Goal: Task Accomplishment & Management: Manage account settings

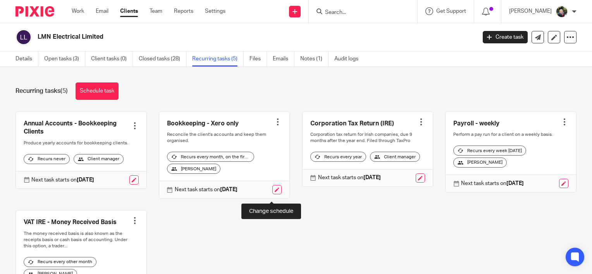
click at [272, 194] on link at bounding box center [276, 189] width 9 height 9
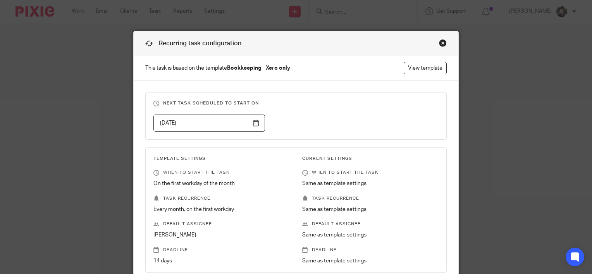
scroll to position [108, 0]
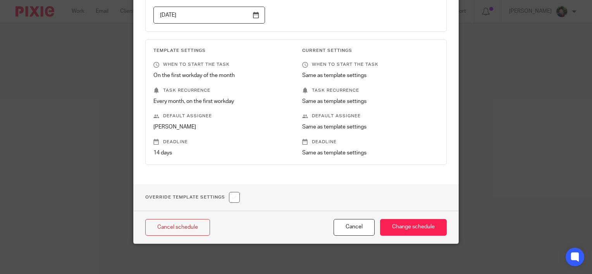
drag, startPoint x: 229, startPoint y: 197, endPoint x: 236, endPoint y: 193, distance: 7.6
click at [230, 197] on input "checkbox" at bounding box center [234, 197] width 11 height 11
checkbox input "true"
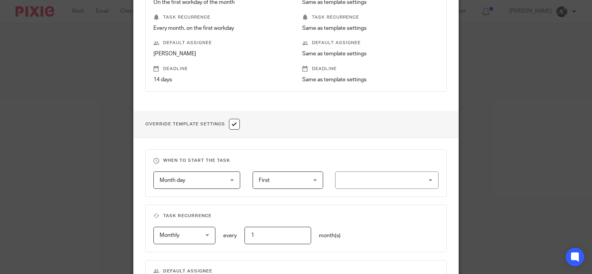
scroll to position [263, 0]
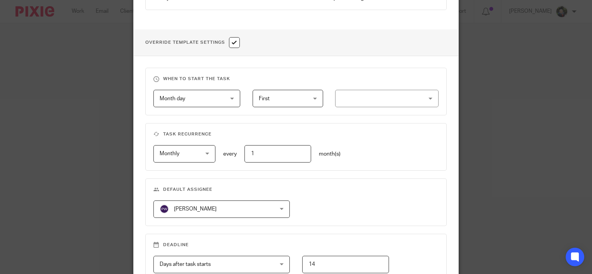
click at [357, 102] on div at bounding box center [386, 98] width 103 height 17
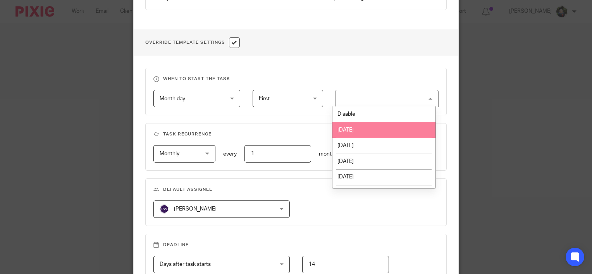
click at [371, 129] on li "Monday" at bounding box center [383, 130] width 103 height 16
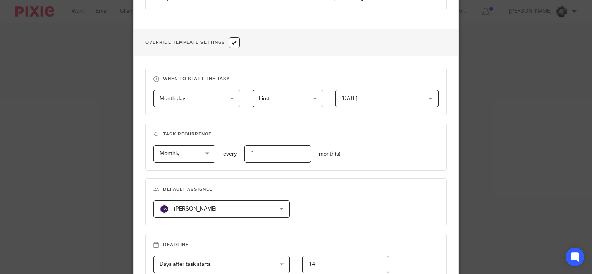
click at [222, 205] on span "[PERSON_NAME]" at bounding box center [212, 209] width 104 height 16
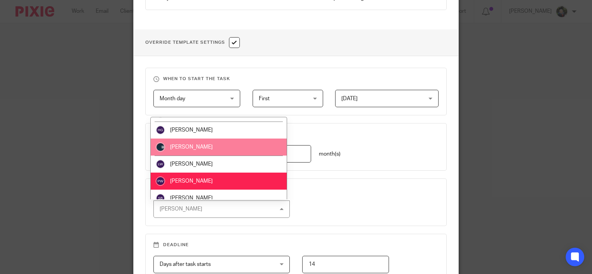
scroll to position [122, 0]
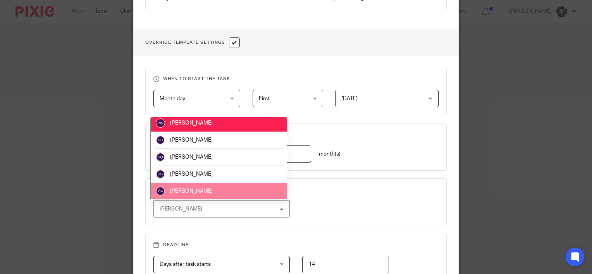
drag, startPoint x: 218, startPoint y: 187, endPoint x: 371, endPoint y: 194, distance: 153.6
click at [219, 187] on li "[PERSON_NAME]" at bounding box center [219, 191] width 136 height 17
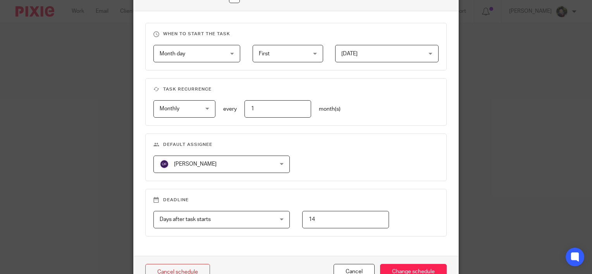
scroll to position [352, 0]
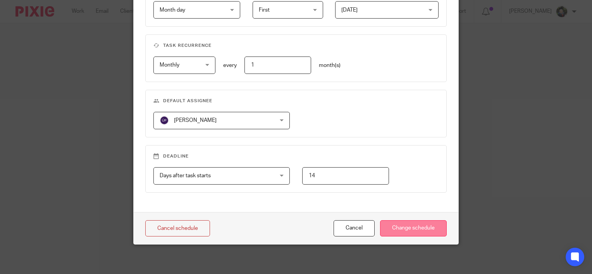
drag, startPoint x: 407, startPoint y: 227, endPoint x: 414, endPoint y: 223, distance: 7.5
click at [409, 226] on input "Change schedule" at bounding box center [413, 228] width 67 height 17
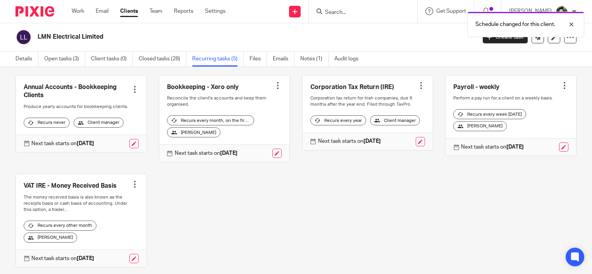
scroll to position [23, 0]
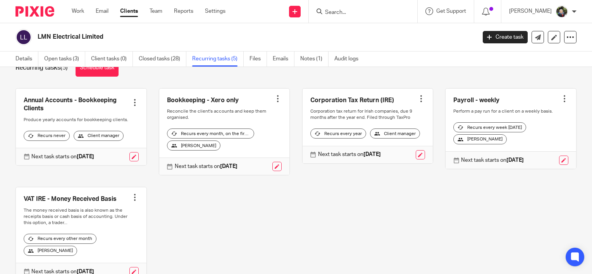
click at [338, 14] on input "Search" at bounding box center [359, 12] width 70 height 7
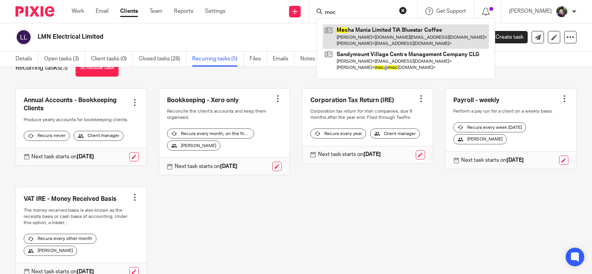
type input "moc"
click at [398, 38] on link at bounding box center [406, 36] width 166 height 24
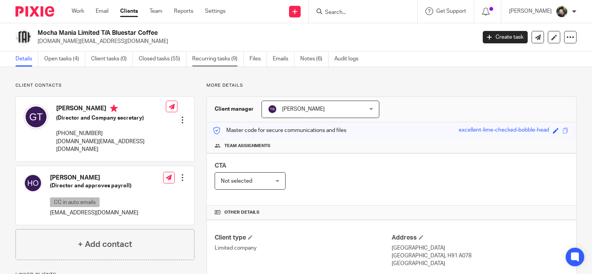
click at [219, 59] on link "Recurring tasks (9)" at bounding box center [218, 59] width 52 height 15
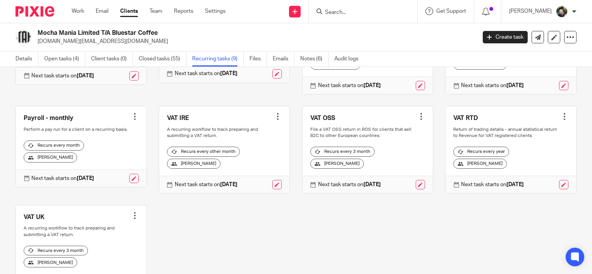
scroll to position [116, 0]
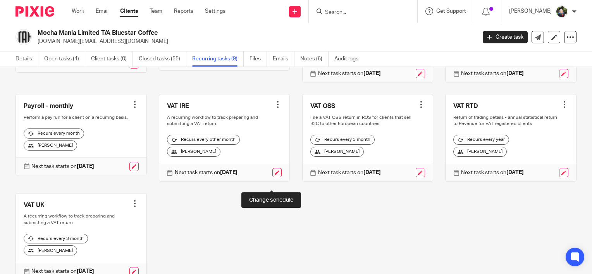
click at [272, 177] on link at bounding box center [276, 172] width 9 height 9
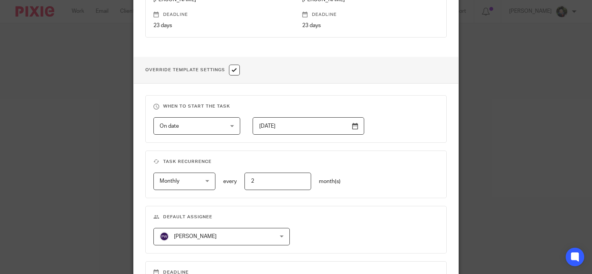
scroll to position [352, 0]
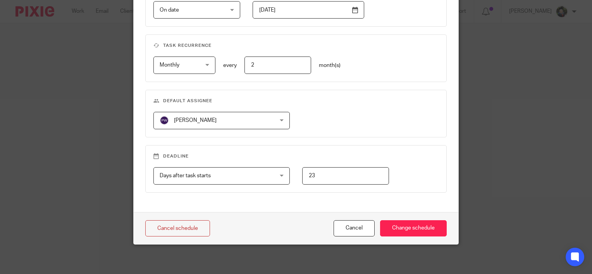
click at [279, 117] on div "[PERSON_NAME] [PERSON_NAME]" at bounding box center [221, 120] width 137 height 17
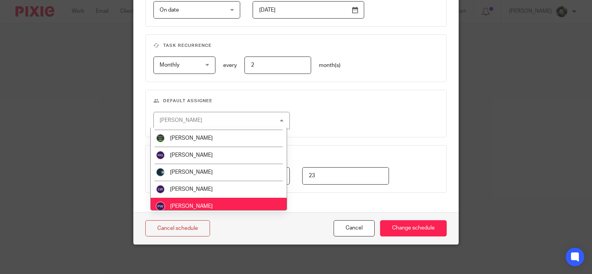
scroll to position [122, 0]
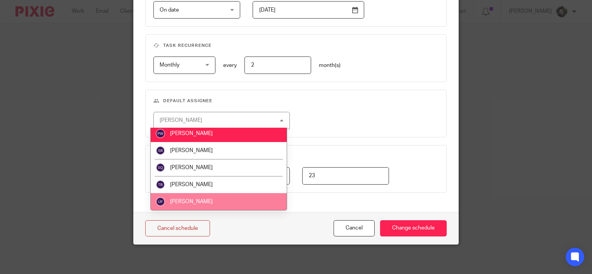
click at [209, 201] on li "[PERSON_NAME]" at bounding box center [219, 201] width 136 height 17
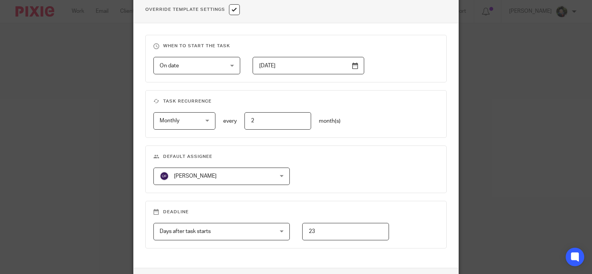
scroll to position [352, 0]
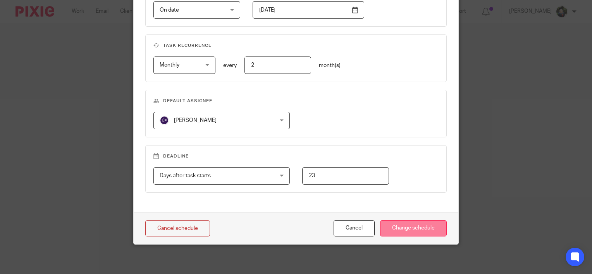
click at [395, 222] on input "Change schedule" at bounding box center [413, 228] width 67 height 17
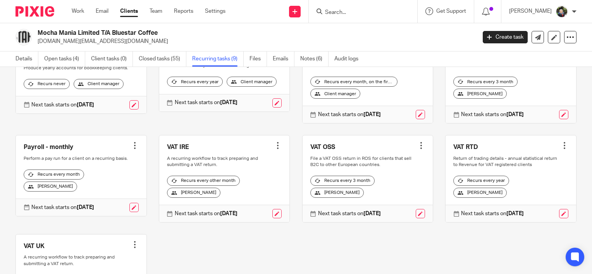
scroll to position [89, 0]
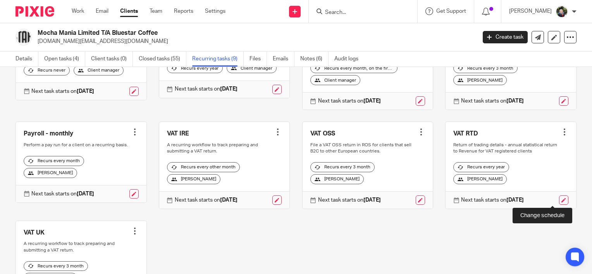
click at [559, 199] on link at bounding box center [563, 200] width 9 height 9
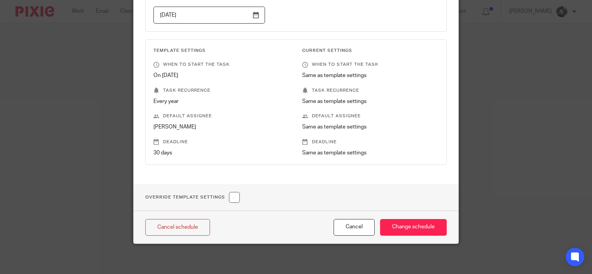
click at [229, 199] on input "checkbox" at bounding box center [234, 197] width 11 height 11
checkbox input "true"
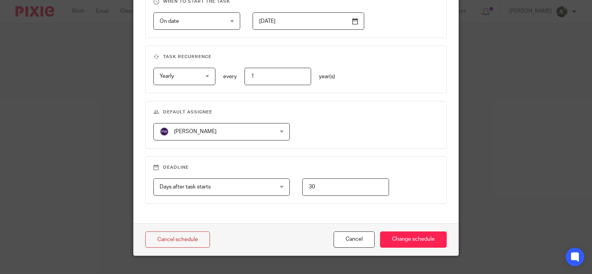
scroll to position [352, 0]
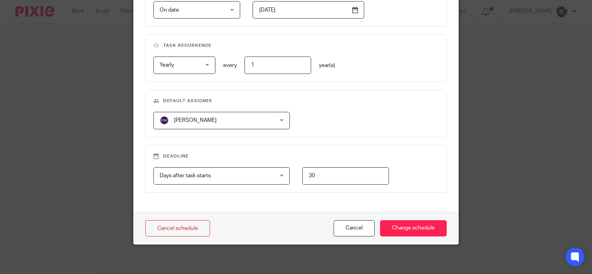
click at [228, 177] on span "Days after task starts" at bounding box center [212, 176] width 104 height 16
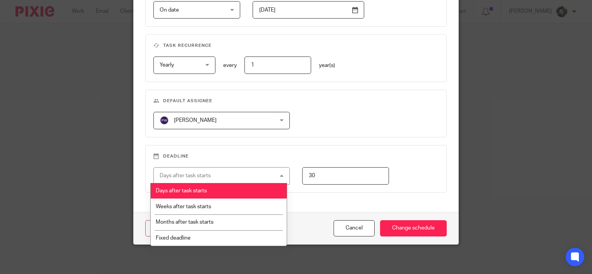
drag, startPoint x: 238, startPoint y: 111, endPoint x: 234, endPoint y: 116, distance: 6.4
click at [236, 115] on span "[PERSON_NAME]" at bounding box center [212, 120] width 104 height 16
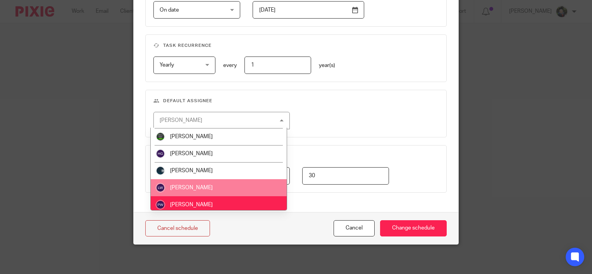
scroll to position [122, 0]
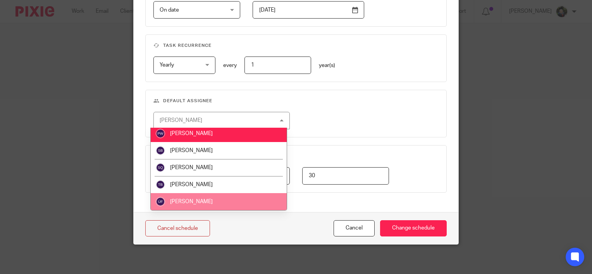
click at [199, 196] on li "[PERSON_NAME]" at bounding box center [219, 201] width 136 height 17
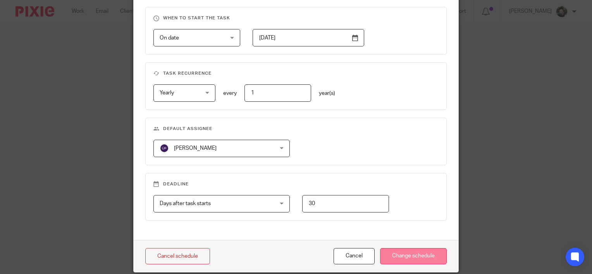
scroll to position [352, 0]
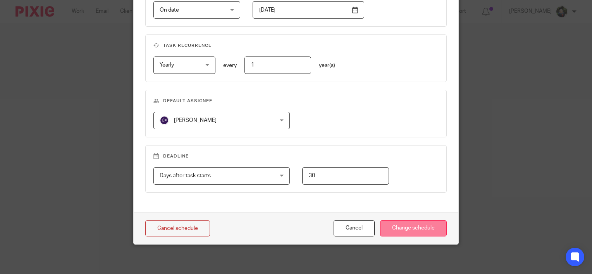
click at [408, 227] on input "Change schedule" at bounding box center [413, 228] width 67 height 17
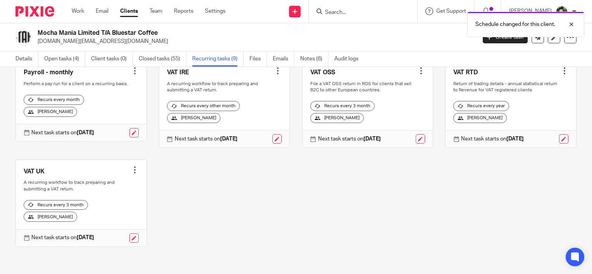
scroll to position [127, 0]
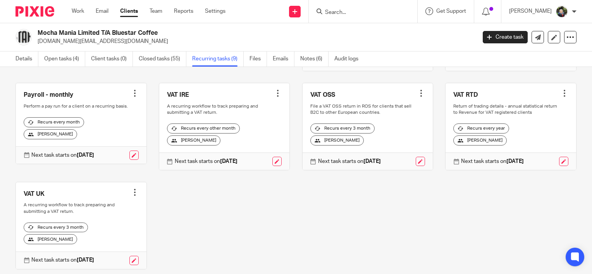
click at [224, 205] on div "Annual Accounts - Bookkeeping Clients Create task Clone template Recalculate sc…" at bounding box center [289, 132] width 573 height 297
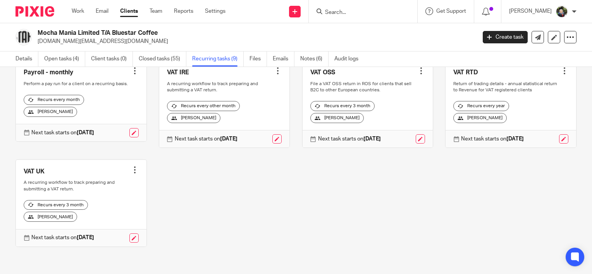
scroll to position [0, 0]
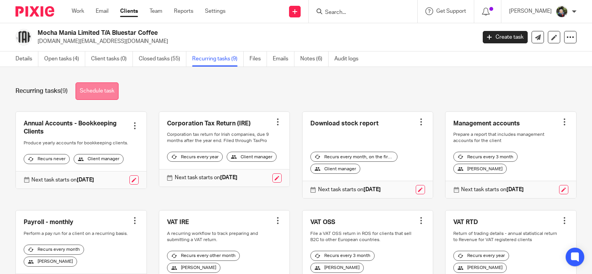
click at [110, 87] on link "Schedule task" at bounding box center [97, 91] width 43 height 17
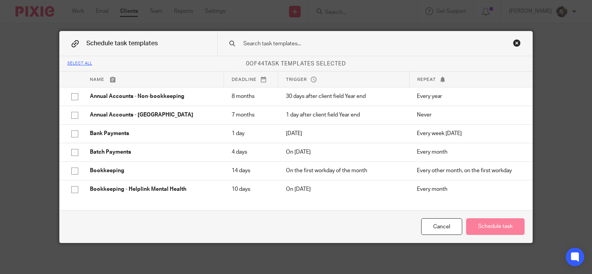
click at [335, 44] on input "text" at bounding box center [363, 44] width 243 height 9
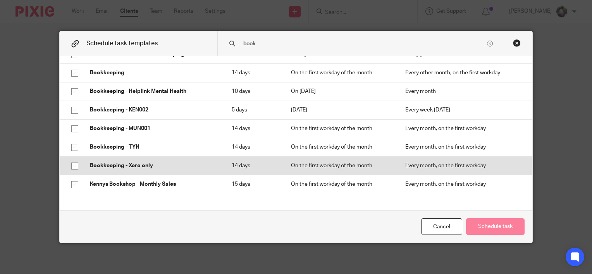
scroll to position [43, 0]
type input "book"
drag, startPoint x: 136, startPoint y: 166, endPoint x: 189, endPoint y: 163, distance: 53.5
click at [136, 166] on p "Bookkeeping - Xero only" at bounding box center [153, 166] width 126 height 8
checkbox input "true"
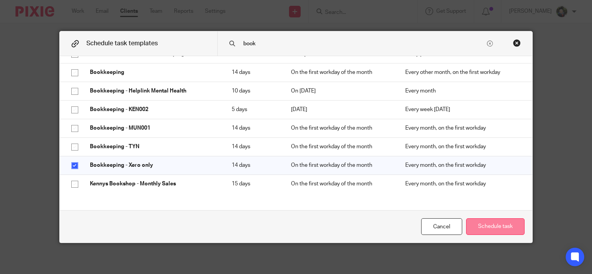
click at [493, 227] on button "Schedule task" at bounding box center [495, 226] width 58 height 17
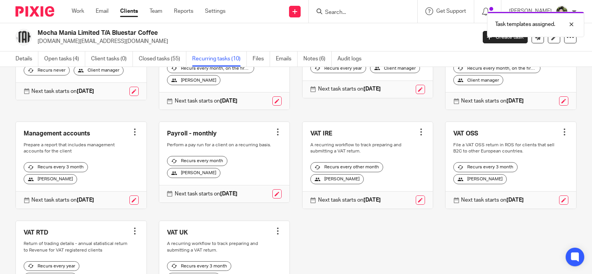
scroll to position [11, 0]
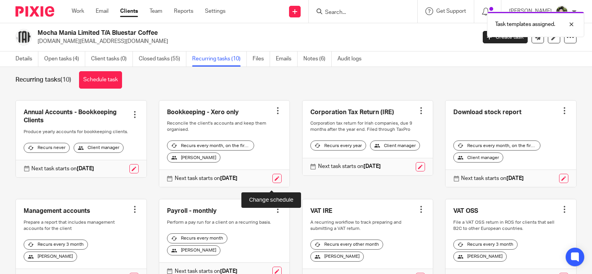
click at [272, 183] on link at bounding box center [276, 178] width 9 height 9
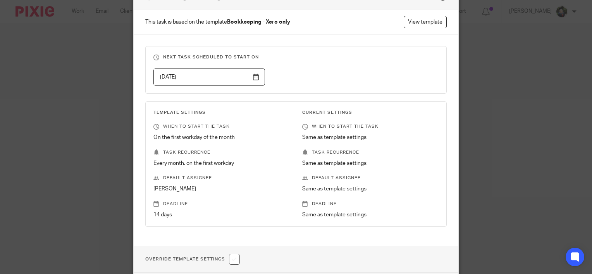
scroll to position [108, 0]
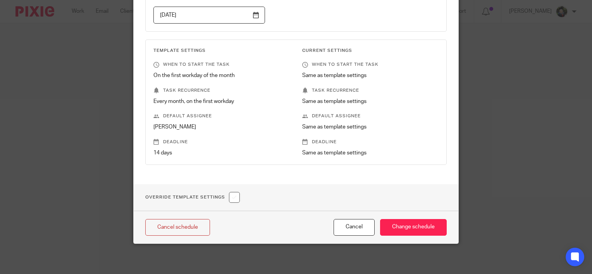
drag, startPoint x: 230, startPoint y: 199, endPoint x: 282, endPoint y: 184, distance: 54.4
click at [230, 199] on input "checkbox" at bounding box center [234, 197] width 11 height 11
checkbox input "true"
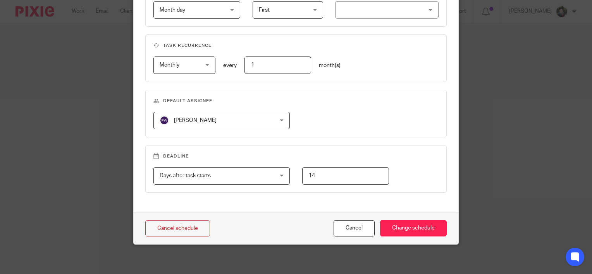
scroll to position [352, 0]
click at [210, 120] on span "[PERSON_NAME]" at bounding box center [212, 120] width 104 height 16
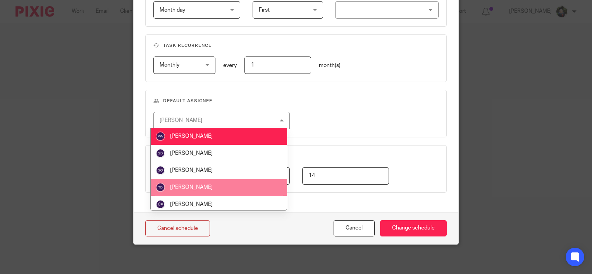
scroll to position [122, 0]
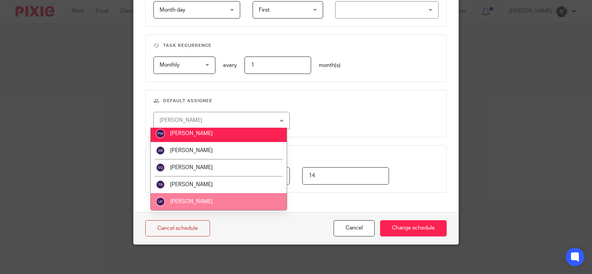
drag, startPoint x: 211, startPoint y: 197, endPoint x: 305, endPoint y: 178, distance: 96.3
click at [212, 197] on li "[PERSON_NAME]" at bounding box center [219, 201] width 136 height 17
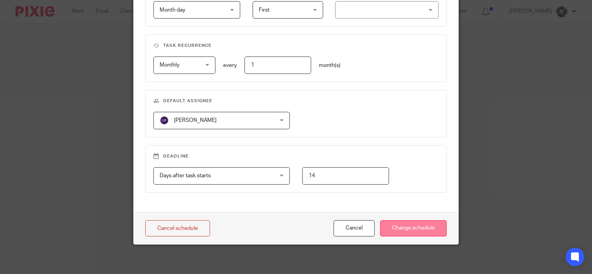
drag, startPoint x: 421, startPoint y: 225, endPoint x: 455, endPoint y: 203, distance: 40.7
click at [421, 225] on input "Change schedule" at bounding box center [413, 228] width 67 height 17
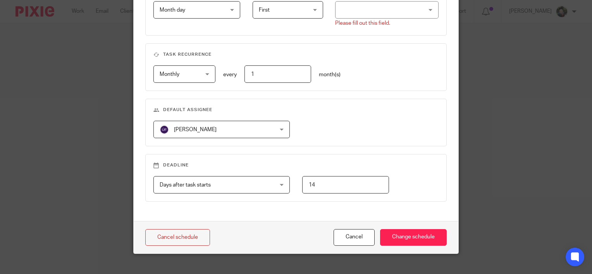
drag, startPoint x: 407, startPoint y: 233, endPoint x: 433, endPoint y: 217, distance: 29.9
click at [407, 233] on input "Change schedule" at bounding box center [413, 237] width 67 height 17
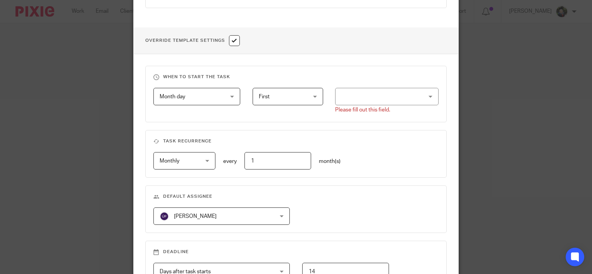
scroll to position [274, 0]
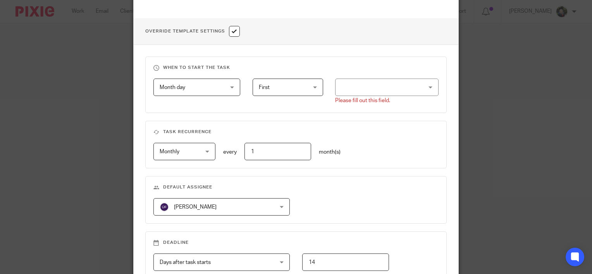
click at [380, 89] on div at bounding box center [386, 87] width 103 height 17
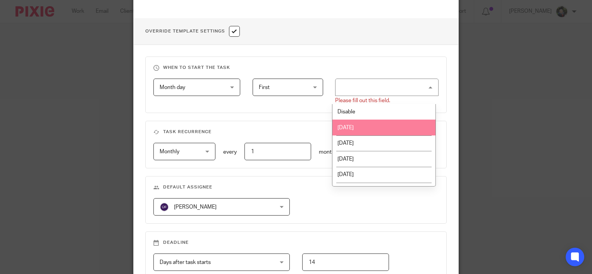
click at [370, 123] on li "Monday" at bounding box center [383, 128] width 103 height 16
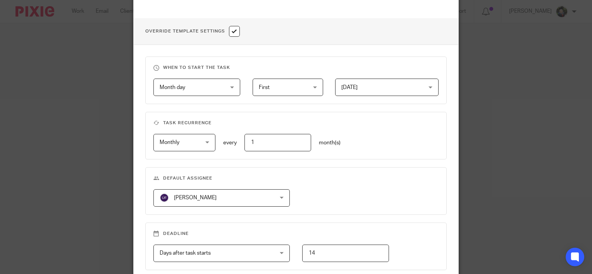
scroll to position [352, 0]
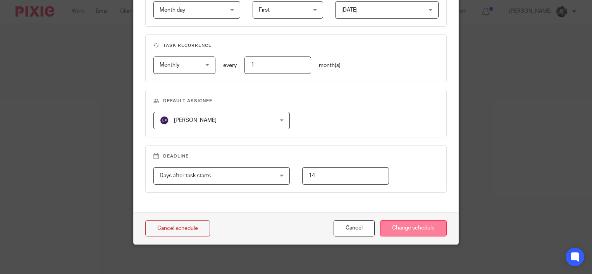
click at [411, 232] on input "Change schedule" at bounding box center [413, 228] width 67 height 17
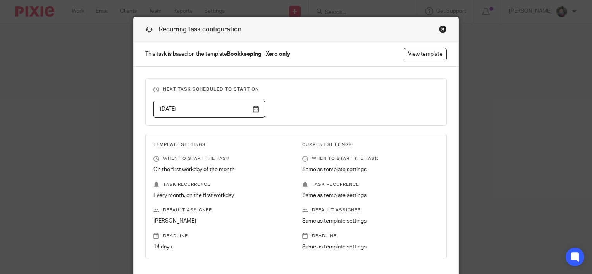
scroll to position [0, 0]
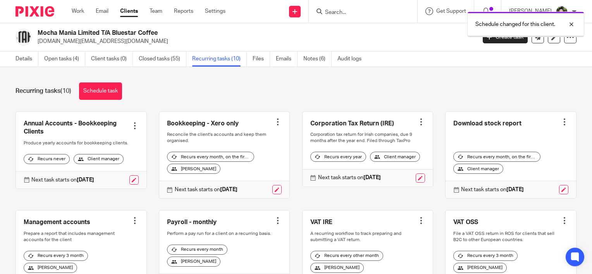
drag, startPoint x: 0, startPoint y: 0, endPoint x: 360, endPoint y: 12, distance: 360.1
click at [359, 13] on div "Schedule changed for this client." at bounding box center [440, 22] width 288 height 29
click at [342, 11] on div "Schedule changed for this client." at bounding box center [440, 22] width 288 height 29
click at [342, 12] on div "Schedule changed for this client." at bounding box center [440, 22] width 288 height 29
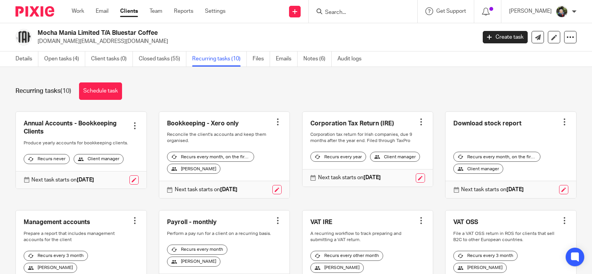
click at [333, 14] on input "Search" at bounding box center [359, 12] width 70 height 7
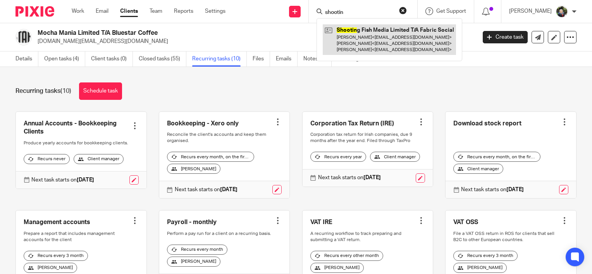
type input "shootin"
click at [361, 43] on link at bounding box center [389, 39] width 133 height 31
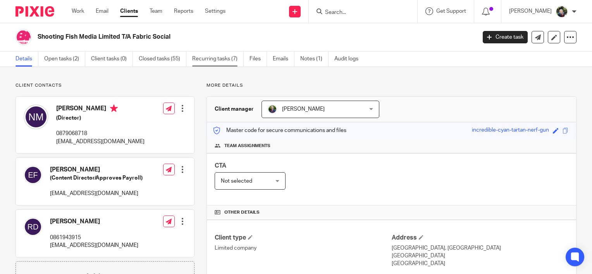
click at [213, 62] on link "Recurring tasks (7)" at bounding box center [218, 59] width 52 height 15
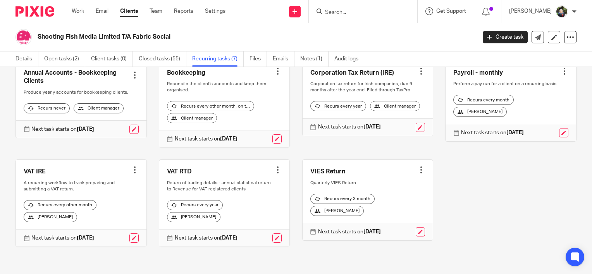
scroll to position [62, 0]
click at [129, 237] on link at bounding box center [133, 238] width 9 height 9
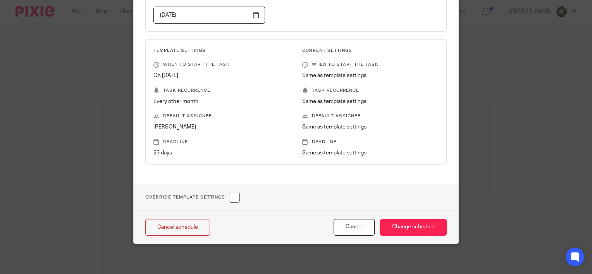
click at [232, 195] on input "checkbox" at bounding box center [234, 197] width 11 height 11
checkbox input "true"
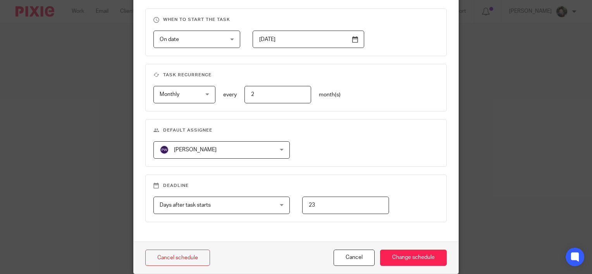
scroll to position [352, 0]
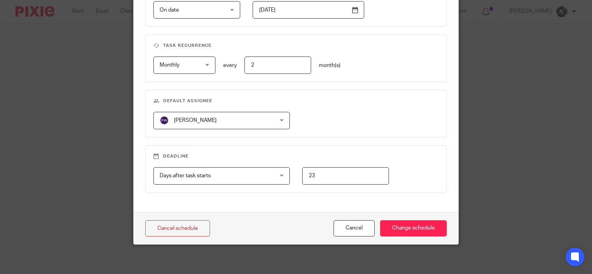
click at [272, 118] on div "[PERSON_NAME] [PERSON_NAME]" at bounding box center [221, 120] width 137 height 17
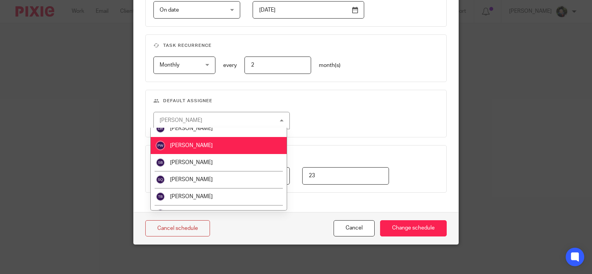
scroll to position [122, 0]
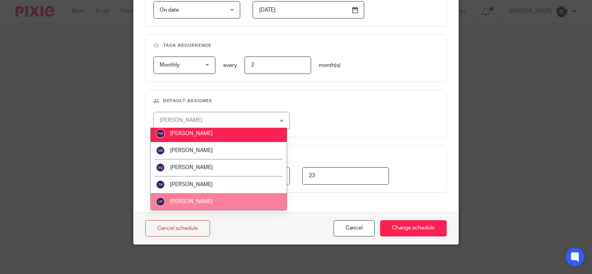
drag, startPoint x: 197, startPoint y: 198, endPoint x: 371, endPoint y: 120, distance: 191.6
click at [198, 197] on li "[PERSON_NAME]" at bounding box center [219, 201] width 136 height 17
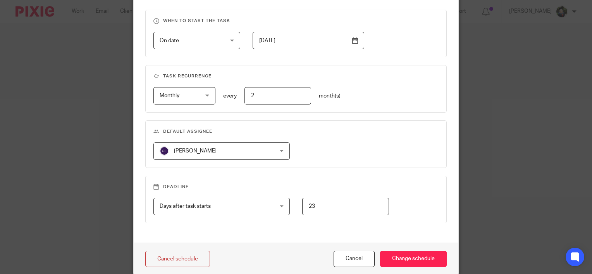
scroll to position [352, 0]
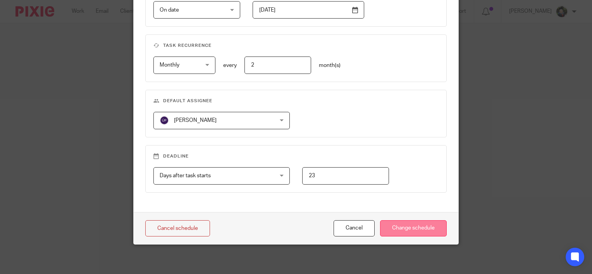
click at [397, 228] on input "Change schedule" at bounding box center [413, 228] width 67 height 17
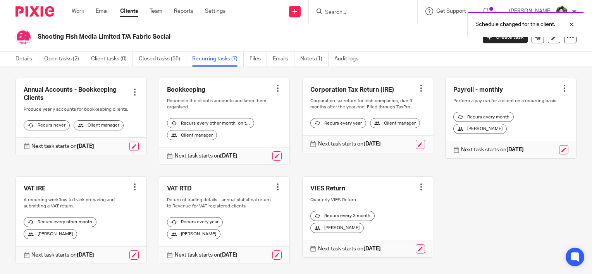
scroll to position [62, 0]
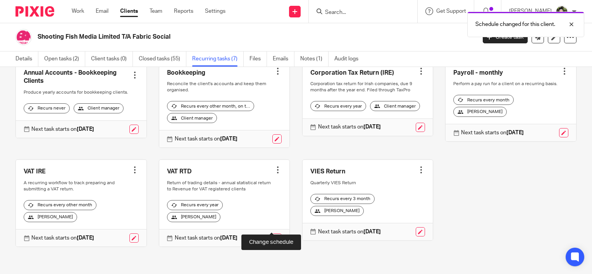
click at [272, 234] on link at bounding box center [276, 238] width 9 height 9
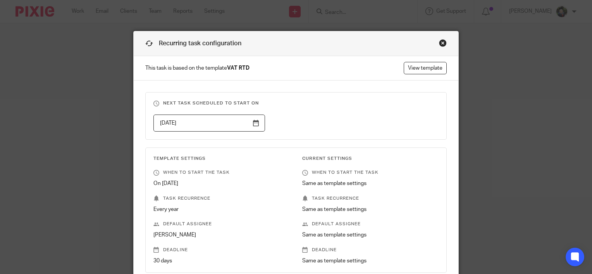
scroll to position [108, 0]
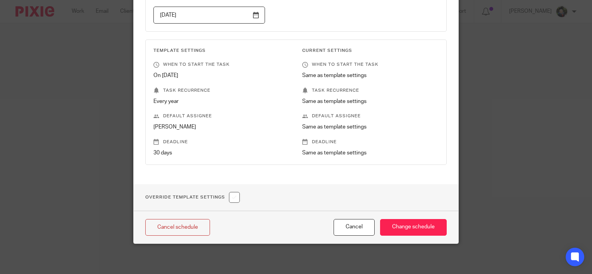
drag, startPoint x: 225, startPoint y: 194, endPoint x: 232, endPoint y: 194, distance: 7.8
click at [227, 193] on h1 "Override Template Settings" at bounding box center [192, 197] width 95 height 11
click at [232, 194] on input "checkbox" at bounding box center [234, 197] width 11 height 11
checkbox input "true"
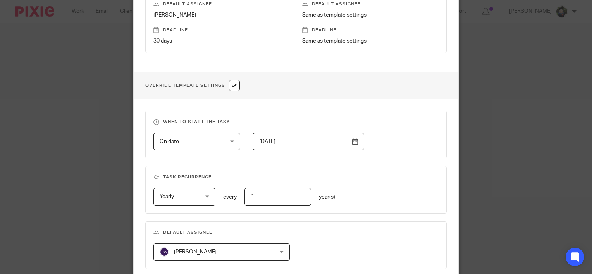
scroll to position [302, 0]
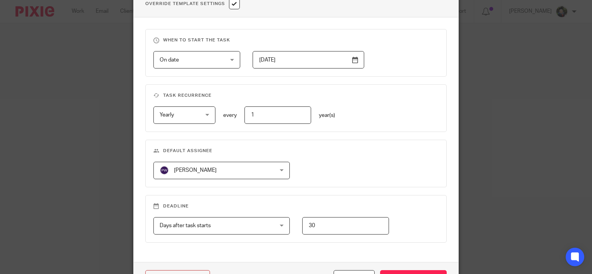
click at [245, 169] on span "[PERSON_NAME]" at bounding box center [212, 170] width 104 height 16
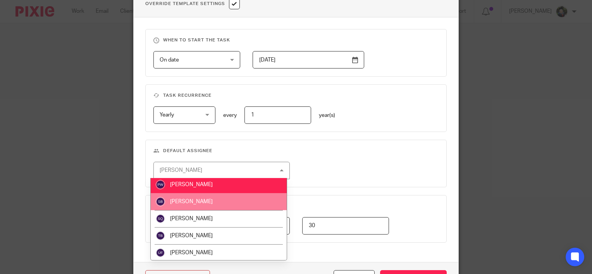
scroll to position [122, 0]
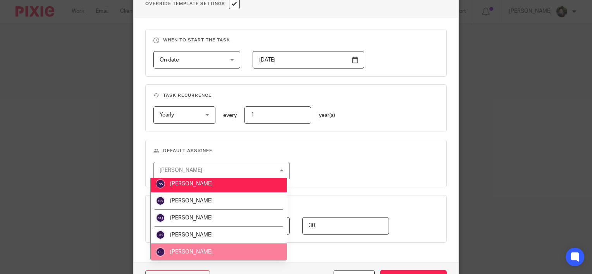
drag, startPoint x: 212, startPoint y: 249, endPoint x: 289, endPoint y: 240, distance: 77.2
click at [213, 248] on li "[PERSON_NAME]" at bounding box center [219, 252] width 136 height 17
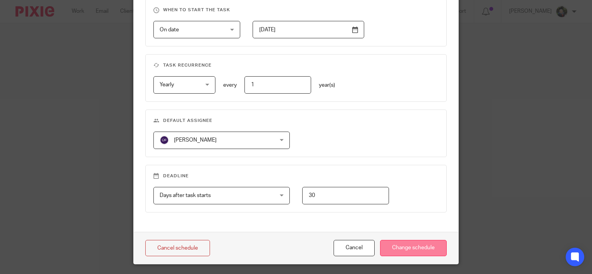
scroll to position [352, 0]
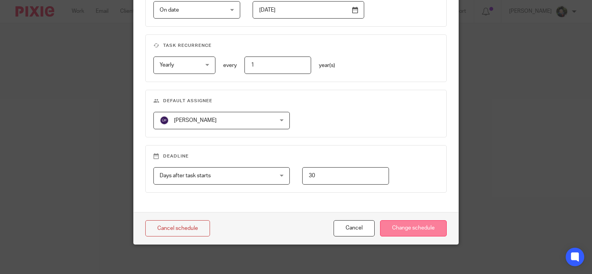
click at [411, 226] on input "Change schedule" at bounding box center [413, 228] width 67 height 17
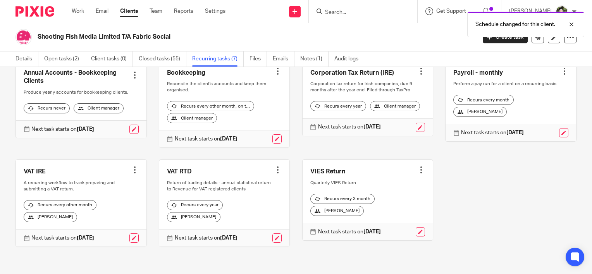
scroll to position [23, 0]
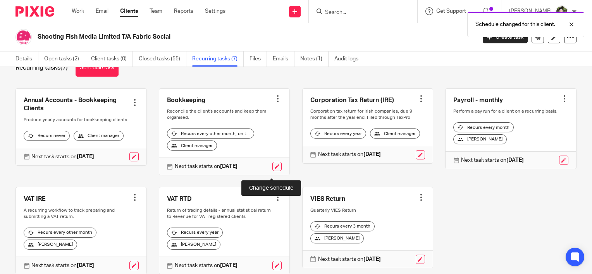
click at [272, 171] on link at bounding box center [276, 166] width 9 height 9
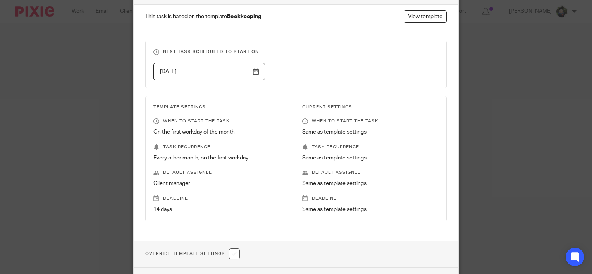
scroll to position [108, 0]
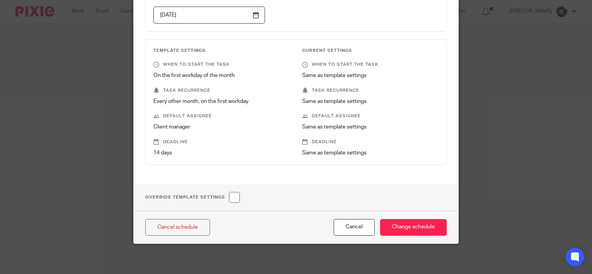
drag, startPoint x: 234, startPoint y: 198, endPoint x: 237, endPoint y: 195, distance: 4.4
click at [234, 198] on input "checkbox" at bounding box center [234, 197] width 11 height 11
checkbox input "true"
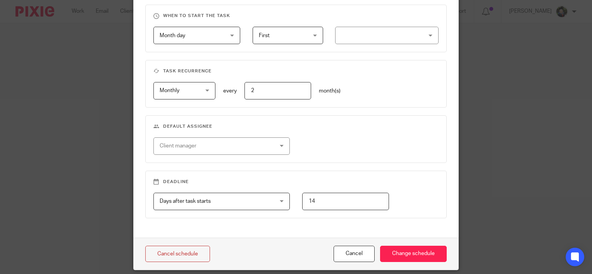
scroll to position [352, 0]
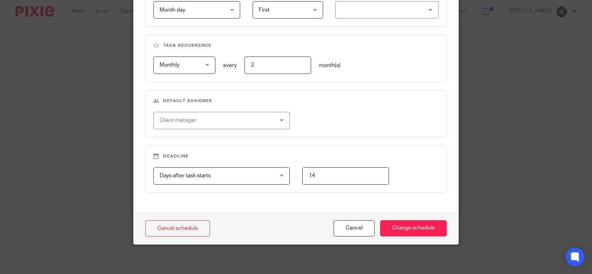
click at [229, 120] on div "Client manager" at bounding box center [212, 120] width 104 height 16
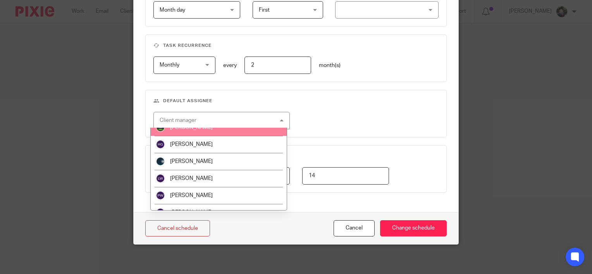
scroll to position [122, 0]
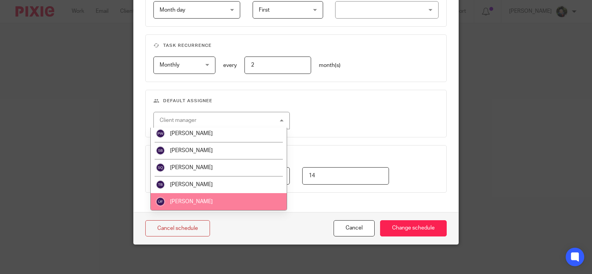
drag, startPoint x: 207, startPoint y: 201, endPoint x: 338, endPoint y: 198, distance: 131.0
click at [209, 200] on li "[PERSON_NAME]" at bounding box center [219, 201] width 136 height 17
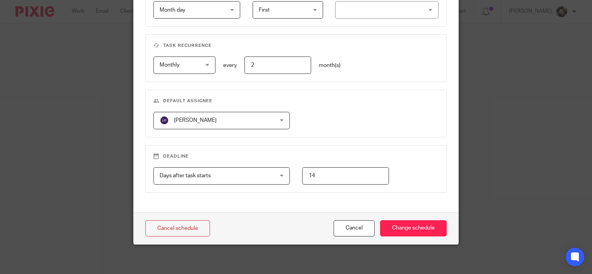
drag, startPoint x: 397, startPoint y: 226, endPoint x: 443, endPoint y: 195, distance: 55.3
click at [397, 225] on input "Change schedule" at bounding box center [413, 228] width 67 height 17
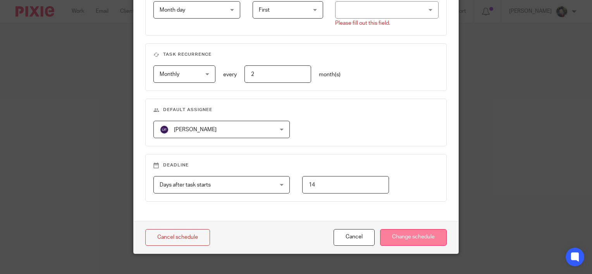
click at [411, 236] on input "Change schedule" at bounding box center [413, 237] width 67 height 17
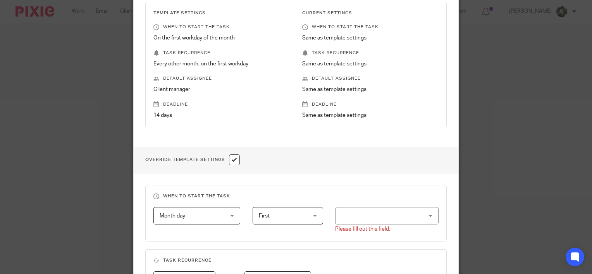
scroll to position [236, 0]
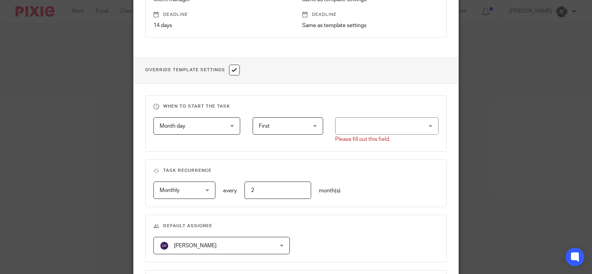
click at [370, 122] on div at bounding box center [386, 125] width 103 height 17
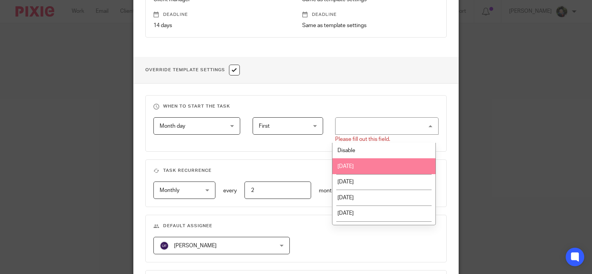
drag, startPoint x: 356, startPoint y: 166, endPoint x: 389, endPoint y: 162, distance: 32.7
click at [358, 165] on li "[DATE]" at bounding box center [383, 166] width 103 height 16
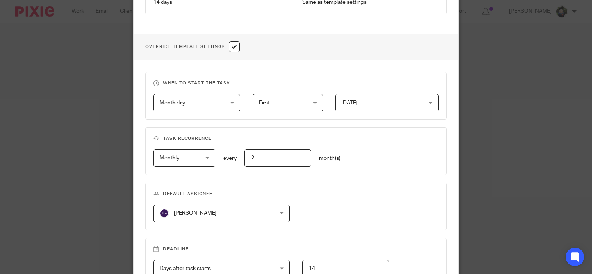
scroll to position [352, 0]
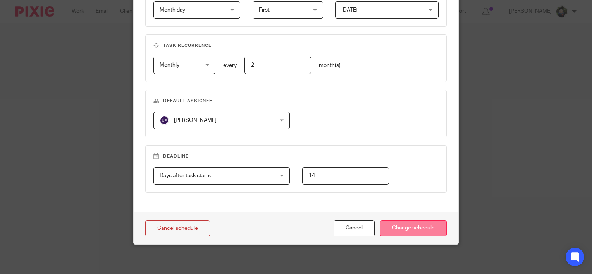
click at [405, 226] on input "Change schedule" at bounding box center [413, 228] width 67 height 17
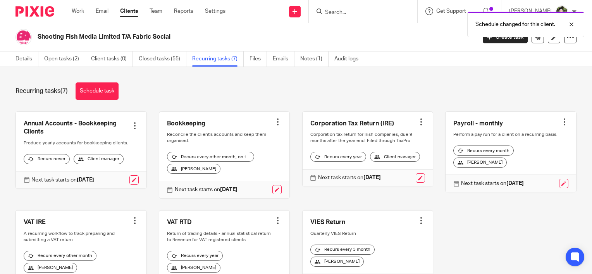
click at [342, 12] on div "Schedule changed for this client." at bounding box center [440, 22] width 288 height 29
click at [383, 88] on div "Recurring tasks (7) Schedule task" at bounding box center [295, 91] width 561 height 17
click at [569, 23] on div at bounding box center [565, 24] width 21 height 9
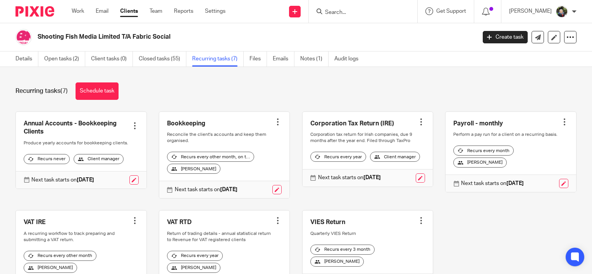
click at [343, 14] on input "Search" at bounding box center [359, 12] width 70 height 7
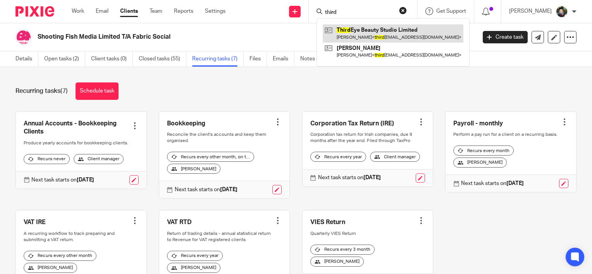
type input "third"
click at [350, 31] on link at bounding box center [393, 33] width 141 height 18
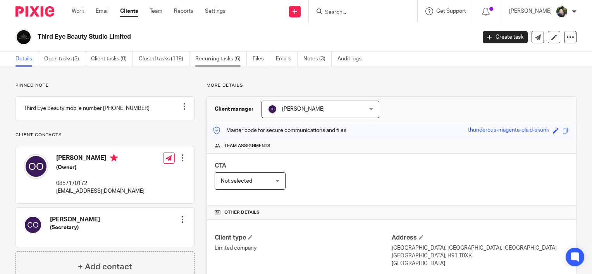
click at [220, 54] on link "Recurring tasks (6)" at bounding box center [221, 59] width 52 height 15
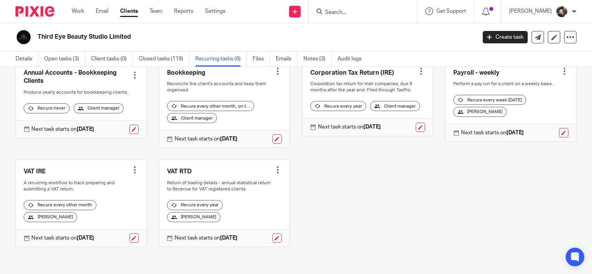
scroll to position [23, 0]
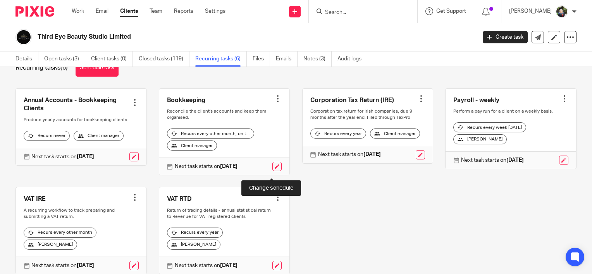
click at [272, 171] on link at bounding box center [276, 166] width 9 height 9
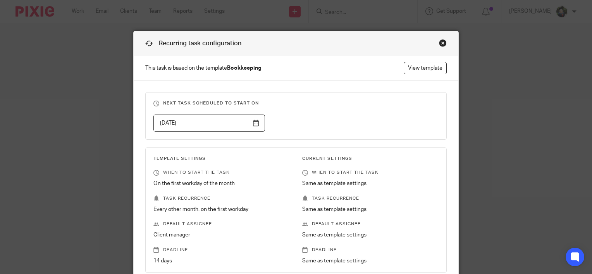
scroll to position [108, 0]
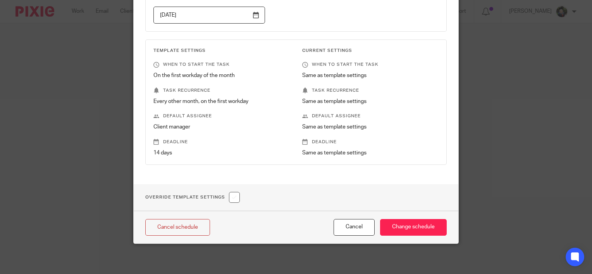
drag, startPoint x: 224, startPoint y: 203, endPoint x: 232, endPoint y: 196, distance: 11.0
click at [227, 201] on div "Override Template Settings" at bounding box center [296, 197] width 325 height 27
drag, startPoint x: 232, startPoint y: 196, endPoint x: 239, endPoint y: 188, distance: 9.9
click at [232, 196] on input "checkbox" at bounding box center [234, 197] width 11 height 11
checkbox input "true"
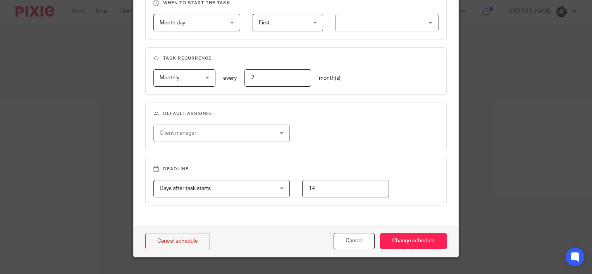
scroll to position [340, 0]
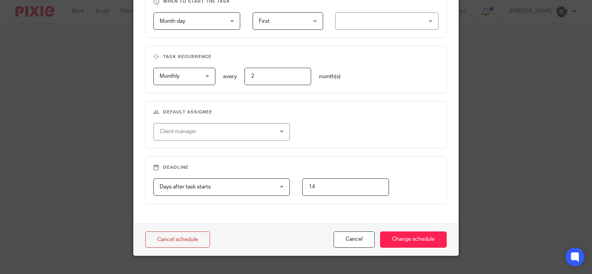
click at [203, 132] on div "Client manager" at bounding box center [212, 132] width 104 height 16
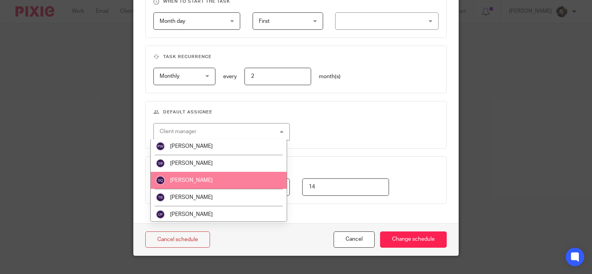
scroll to position [122, 0]
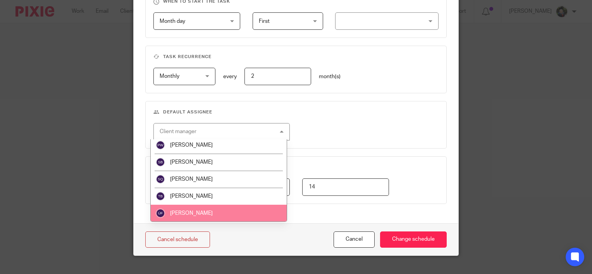
click at [185, 210] on li "[PERSON_NAME]" at bounding box center [219, 213] width 136 height 17
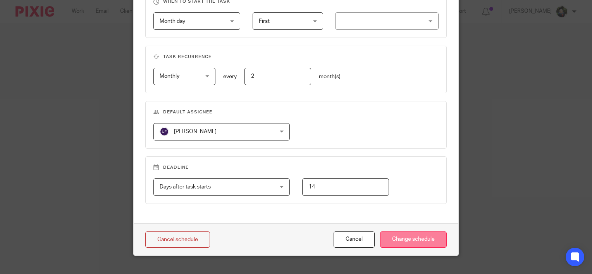
click at [399, 239] on input "Change schedule" at bounding box center [413, 240] width 67 height 17
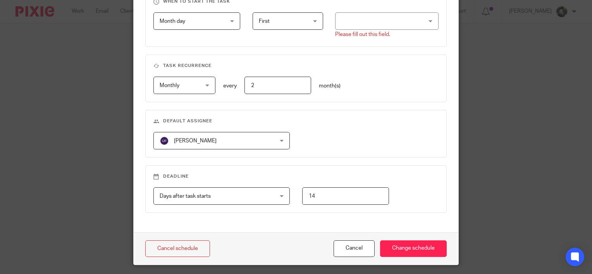
click at [379, 26] on div at bounding box center [386, 20] width 103 height 17
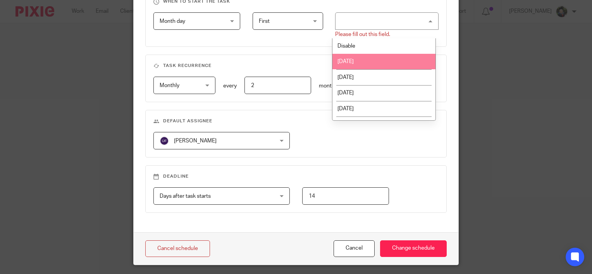
drag, startPoint x: 363, startPoint y: 63, endPoint x: 404, endPoint y: 153, distance: 99.2
click at [364, 63] on li "Monday" at bounding box center [383, 62] width 103 height 16
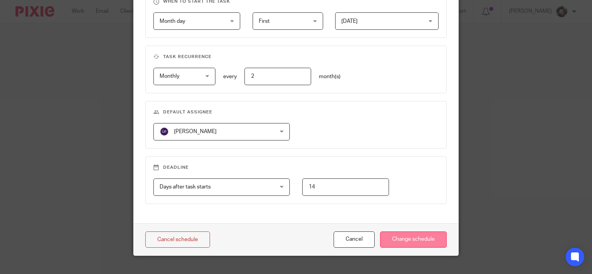
click at [402, 237] on input "Change schedule" at bounding box center [413, 240] width 67 height 17
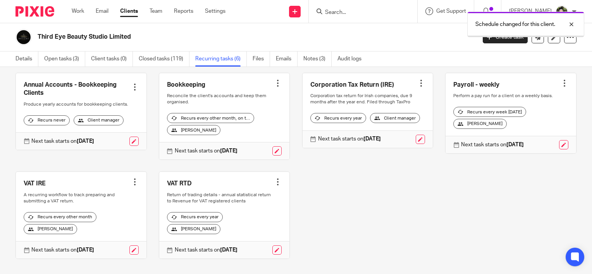
scroll to position [62, 0]
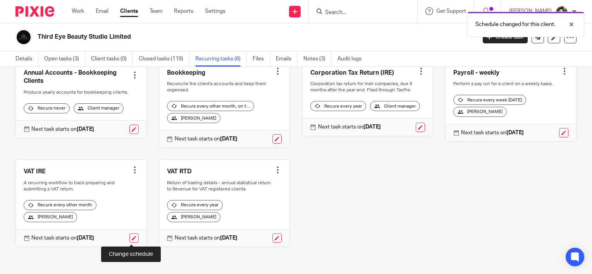
drag, startPoint x: 131, startPoint y: 237, endPoint x: 156, endPoint y: 225, distance: 28.6
click at [131, 237] on link at bounding box center [133, 238] width 9 height 9
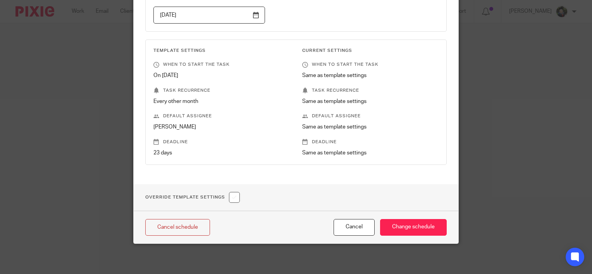
click at [233, 198] on input "checkbox" at bounding box center [234, 197] width 11 height 11
checkbox input "true"
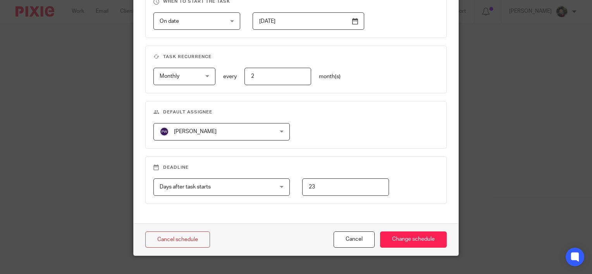
scroll to position [352, 0]
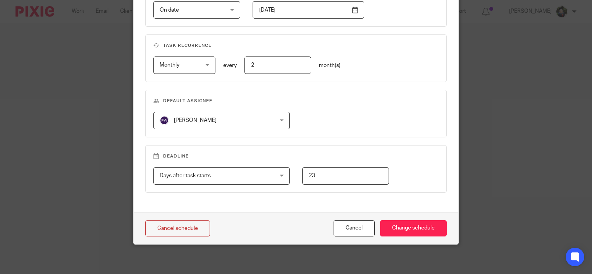
click at [230, 118] on span "[PERSON_NAME]" at bounding box center [212, 120] width 104 height 16
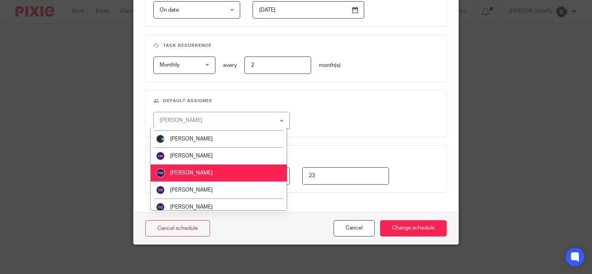
scroll to position [122, 0]
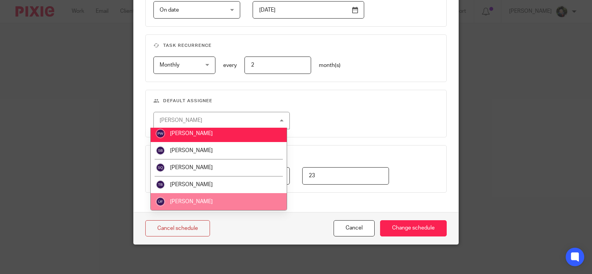
drag, startPoint x: 208, startPoint y: 196, endPoint x: 304, endPoint y: 191, distance: 96.2
click at [209, 196] on li "[PERSON_NAME]" at bounding box center [219, 201] width 136 height 17
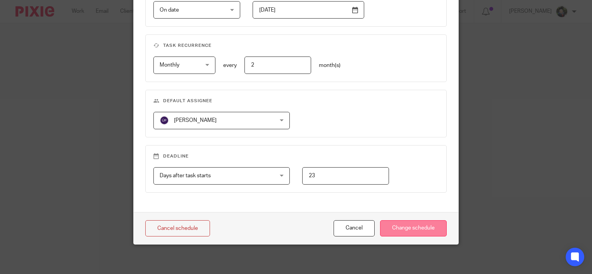
click at [398, 223] on input "Change schedule" at bounding box center [413, 228] width 67 height 17
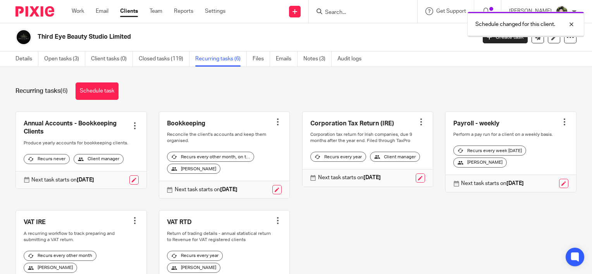
scroll to position [62, 0]
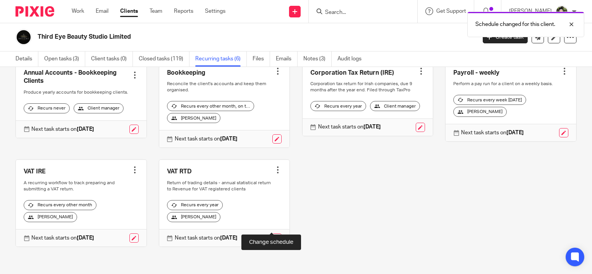
click at [272, 234] on link at bounding box center [276, 238] width 9 height 9
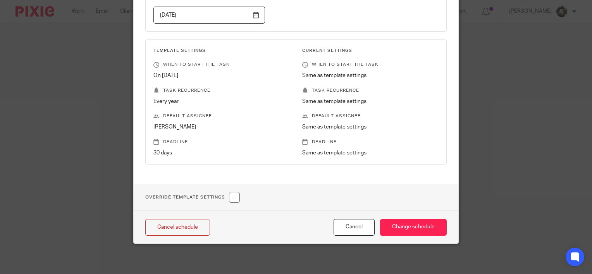
click at [236, 198] on input "checkbox" at bounding box center [234, 197] width 11 height 11
checkbox input "true"
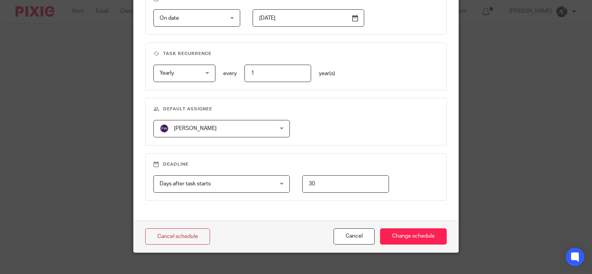
scroll to position [352, 0]
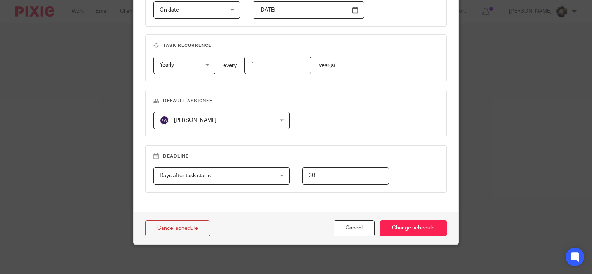
click at [231, 120] on span "[PERSON_NAME]" at bounding box center [212, 120] width 104 height 16
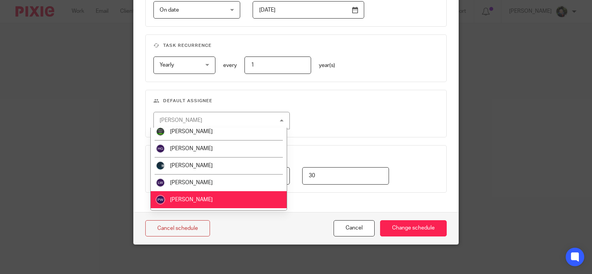
scroll to position [122, 0]
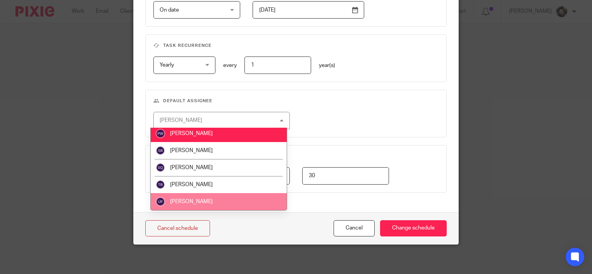
click at [217, 200] on li "[PERSON_NAME]" at bounding box center [219, 201] width 136 height 17
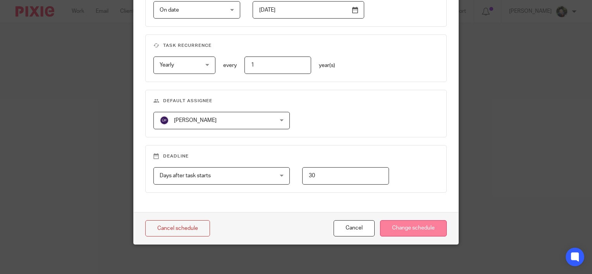
drag, startPoint x: 398, startPoint y: 227, endPoint x: 404, endPoint y: 225, distance: 6.5
click at [401, 226] on input "Change schedule" at bounding box center [413, 228] width 67 height 17
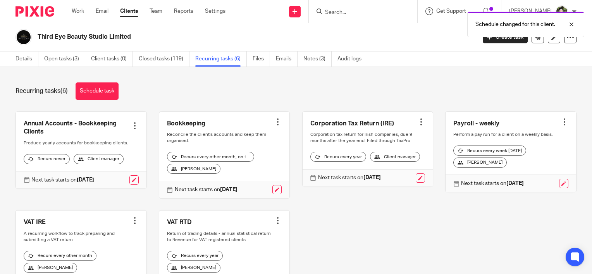
click at [346, 11] on div "Schedule changed for this client." at bounding box center [440, 22] width 288 height 29
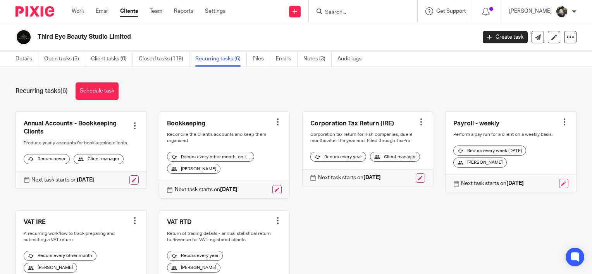
click at [336, 14] on div "Schedule changed for this client." at bounding box center [440, 22] width 288 height 29
click at [355, 10] on input "Search" at bounding box center [359, 12] width 70 height 7
click at [338, 7] on form at bounding box center [365, 12] width 83 height 10
click at [338, 10] on input "Search" at bounding box center [359, 12] width 70 height 7
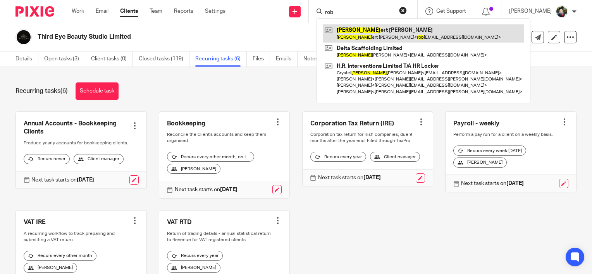
type input "rob"
click at [377, 27] on link at bounding box center [423, 33] width 201 height 18
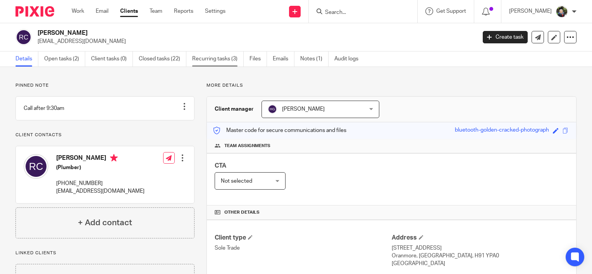
click at [220, 61] on link "Recurring tasks (3)" at bounding box center [218, 59] width 52 height 15
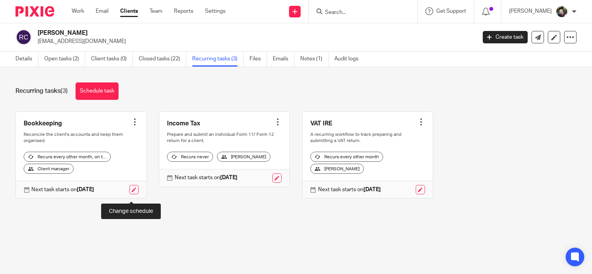
click at [134, 194] on link at bounding box center [133, 189] width 9 height 9
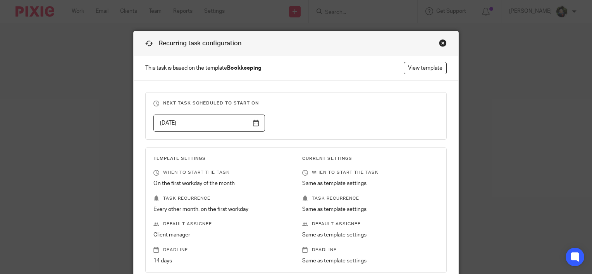
scroll to position [108, 0]
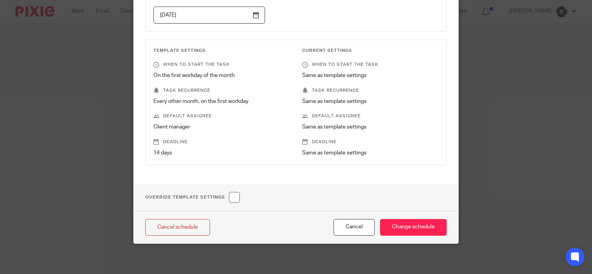
click at [236, 197] on input "checkbox" at bounding box center [234, 197] width 11 height 11
checkbox input "true"
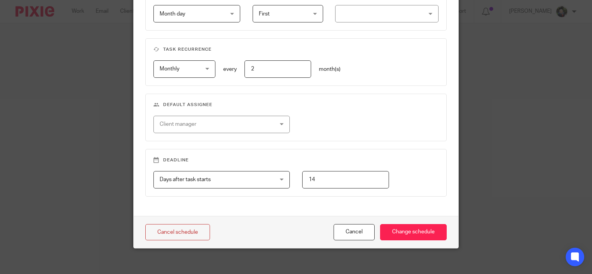
scroll to position [352, 0]
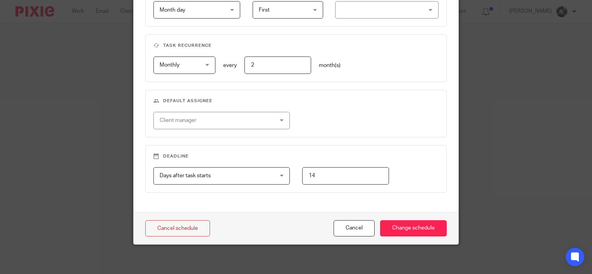
drag, startPoint x: 220, startPoint y: 118, endPoint x: 228, endPoint y: 139, distance: 22.2
click at [221, 118] on div "Client manager" at bounding box center [212, 120] width 104 height 16
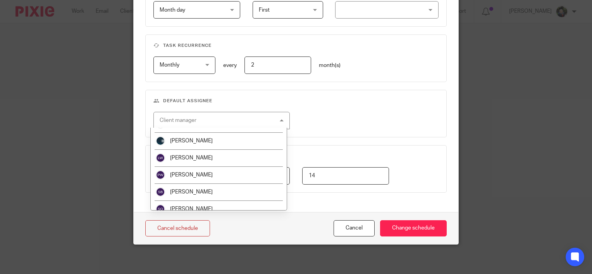
scroll to position [122, 0]
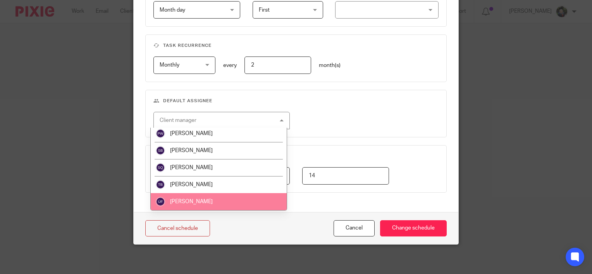
click at [211, 197] on li "Úna Flynn" at bounding box center [219, 201] width 136 height 17
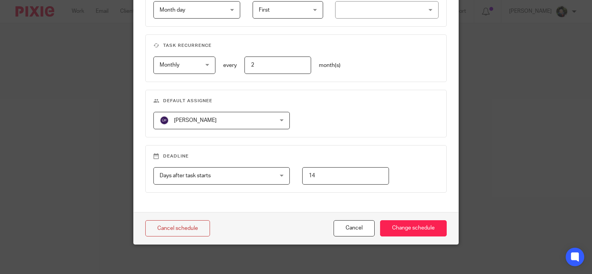
drag, startPoint x: 418, startPoint y: 221, endPoint x: 426, endPoint y: 209, distance: 14.4
click at [420, 220] on input "Change schedule" at bounding box center [413, 228] width 67 height 17
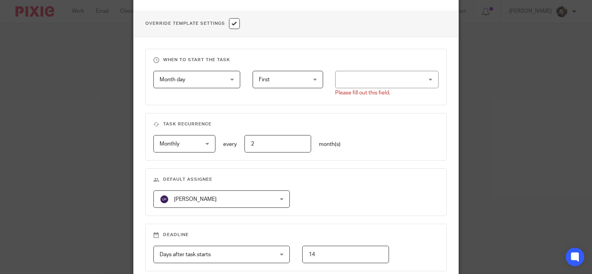
scroll to position [197, 0]
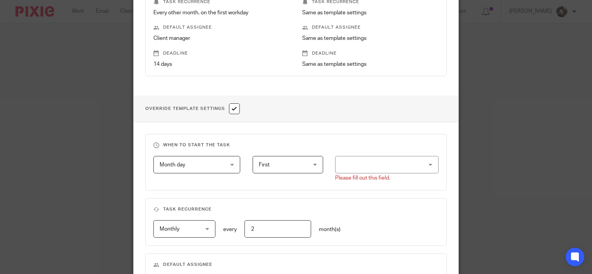
click at [366, 167] on div at bounding box center [386, 164] width 103 height 17
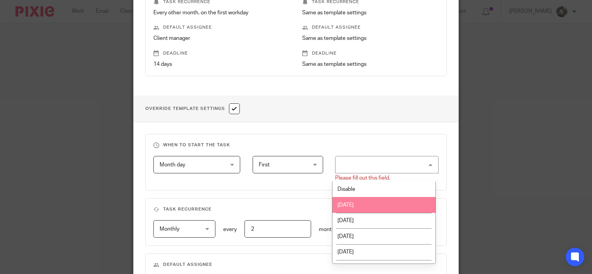
drag, startPoint x: 367, startPoint y: 201, endPoint x: 391, endPoint y: 205, distance: 23.9
click at [369, 203] on li "Monday" at bounding box center [383, 205] width 103 height 16
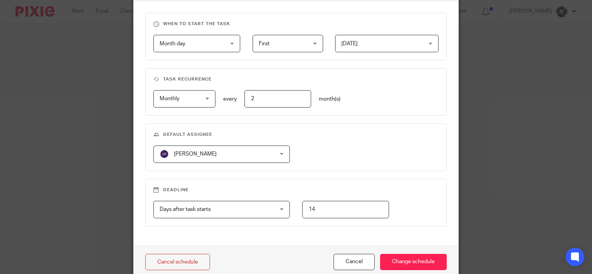
scroll to position [352, 0]
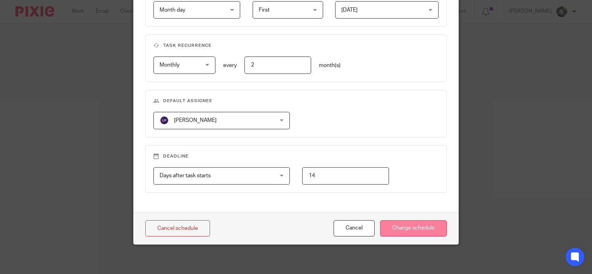
drag, startPoint x: 401, startPoint y: 232, endPoint x: 404, endPoint y: 229, distance: 4.2
click at [402, 230] on input "Change schedule" at bounding box center [413, 228] width 67 height 17
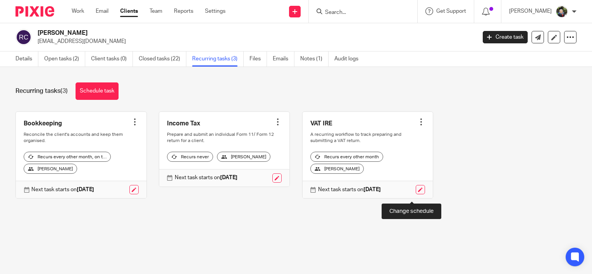
click at [416, 194] on link at bounding box center [420, 189] width 9 height 9
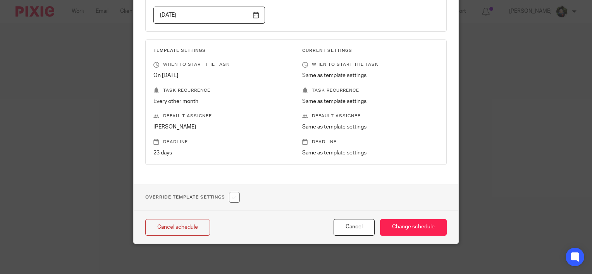
click at [235, 196] on input "checkbox" at bounding box center [234, 197] width 11 height 11
checkbox input "true"
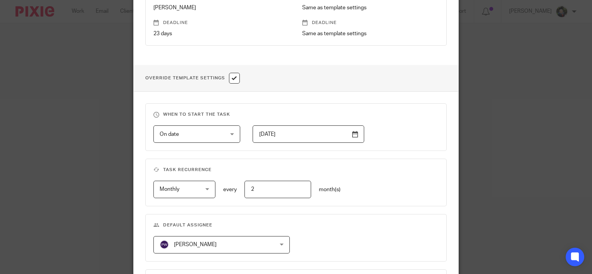
scroll to position [302, 0]
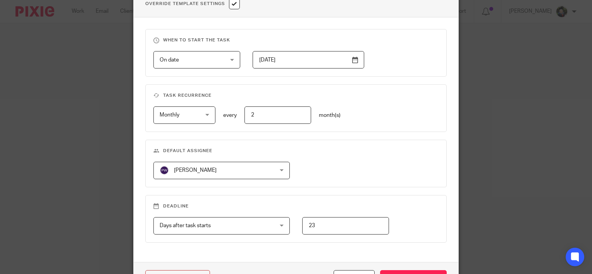
click at [214, 162] on span "[PERSON_NAME]" at bounding box center [212, 170] width 104 height 16
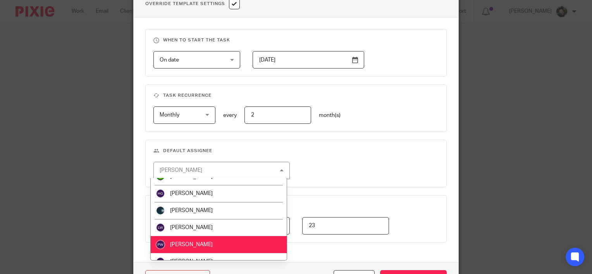
scroll to position [122, 0]
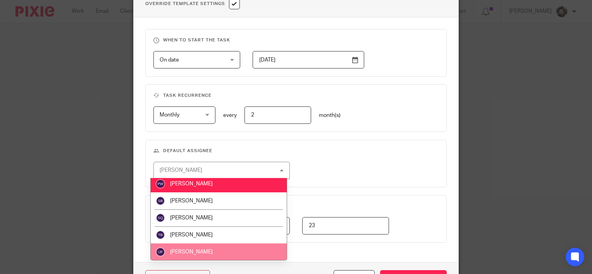
drag, startPoint x: 201, startPoint y: 254, endPoint x: 317, endPoint y: 217, distance: 121.8
click at [202, 254] on li "[PERSON_NAME]" at bounding box center [219, 252] width 136 height 17
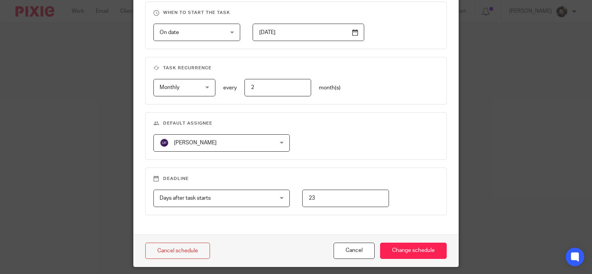
scroll to position [352, 0]
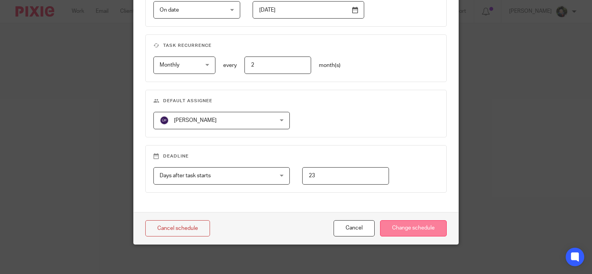
click at [394, 225] on input "Change schedule" at bounding box center [413, 228] width 67 height 17
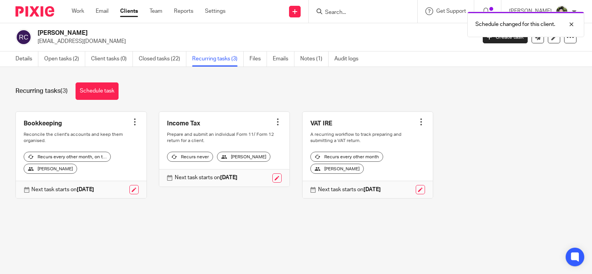
drag, startPoint x: 344, startPoint y: 10, endPoint x: 351, endPoint y: 10, distance: 7.0
click at [346, 10] on div "Schedule changed for this client." at bounding box center [440, 22] width 288 height 29
click at [342, 12] on div "Schedule changed for this client." at bounding box center [440, 22] width 288 height 29
click at [571, 23] on div at bounding box center [565, 24] width 21 height 9
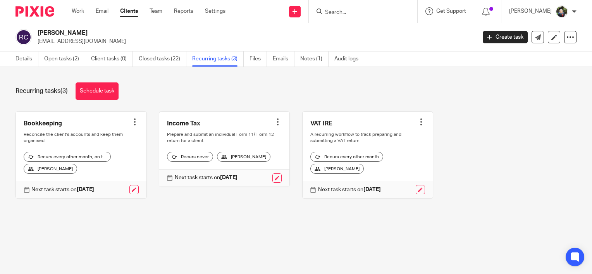
click at [358, 14] on input "Search" at bounding box center [359, 12] width 70 height 7
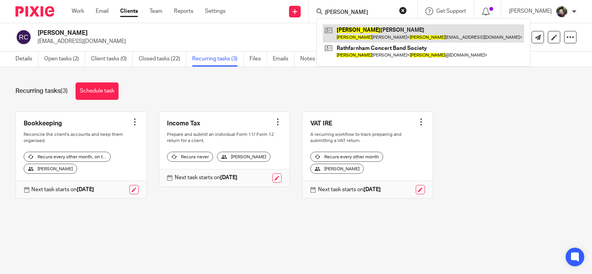
type input "richard"
click at [366, 29] on link at bounding box center [423, 33] width 201 height 18
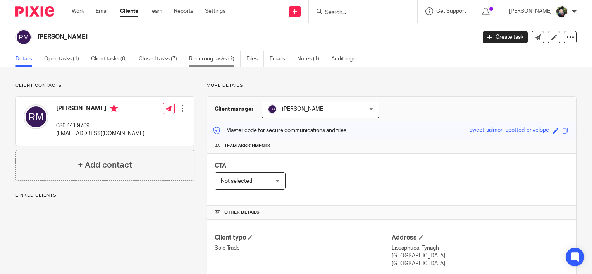
click at [211, 60] on link "Recurring tasks (2)" at bounding box center [215, 59] width 52 height 15
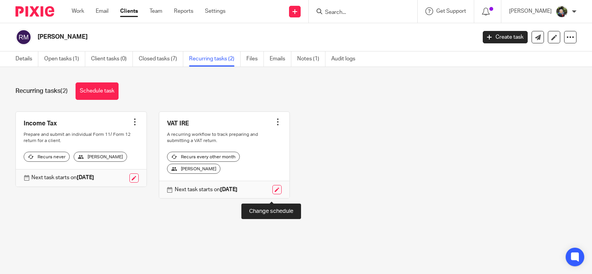
click at [275, 194] on link at bounding box center [276, 189] width 9 height 9
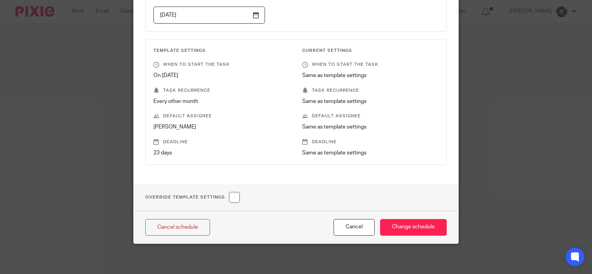
click at [235, 192] on input "checkbox" at bounding box center [234, 197] width 11 height 11
checkbox input "true"
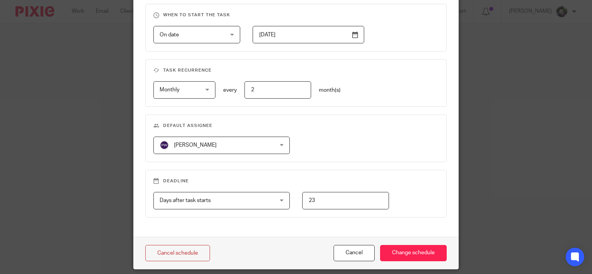
scroll to position [340, 0]
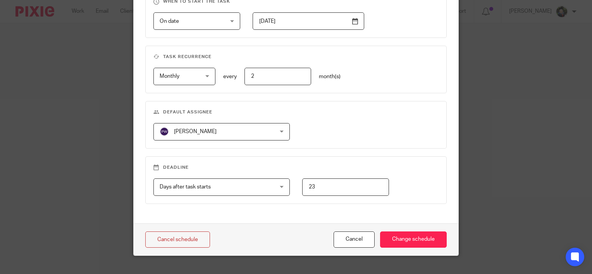
click at [230, 132] on span "[PERSON_NAME]" at bounding box center [212, 132] width 104 height 16
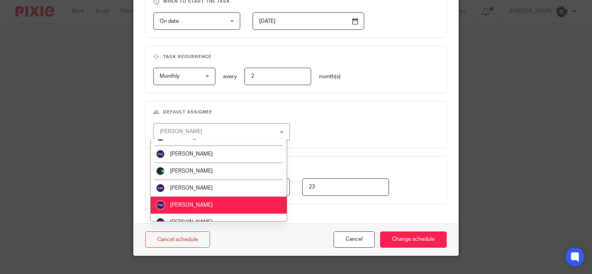
scroll to position [122, 0]
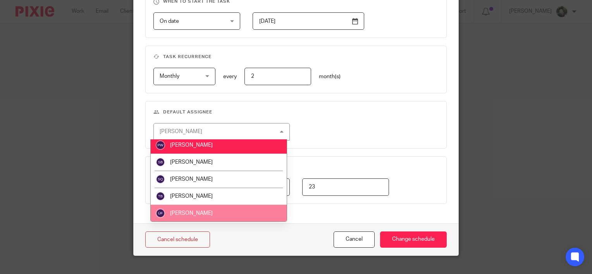
drag, startPoint x: 205, startPoint y: 211, endPoint x: 340, endPoint y: 222, distance: 136.0
click at [207, 211] on li "[PERSON_NAME]" at bounding box center [219, 213] width 136 height 17
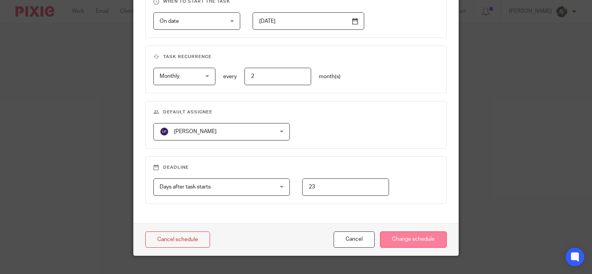
drag, startPoint x: 404, startPoint y: 243, endPoint x: 414, endPoint y: 239, distance: 10.9
click at [406, 242] on input "Change schedule" at bounding box center [413, 240] width 67 height 17
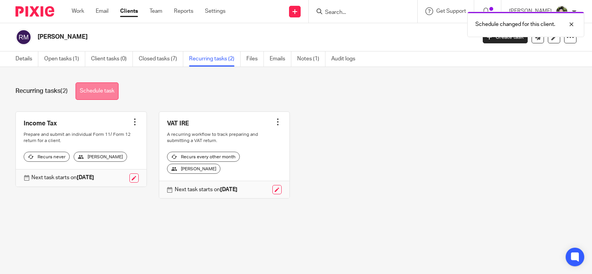
click at [87, 87] on link "Schedule task" at bounding box center [97, 91] width 43 height 17
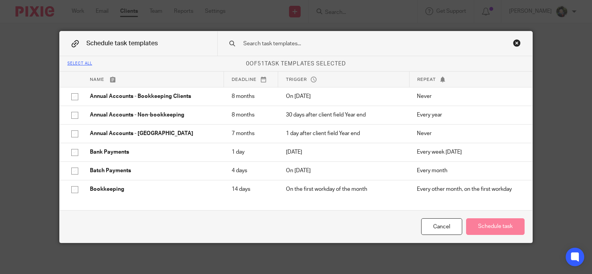
click at [268, 48] on input "text" at bounding box center [363, 44] width 243 height 9
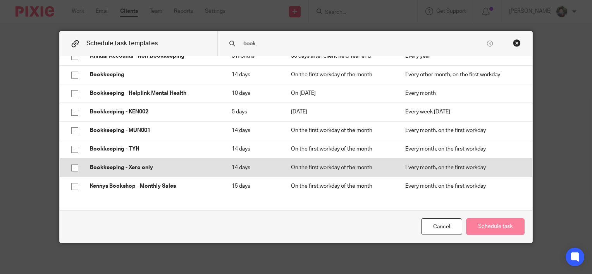
scroll to position [61, 0]
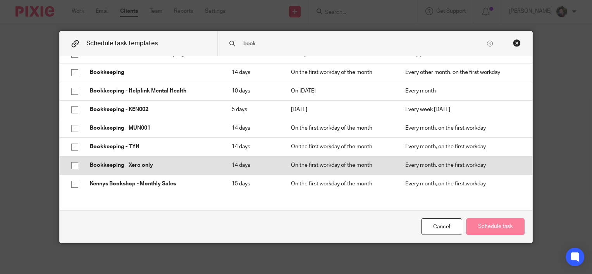
type input "book"
click at [146, 166] on p "Bookkeeping - Xero only" at bounding box center [153, 166] width 126 height 8
checkbox input "true"
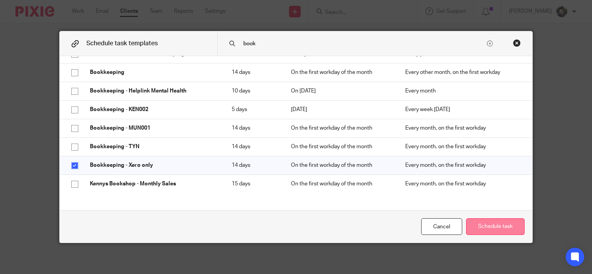
click at [477, 225] on button "Schedule task" at bounding box center [495, 226] width 58 height 17
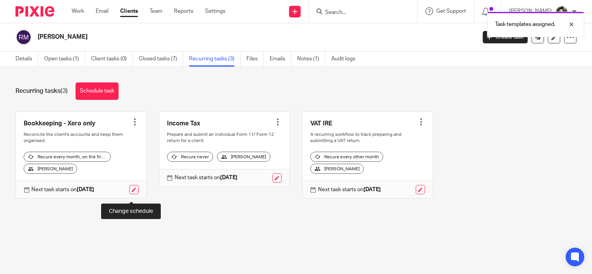
click at [131, 194] on link at bounding box center [133, 189] width 9 height 9
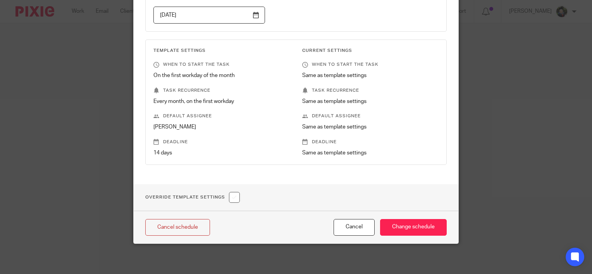
click at [236, 200] on input "checkbox" at bounding box center [234, 197] width 11 height 11
checkbox input "true"
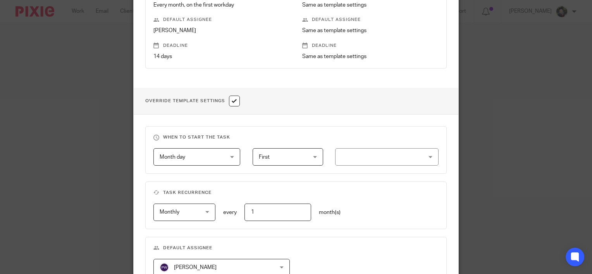
scroll to position [302, 0]
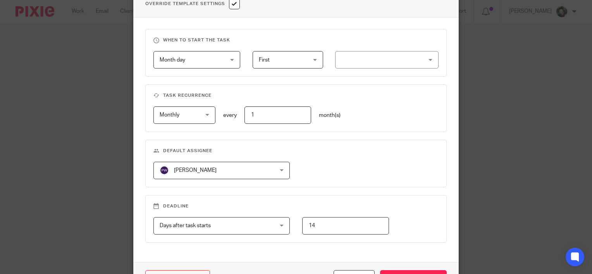
click at [242, 165] on span "[PERSON_NAME]" at bounding box center [212, 170] width 104 height 16
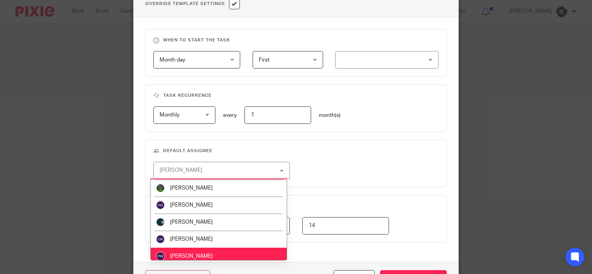
scroll to position [122, 0]
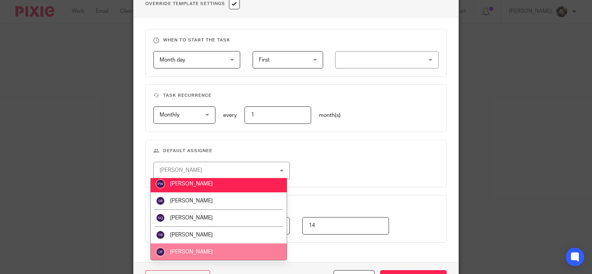
drag, startPoint x: 201, startPoint y: 248, endPoint x: 316, endPoint y: 156, distance: 147.0
click at [203, 246] on li "[PERSON_NAME]" at bounding box center [219, 252] width 136 height 17
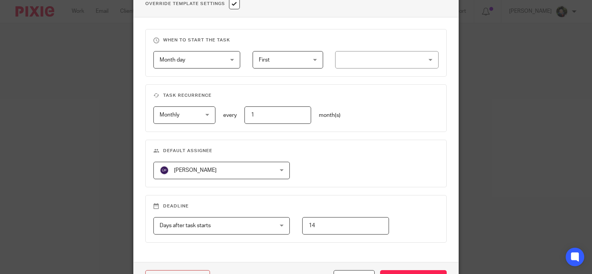
click at [365, 58] on div at bounding box center [386, 59] width 103 height 17
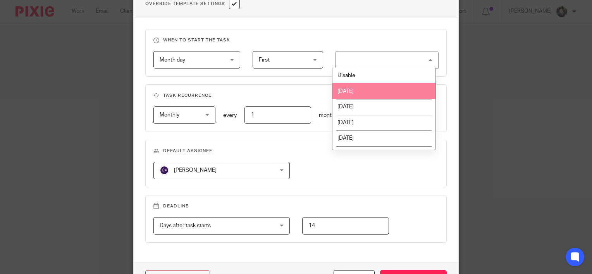
click at [365, 87] on li "[DATE]" at bounding box center [383, 91] width 103 height 16
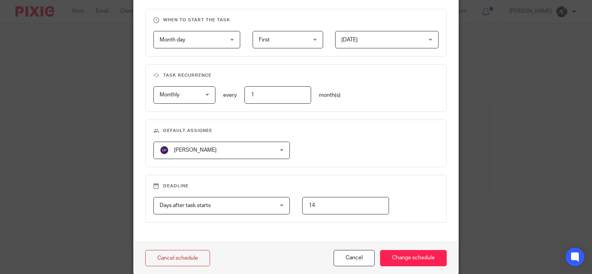
scroll to position [352, 0]
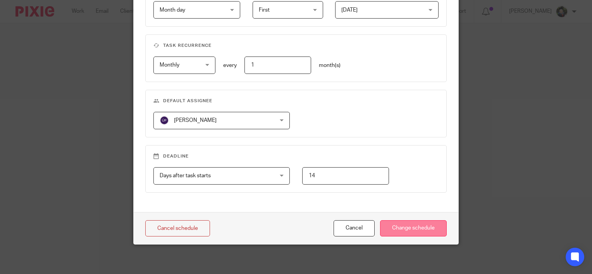
drag, startPoint x: 405, startPoint y: 221, endPoint x: 409, endPoint y: 220, distance: 4.4
click at [406, 222] on input "Change schedule" at bounding box center [413, 228] width 67 height 17
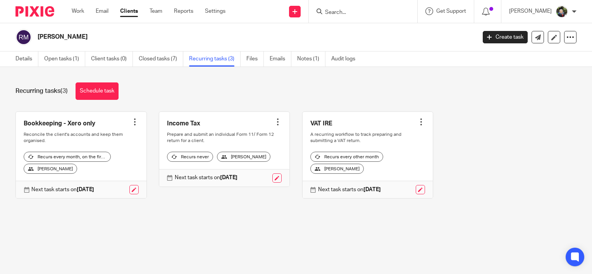
drag, startPoint x: 328, startPoint y: 15, endPoint x: 332, endPoint y: 12, distance: 5.0
click at [328, 15] on div at bounding box center [361, 12] width 90 height 10
click at [338, 11] on input "Search" at bounding box center [359, 12] width 70 height 7
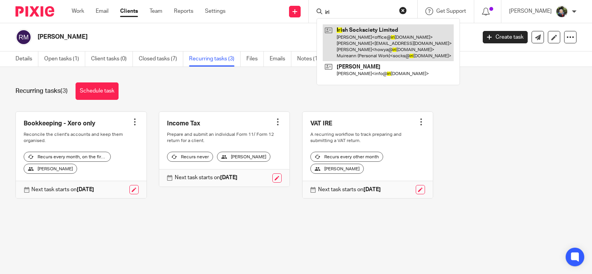
type input "iri"
click at [377, 45] on link at bounding box center [388, 42] width 131 height 37
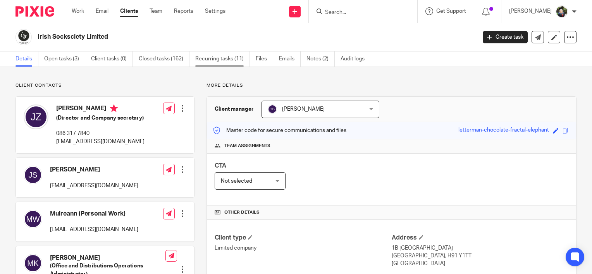
click at [230, 61] on link "Recurring tasks (11)" at bounding box center [222, 59] width 55 height 15
click at [231, 60] on link "Recurring tasks (11)" at bounding box center [222, 59] width 55 height 15
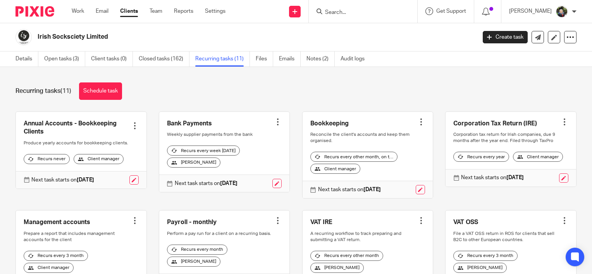
click at [351, 12] on input "Search" at bounding box center [359, 12] width 70 height 7
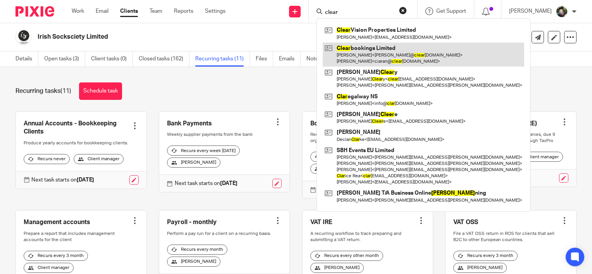
type input "clear"
click at [383, 53] on link at bounding box center [423, 55] width 201 height 24
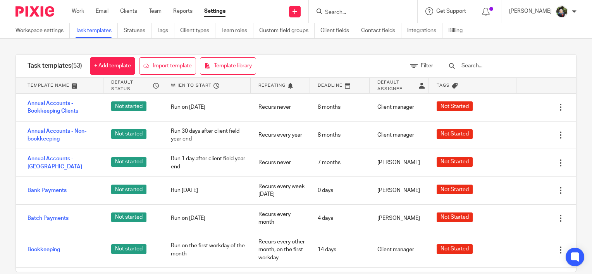
click at [503, 68] on input "text" at bounding box center [506, 66] width 90 height 9
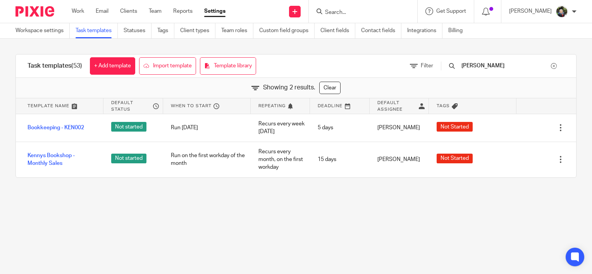
type input "ken"
click at [355, 15] on input "Search" at bounding box center [359, 12] width 70 height 7
click at [344, 14] on input "Search" at bounding box center [359, 12] width 70 height 7
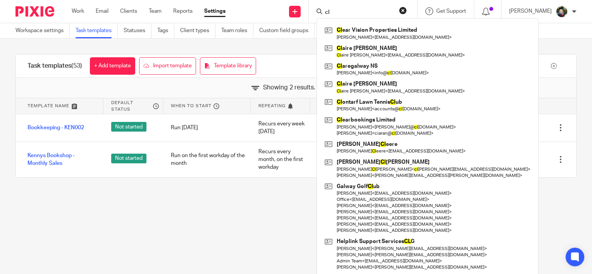
type input "cl"
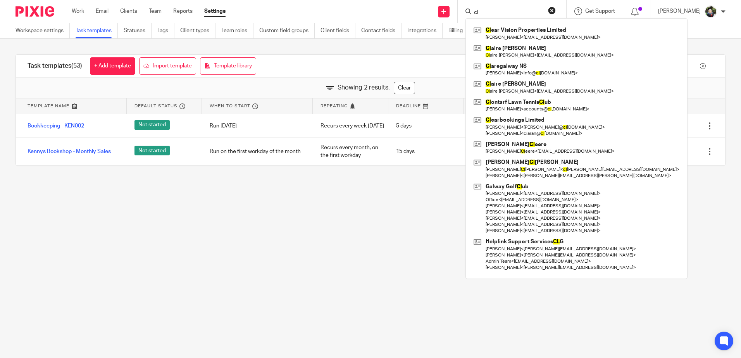
click at [252, 206] on main "Workspace settings Task templates Statuses Tags Client types Team roles Custom …" at bounding box center [370, 179] width 741 height 358
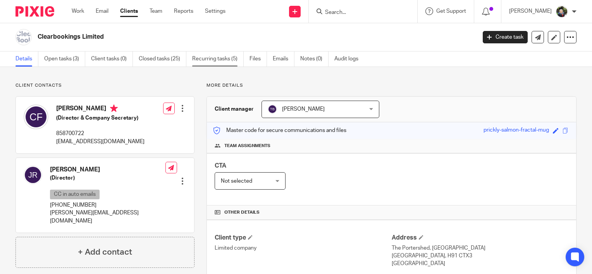
click at [222, 60] on link "Recurring tasks (5)" at bounding box center [218, 59] width 52 height 15
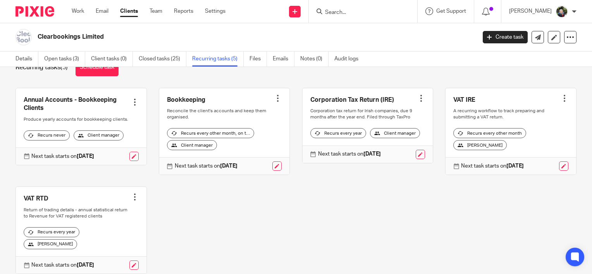
scroll to position [11, 0]
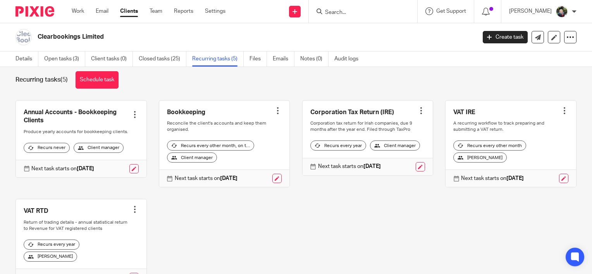
click at [347, 14] on input "Search" at bounding box center [359, 12] width 70 height 7
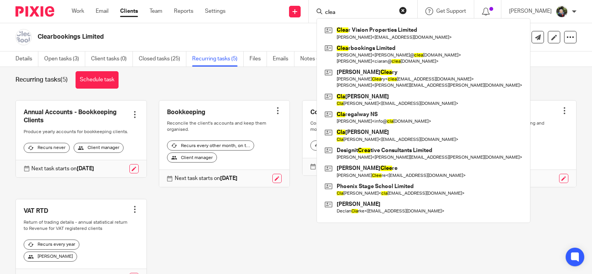
type input "clea"
click at [269, 43] on div "Clearbookings Limited" at bounding box center [243, 37] width 456 height 16
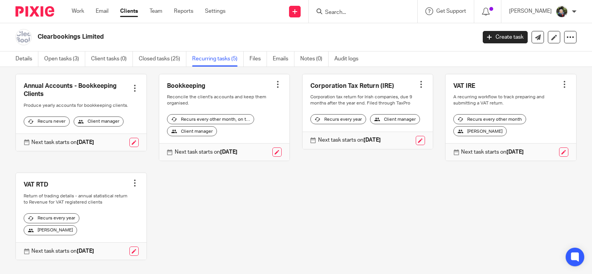
scroll to position [50, 0]
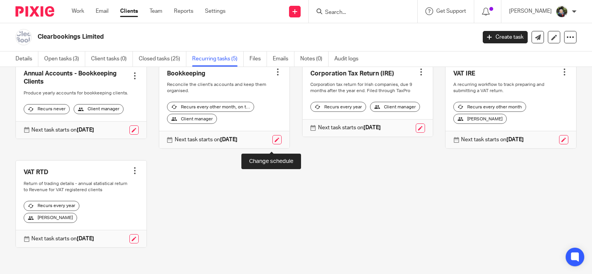
click at [272, 144] on link at bounding box center [276, 139] width 9 height 9
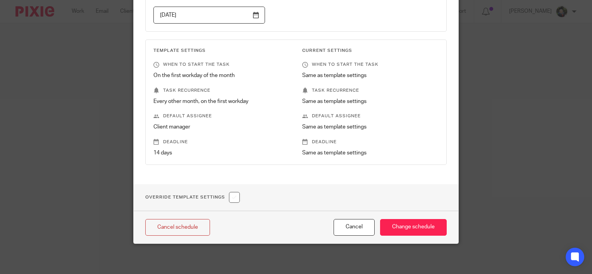
click at [230, 196] on input "checkbox" at bounding box center [234, 197] width 11 height 11
checkbox input "true"
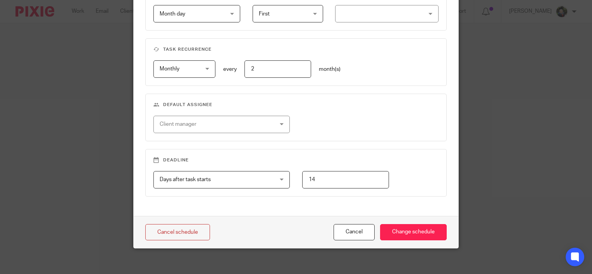
scroll to position [352, 0]
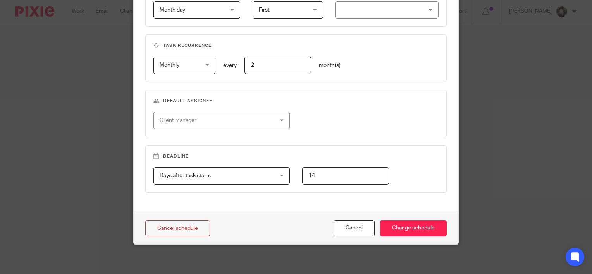
click at [213, 126] on div "Client manager" at bounding box center [212, 120] width 104 height 16
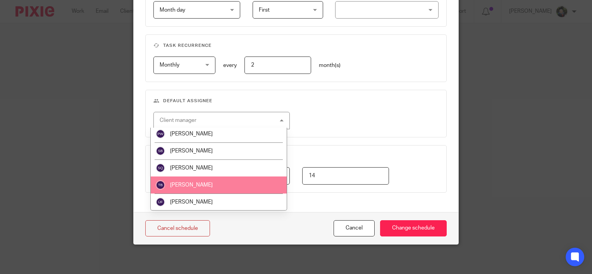
scroll to position [122, 0]
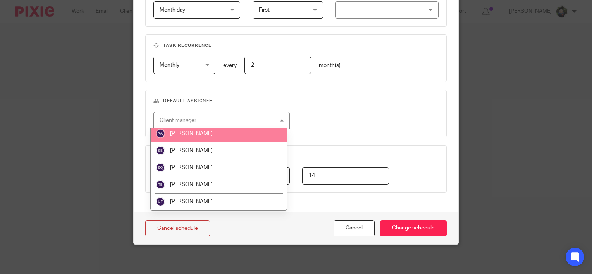
click at [224, 141] on li "[PERSON_NAME]" at bounding box center [219, 133] width 136 height 17
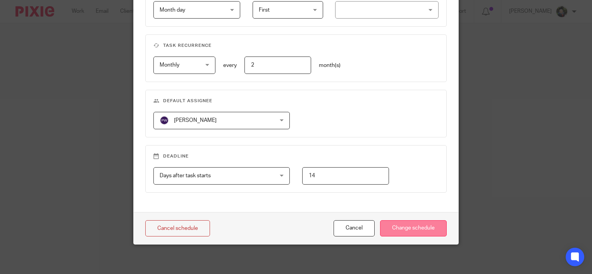
drag, startPoint x: 425, startPoint y: 236, endPoint x: 423, endPoint y: 229, distance: 7.7
click at [425, 235] on div "Cancel schedule Cancel Change schedule" at bounding box center [296, 228] width 325 height 33
click at [423, 228] on input "Change schedule" at bounding box center [413, 228] width 67 height 17
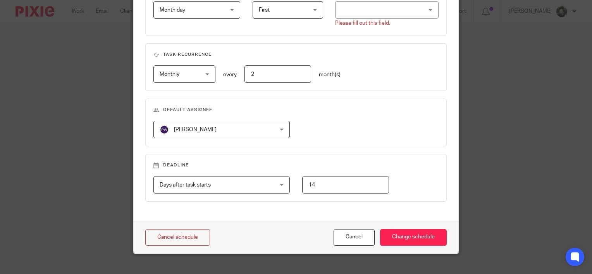
click at [362, 10] on div at bounding box center [386, 9] width 103 height 17
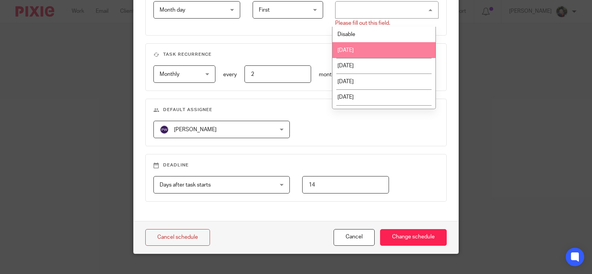
click at [366, 49] on li "[DATE]" at bounding box center [383, 50] width 103 height 16
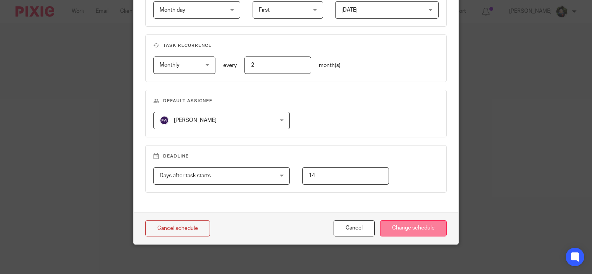
click at [407, 226] on input "Change schedule" at bounding box center [413, 228] width 67 height 17
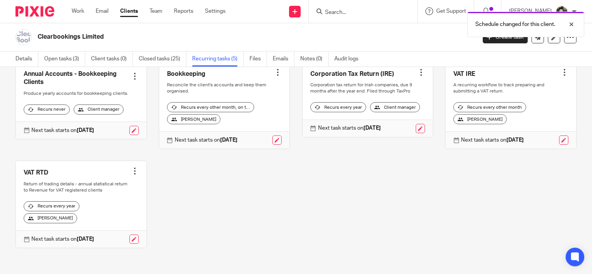
scroll to position [50, 0]
click at [559, 144] on link at bounding box center [563, 139] width 9 height 9
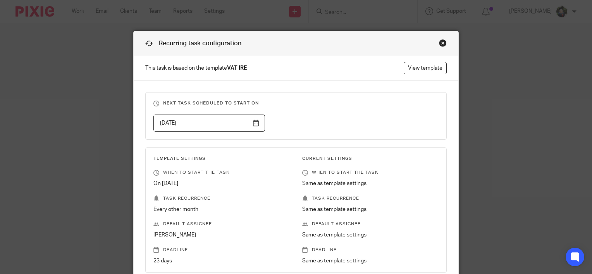
scroll to position [108, 0]
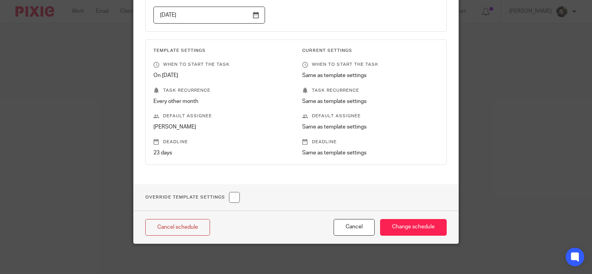
drag, startPoint x: 232, startPoint y: 201, endPoint x: 248, endPoint y: 192, distance: 18.7
click at [232, 201] on input "checkbox" at bounding box center [234, 197] width 11 height 11
checkbox input "true"
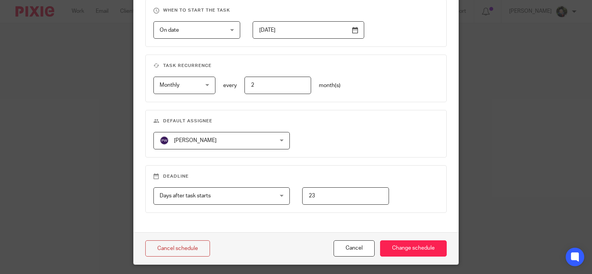
scroll to position [340, 0]
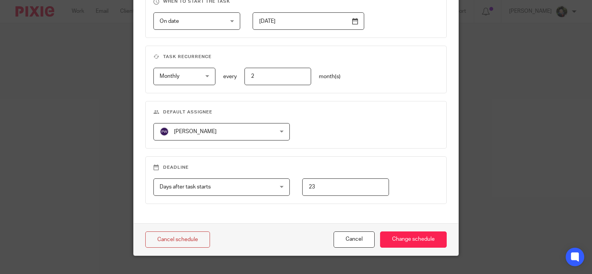
click at [245, 133] on span "[PERSON_NAME]" at bounding box center [212, 132] width 104 height 16
click at [371, 124] on div "Pinky Wadhwa Pinky Wadhwa Arvinder Sheil Bernie Fitzpatrick Ciara McDonagh Edwi…" at bounding box center [289, 131] width 297 height 17
click at [353, 232] on button "Cancel" at bounding box center [354, 240] width 41 height 17
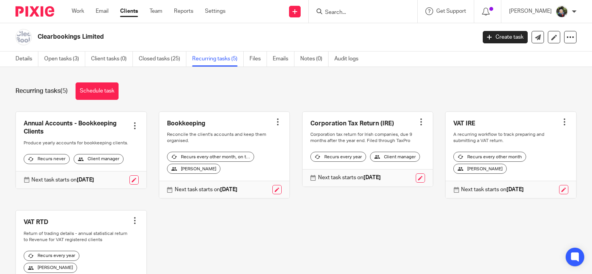
click at [347, 13] on input "Search" at bounding box center [359, 12] width 70 height 7
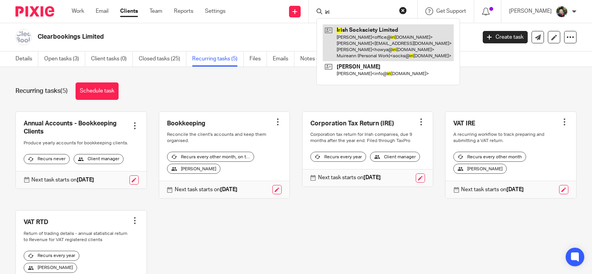
type input "iri"
click at [369, 36] on link at bounding box center [388, 42] width 131 height 37
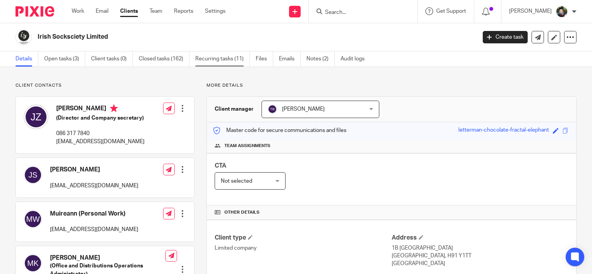
click at [235, 62] on link "Recurring tasks (11)" at bounding box center [222, 59] width 55 height 15
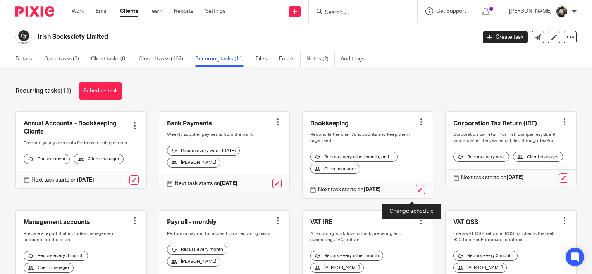
click at [416, 194] on link at bounding box center [420, 189] width 9 height 9
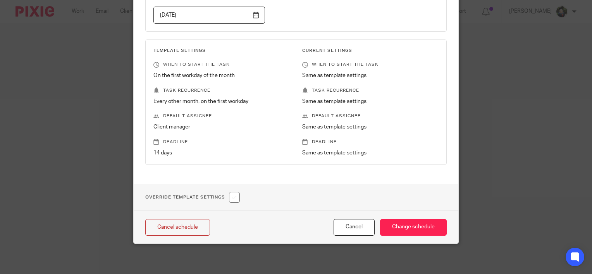
click at [234, 197] on input "checkbox" at bounding box center [234, 197] width 11 height 11
checkbox input "true"
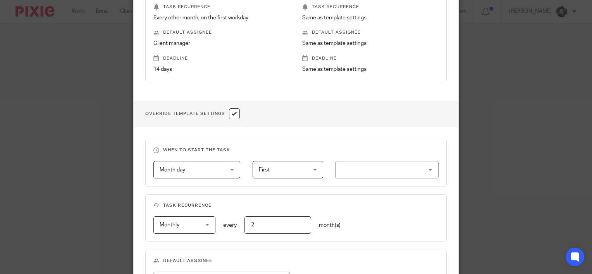
scroll to position [224, 0]
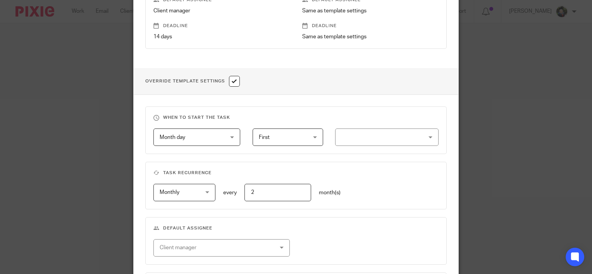
click at [187, 246] on div "Client manager" at bounding box center [212, 248] width 104 height 16
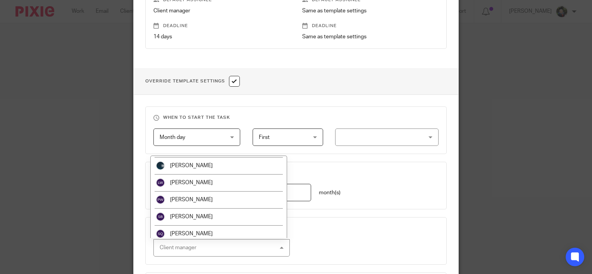
scroll to position [122, 0]
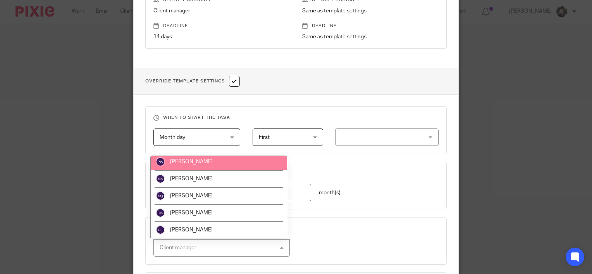
click at [213, 166] on li "[PERSON_NAME]" at bounding box center [219, 161] width 136 height 17
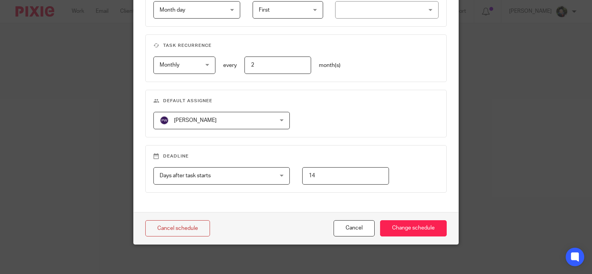
scroll to position [352, 0]
drag, startPoint x: 407, startPoint y: 232, endPoint x: 412, endPoint y: 224, distance: 9.9
click at [409, 232] on input "Change schedule" at bounding box center [413, 228] width 67 height 17
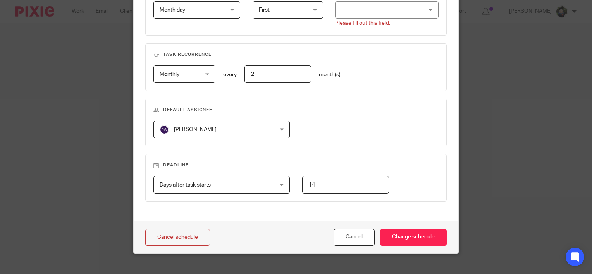
click at [366, 6] on div at bounding box center [386, 9] width 103 height 17
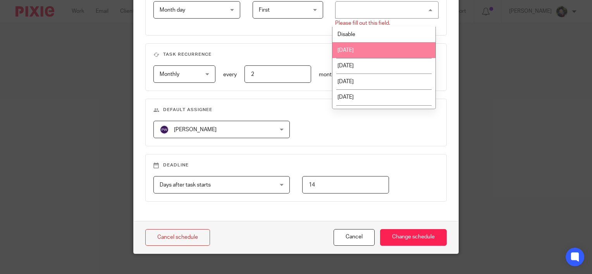
click at [366, 46] on li "Monday" at bounding box center [383, 50] width 103 height 16
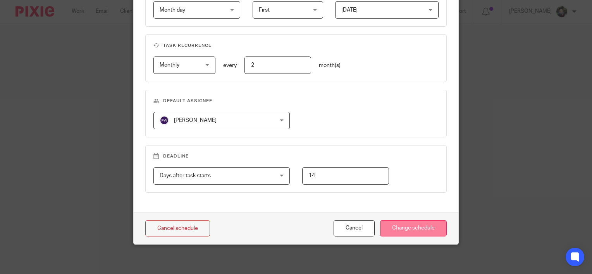
click at [405, 223] on input "Change schedule" at bounding box center [413, 228] width 67 height 17
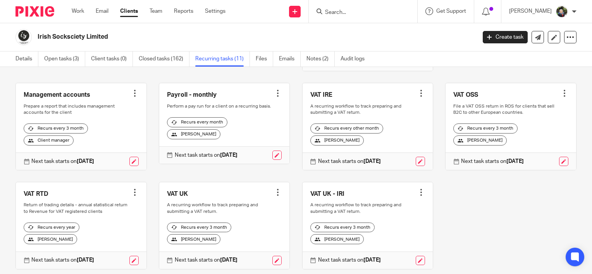
scroll to position [166, 0]
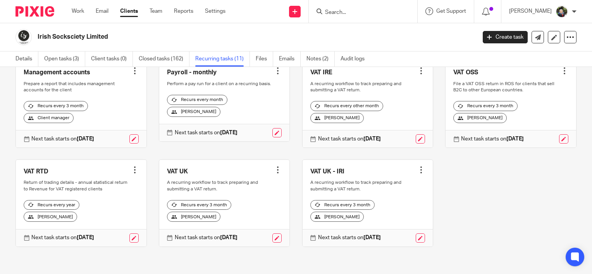
click at [274, 166] on div at bounding box center [278, 170] width 8 height 8
click at [243, 213] on span "Cancel schedule" at bounding box center [243, 213] width 41 height 5
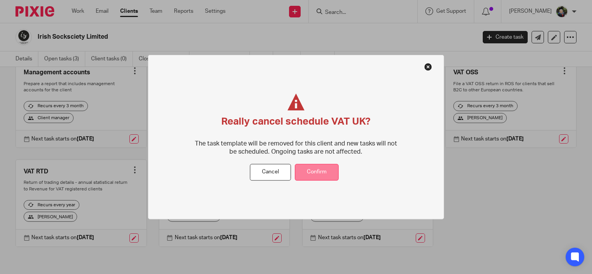
click at [316, 175] on button "Confirm" at bounding box center [317, 172] width 44 height 17
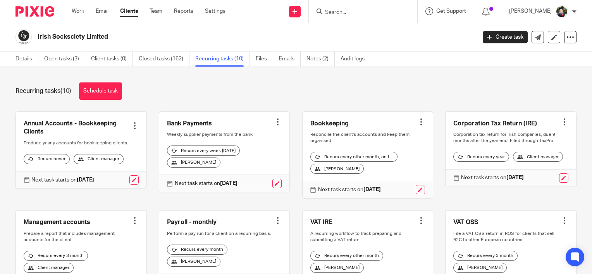
click at [347, 9] on input "Search" at bounding box center [359, 12] width 70 height 7
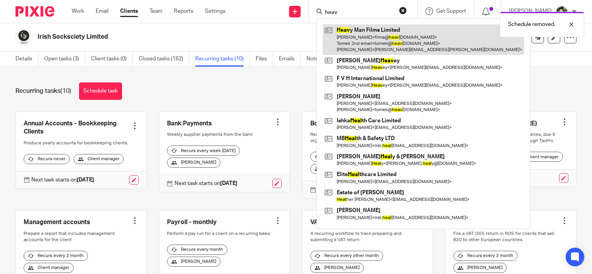
type input "heav"
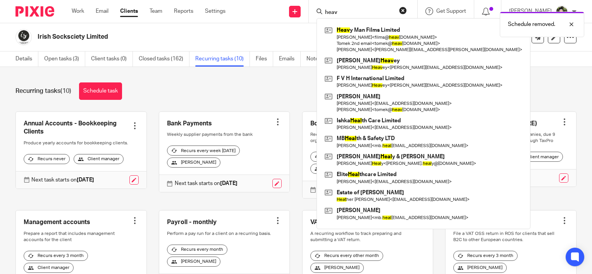
click at [371, 36] on body "Work Email Clients Team Reports Settings Work Email Clients Team Reports Settin…" at bounding box center [296, 137] width 592 height 274
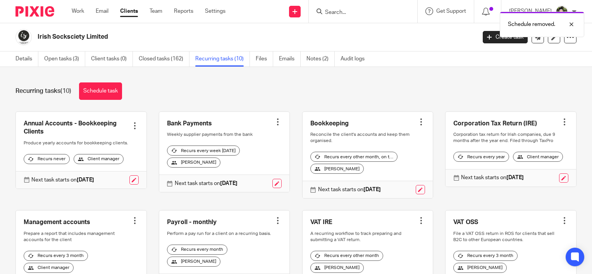
click at [351, 8] on div "Schedule removed." at bounding box center [440, 22] width 288 height 29
drag, startPoint x: 340, startPoint y: 14, endPoint x: 343, endPoint y: 20, distance: 6.8
click at [342, 17] on div "Schedule removed." at bounding box center [440, 22] width 288 height 29
drag, startPoint x: 412, startPoint y: 38, endPoint x: 406, endPoint y: 31, distance: 9.6
click at [408, 33] on body "Work Email Clients Team Reports Settings Work Email Clients Team Reports Settin…" at bounding box center [296, 137] width 592 height 274
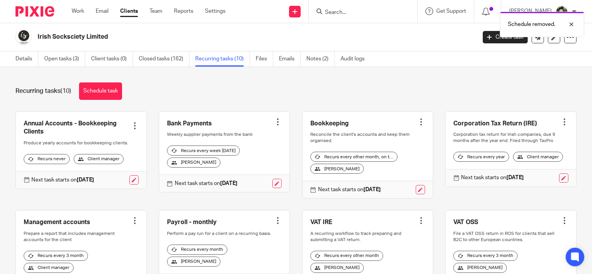
drag, startPoint x: 406, startPoint y: 31, endPoint x: 335, endPoint y: 15, distance: 72.6
click at [335, 15] on div "Schedule removed." at bounding box center [440, 22] width 288 height 29
drag, startPoint x: 347, startPoint y: 71, endPoint x: 347, endPoint y: 65, distance: 5.8
click at [347, 71] on div "Recurring tasks (10) Schedule task Annual Accounts - Bookkeeping Clients Create…" at bounding box center [296, 170] width 592 height 207
drag, startPoint x: 335, startPoint y: 3, endPoint x: 332, endPoint y: 12, distance: 9.7
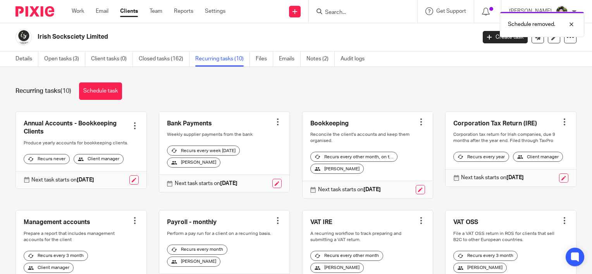
click at [334, 5] on div at bounding box center [363, 11] width 108 height 23
click at [331, 14] on div "Schedule removed." at bounding box center [440, 22] width 288 height 29
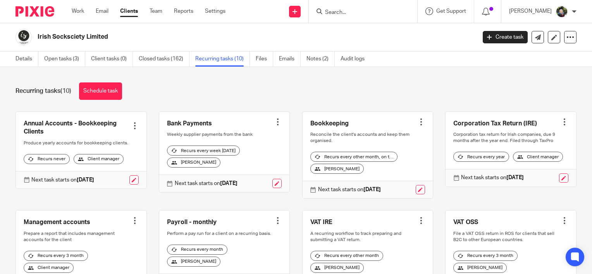
click at [335, 12] on input "Search" at bounding box center [359, 12] width 70 height 7
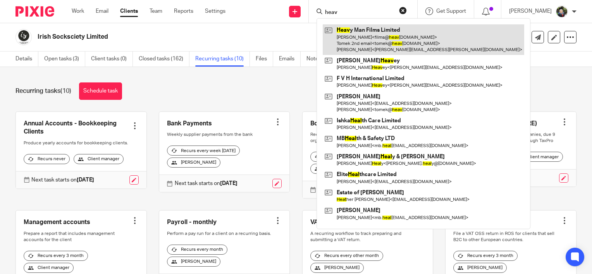
type input "heav"
click at [395, 40] on link at bounding box center [423, 39] width 201 height 31
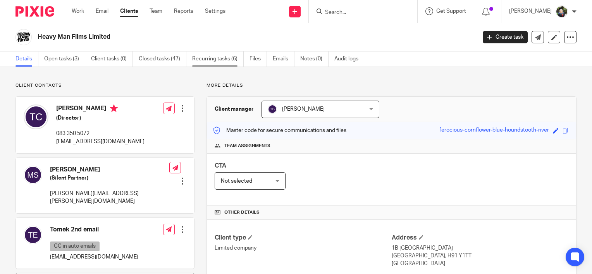
click at [228, 60] on link "Recurring tasks (6)" at bounding box center [218, 59] width 52 height 15
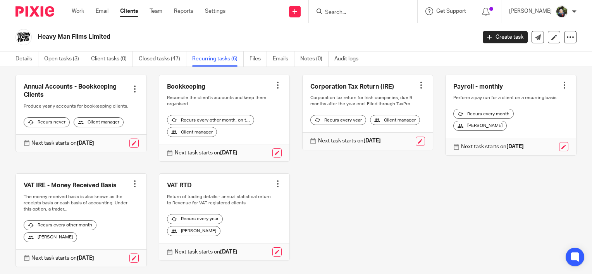
scroll to position [23, 0]
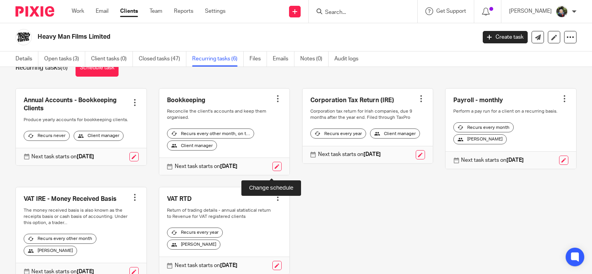
click at [272, 171] on link at bounding box center [276, 166] width 9 height 9
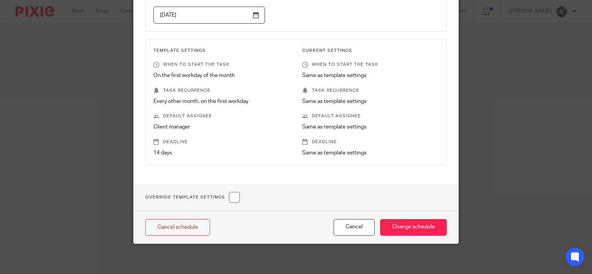
click at [233, 196] on input "checkbox" at bounding box center [234, 197] width 11 height 11
checkbox input "true"
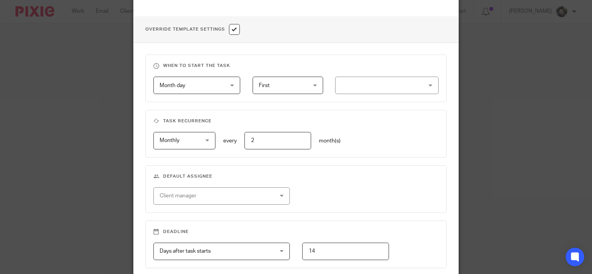
scroll to position [340, 0]
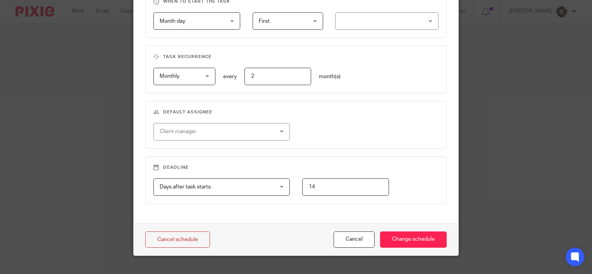
click at [212, 132] on div "Client manager" at bounding box center [212, 132] width 104 height 16
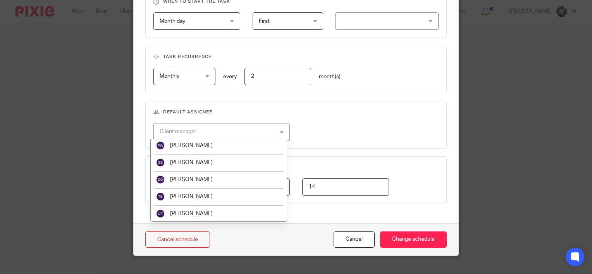
scroll to position [122, 0]
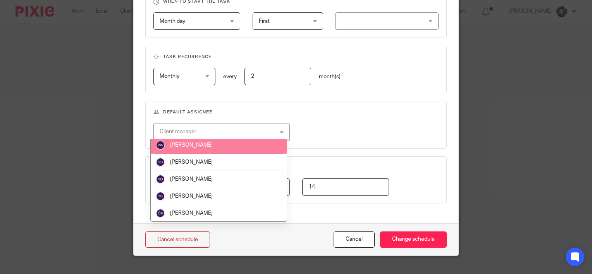
click at [208, 148] on li "[PERSON_NAME]" at bounding box center [219, 145] width 136 height 17
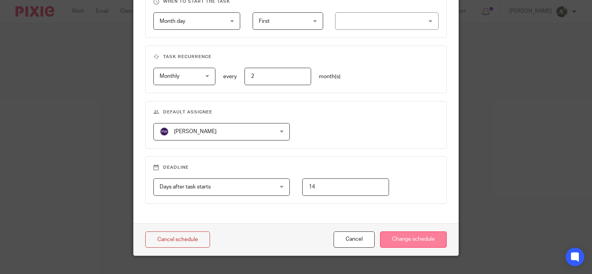
click at [405, 242] on input "Change schedule" at bounding box center [413, 240] width 67 height 17
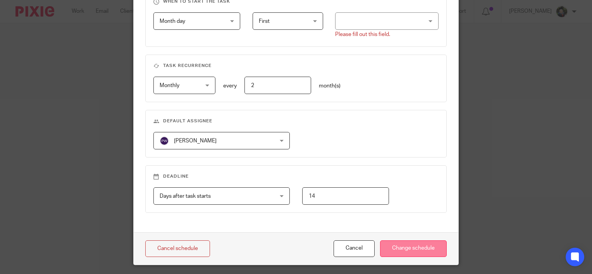
click at [413, 246] on input "Change schedule" at bounding box center [413, 249] width 67 height 17
click at [371, 20] on div at bounding box center [386, 20] width 103 height 17
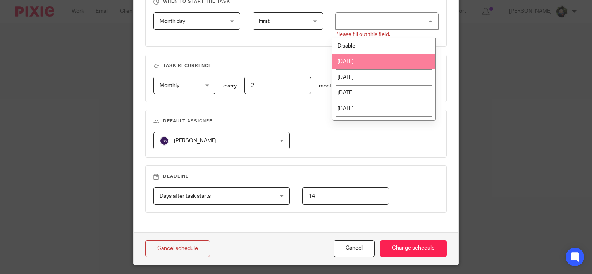
drag, startPoint x: 367, startPoint y: 60, endPoint x: 418, endPoint y: 141, distance: 95.3
click at [367, 60] on li "Monday" at bounding box center [383, 62] width 103 height 16
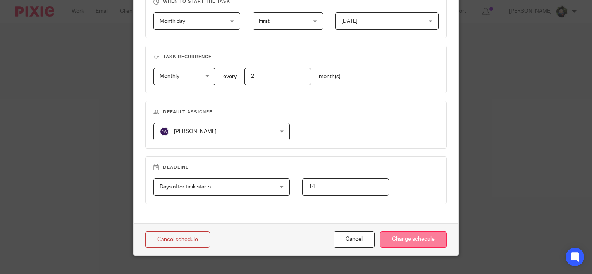
drag, startPoint x: 398, startPoint y: 239, endPoint x: 406, endPoint y: 236, distance: 8.7
click at [400, 239] on input "Change schedule" at bounding box center [413, 240] width 67 height 17
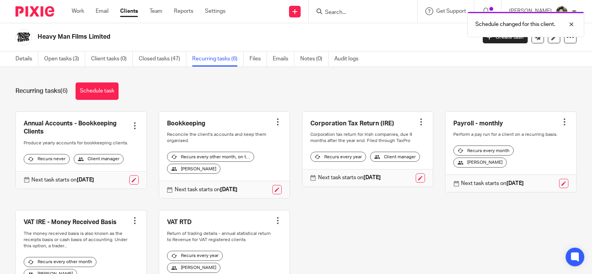
click at [334, 8] on div "Schedule changed for this client." at bounding box center [440, 22] width 288 height 29
click at [570, 25] on div at bounding box center [565, 24] width 21 height 9
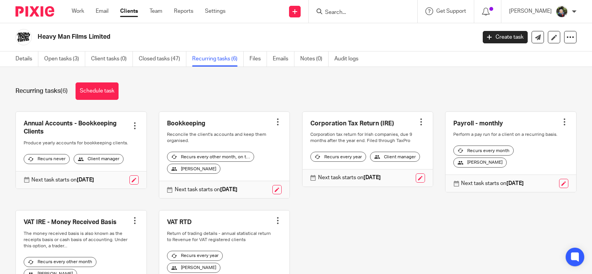
click at [340, 12] on input "Search" at bounding box center [359, 12] width 70 height 7
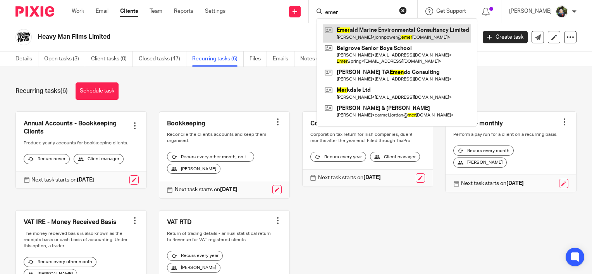
type input "emer"
click at [351, 36] on link at bounding box center [397, 33] width 148 height 18
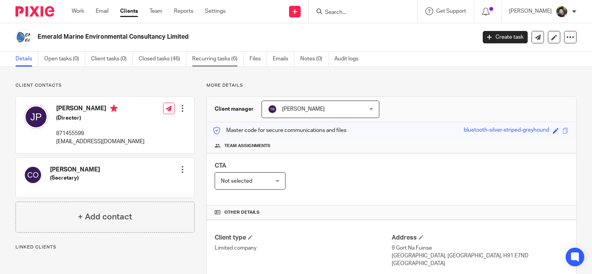
click at [222, 64] on link "Recurring tasks (6)" at bounding box center [218, 59] width 52 height 15
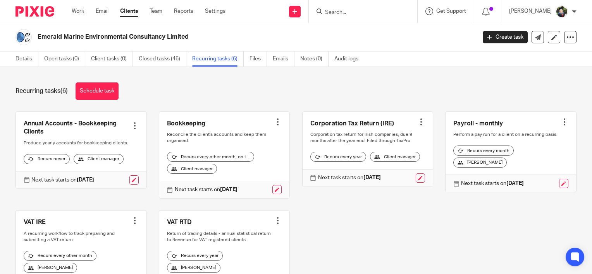
scroll to position [62, 0]
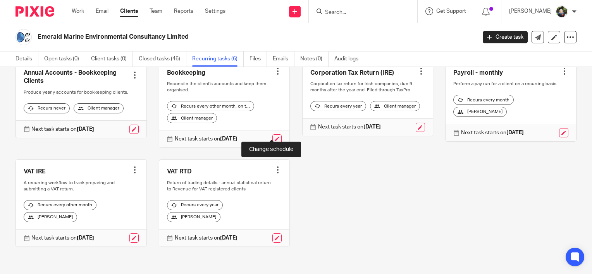
click at [273, 135] on link at bounding box center [276, 138] width 9 height 9
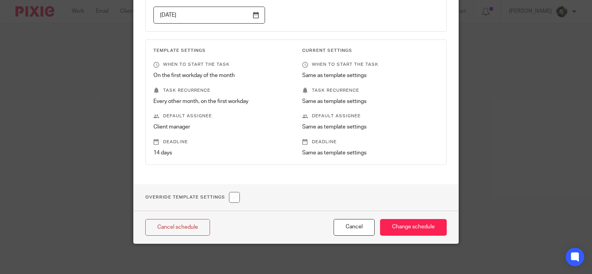
click at [237, 199] on input "checkbox" at bounding box center [234, 197] width 11 height 11
checkbox input "true"
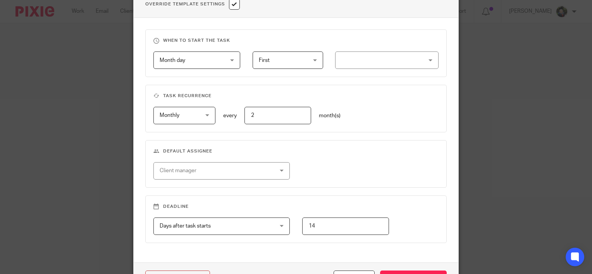
scroll to position [302, 0]
click at [234, 172] on div "Client manager" at bounding box center [212, 170] width 104 height 16
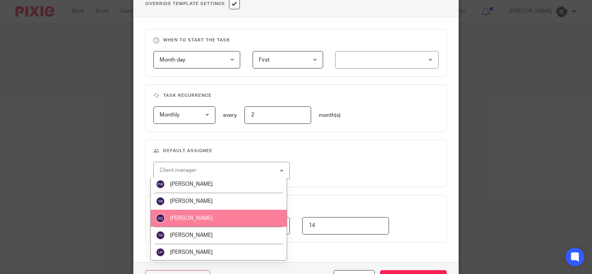
scroll to position [122, 0]
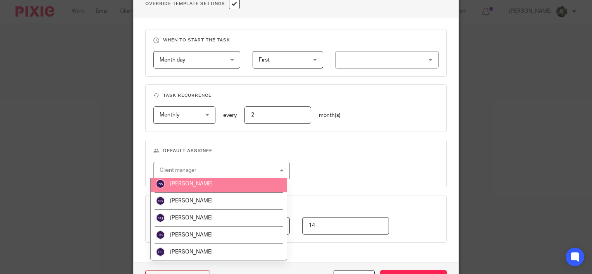
click at [216, 187] on li "[PERSON_NAME]" at bounding box center [219, 183] width 136 height 17
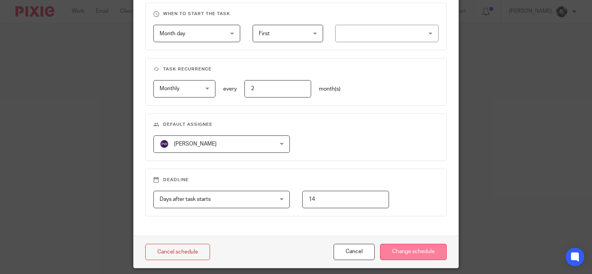
scroll to position [352, 0]
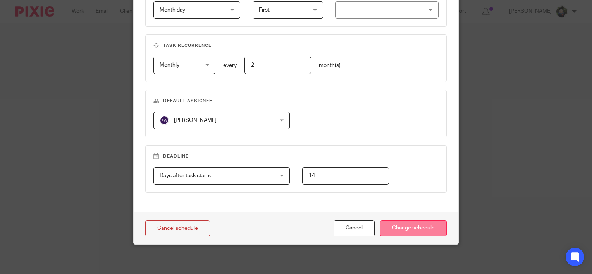
drag, startPoint x: 412, startPoint y: 227, endPoint x: 431, endPoint y: 223, distance: 19.4
click at [413, 226] on input "Change schedule" at bounding box center [413, 228] width 67 height 17
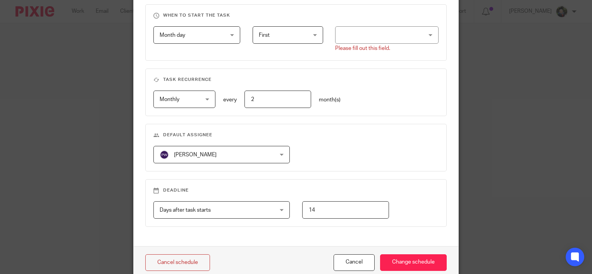
scroll to position [236, 0]
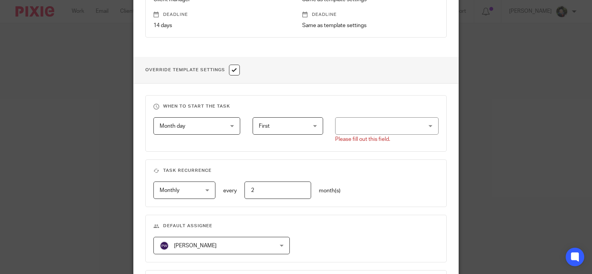
click at [376, 119] on div at bounding box center [386, 125] width 103 height 17
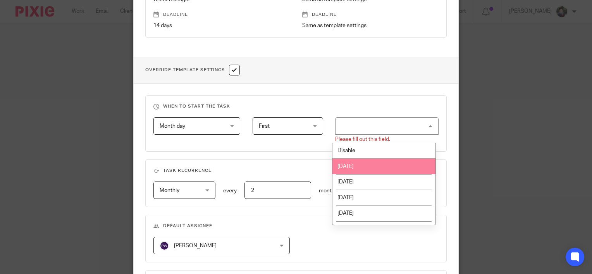
click at [358, 164] on li "[DATE]" at bounding box center [383, 166] width 103 height 16
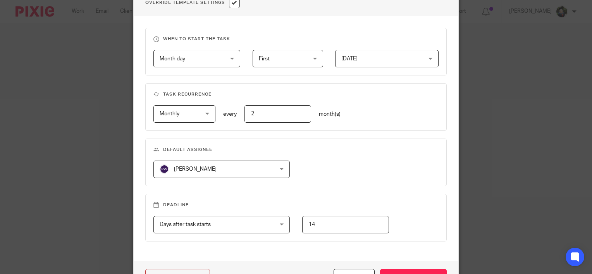
scroll to position [352, 0]
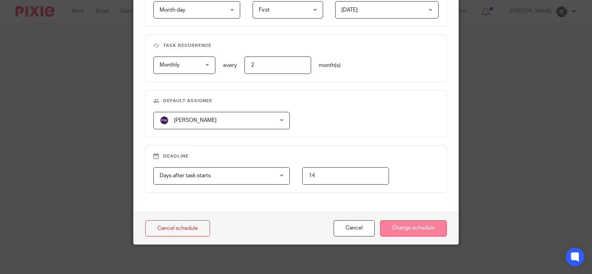
click at [403, 229] on input "Change schedule" at bounding box center [413, 228] width 67 height 17
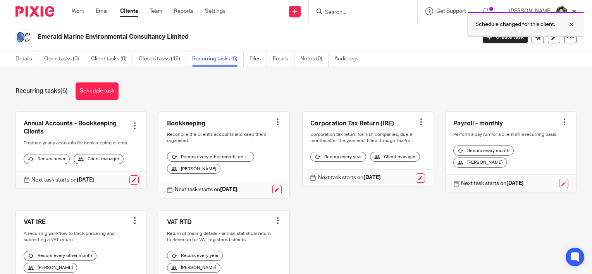
click at [573, 23] on div at bounding box center [565, 24] width 21 height 9
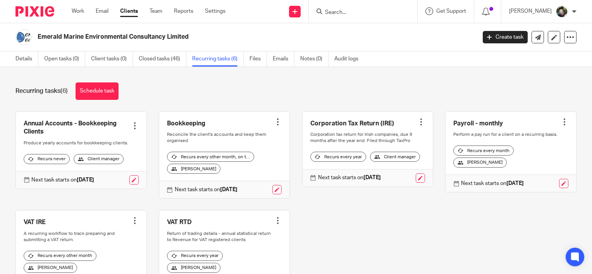
click at [353, 12] on input "Search" at bounding box center [359, 12] width 70 height 7
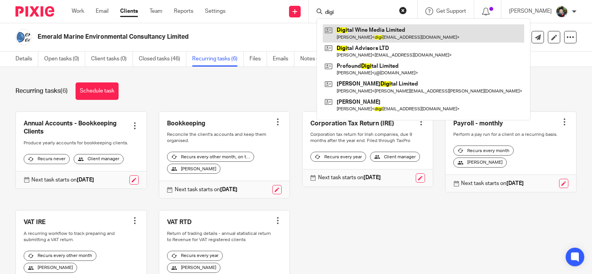
type input "digi"
click at [358, 35] on link at bounding box center [423, 33] width 201 height 18
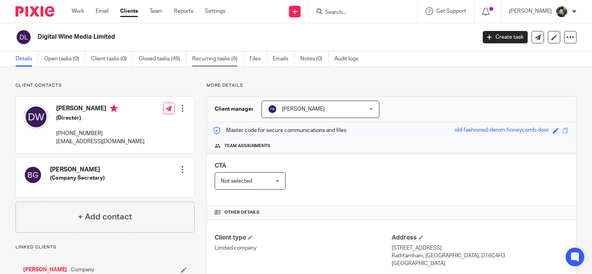
click at [223, 62] on link "Recurring tasks (6)" at bounding box center [218, 59] width 52 height 15
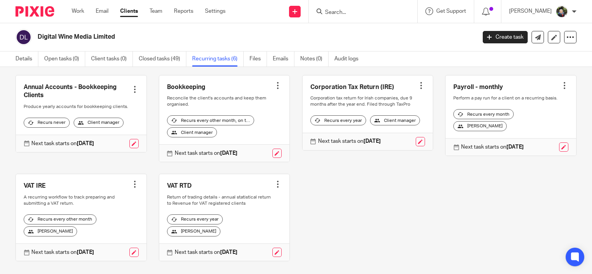
scroll to position [23, 0]
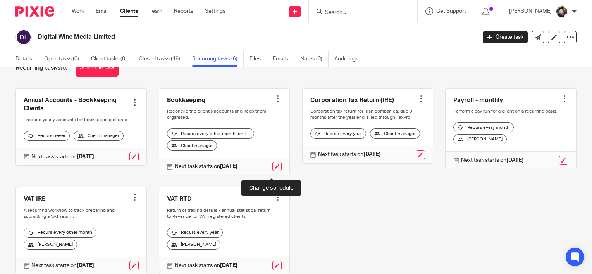
click at [272, 170] on link at bounding box center [276, 166] width 9 height 9
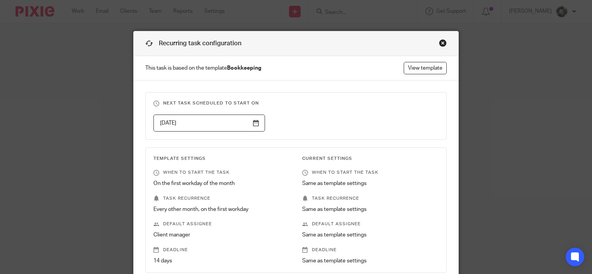
scroll to position [108, 0]
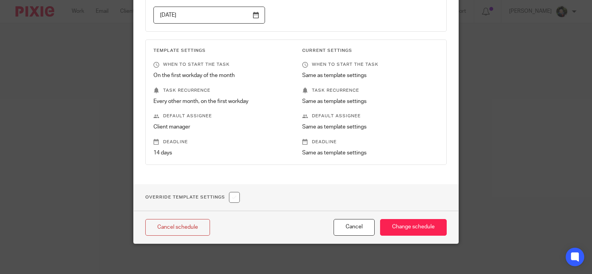
click at [231, 194] on h1 "Override Template Settings" at bounding box center [192, 197] width 95 height 11
click at [231, 194] on input "checkbox" at bounding box center [234, 197] width 11 height 11
checkbox input "true"
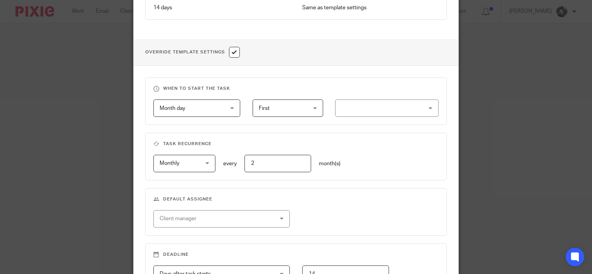
scroll to position [302, 0]
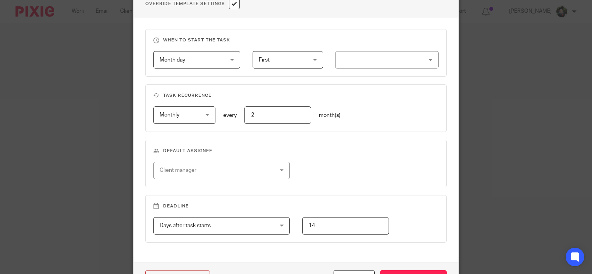
click at [208, 169] on div "Client manager" at bounding box center [212, 170] width 104 height 16
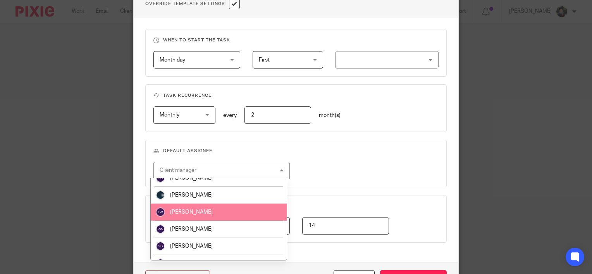
scroll to position [122, 0]
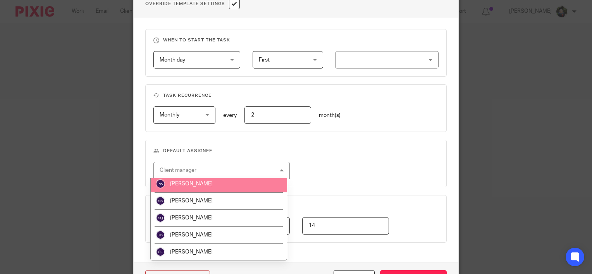
click at [232, 182] on li "[PERSON_NAME]" at bounding box center [219, 183] width 136 height 17
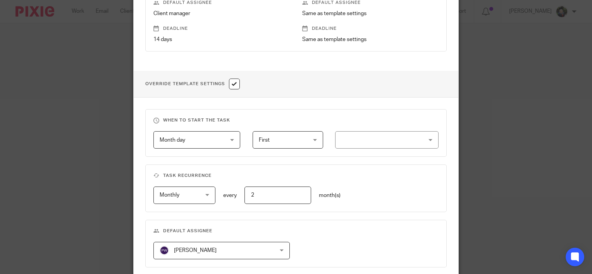
scroll to position [352, 0]
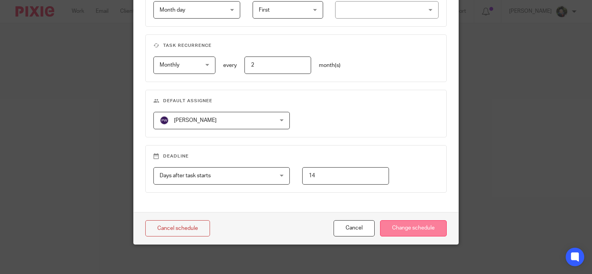
click at [401, 225] on input "Change schedule" at bounding box center [413, 228] width 67 height 17
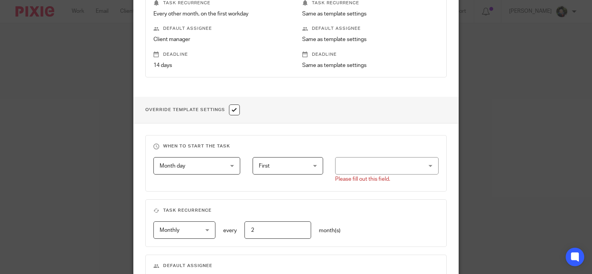
scroll to position [158, 0]
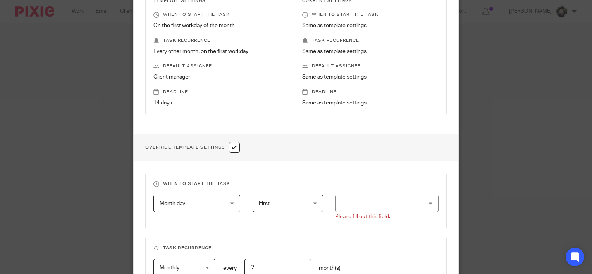
click at [374, 198] on div at bounding box center [386, 203] width 103 height 17
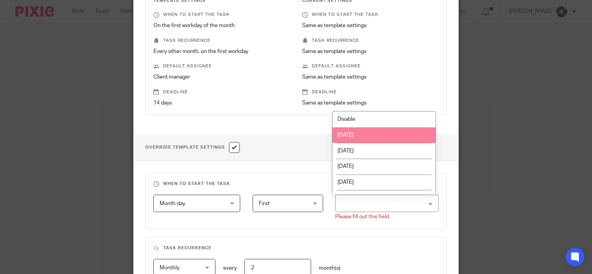
click at [369, 128] on li "[DATE]" at bounding box center [383, 135] width 103 height 16
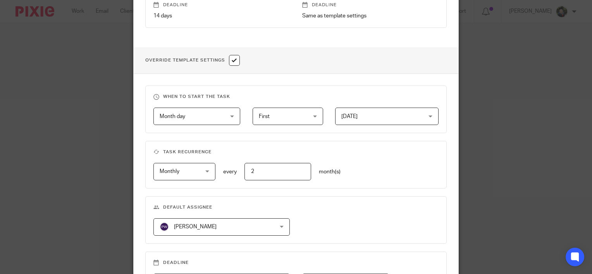
scroll to position [352, 0]
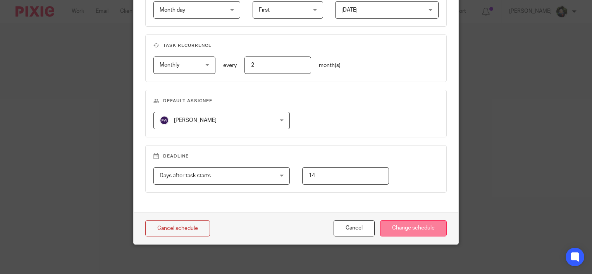
click at [416, 223] on input "Change schedule" at bounding box center [413, 228] width 67 height 17
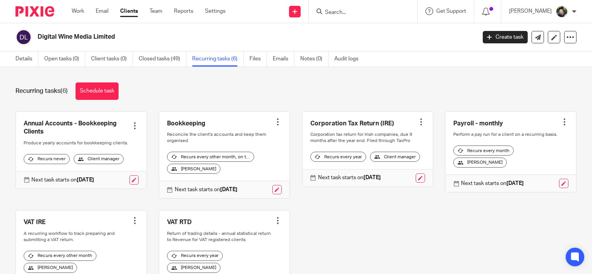
click at [339, 13] on input "Search" at bounding box center [359, 12] width 70 height 7
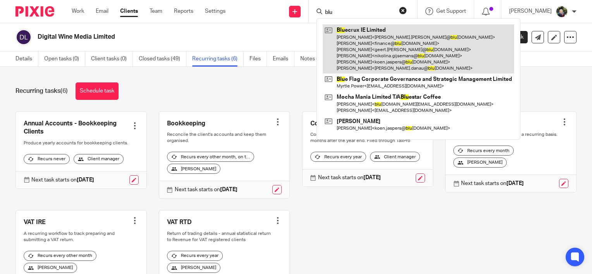
type input "blu"
click at [432, 51] on link at bounding box center [418, 48] width 191 height 49
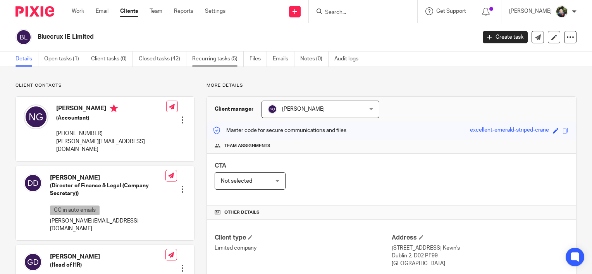
click at [225, 61] on link "Recurring tasks (5)" at bounding box center [218, 59] width 52 height 15
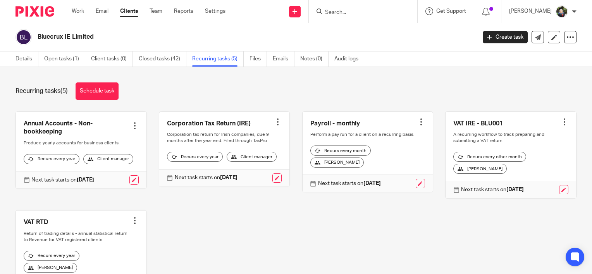
click at [350, 9] on input "Search" at bounding box center [359, 12] width 70 height 7
type input "o"
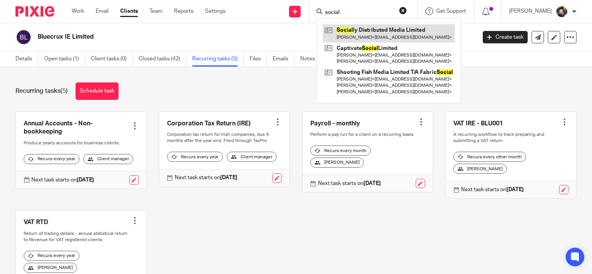
type input "social"
click at [368, 29] on link at bounding box center [389, 33] width 132 height 18
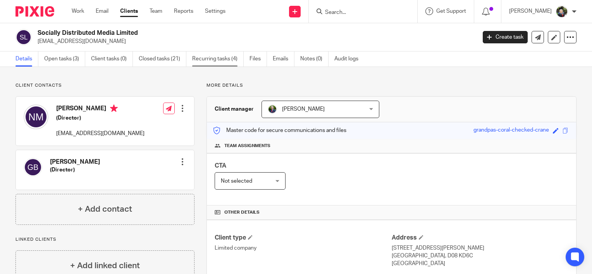
click at [208, 63] on link "Recurring tasks (4)" at bounding box center [218, 59] width 52 height 15
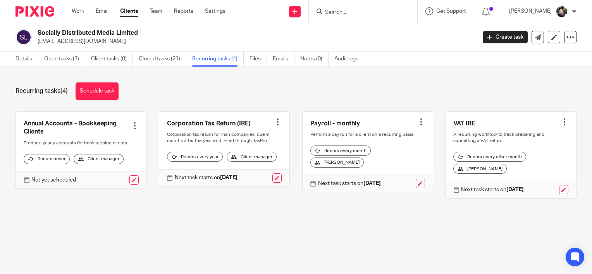
click at [332, 15] on input "Search" at bounding box center [359, 12] width 70 height 7
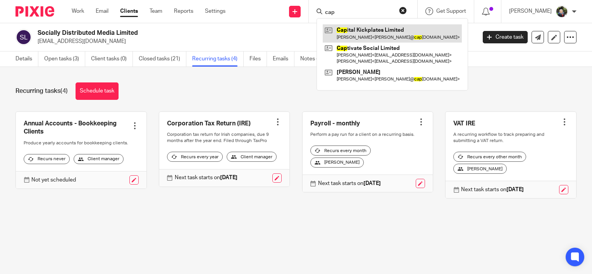
type input "cap"
click at [383, 33] on link at bounding box center [392, 33] width 139 height 18
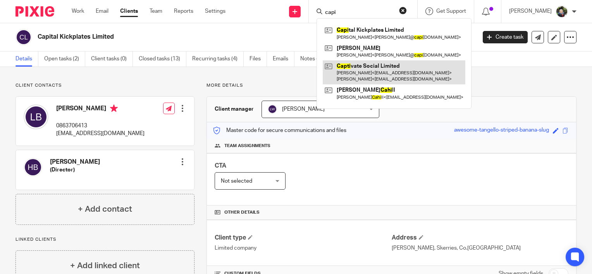
type input "capi"
click at [364, 72] on link at bounding box center [394, 72] width 143 height 24
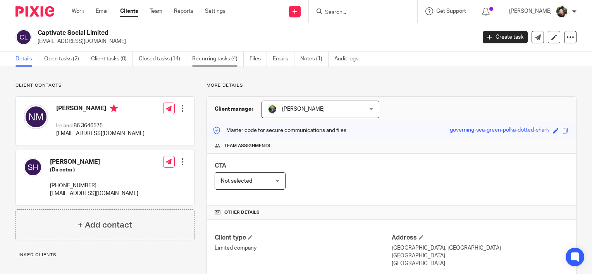
click at [228, 57] on link "Recurring tasks (4)" at bounding box center [218, 59] width 52 height 15
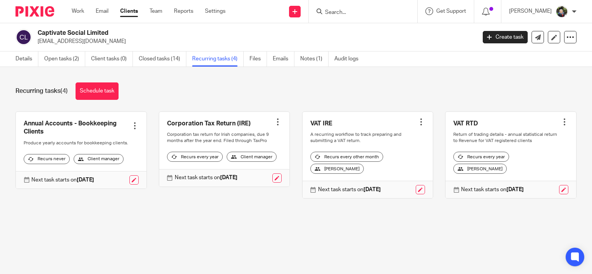
click at [361, 13] on input "Search" at bounding box center [359, 12] width 70 height 7
click at [344, 12] on input "Search" at bounding box center [359, 12] width 70 height 7
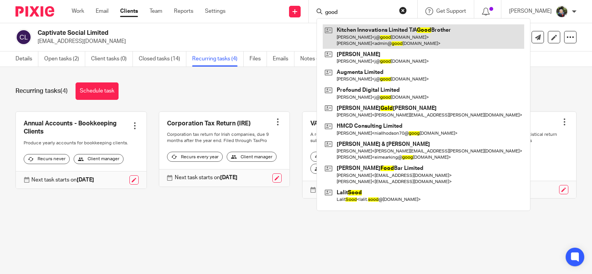
type input "good"
click at [371, 41] on link at bounding box center [423, 36] width 201 height 24
click at [373, 40] on link at bounding box center [423, 36] width 201 height 24
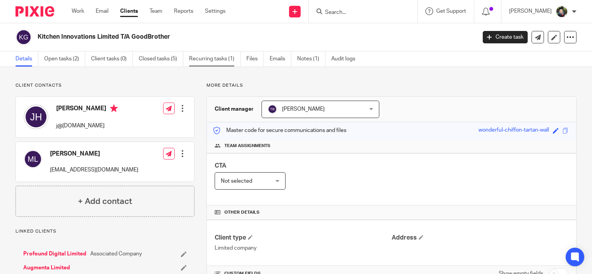
click at [215, 60] on link "Recurring tasks (1)" at bounding box center [215, 59] width 52 height 15
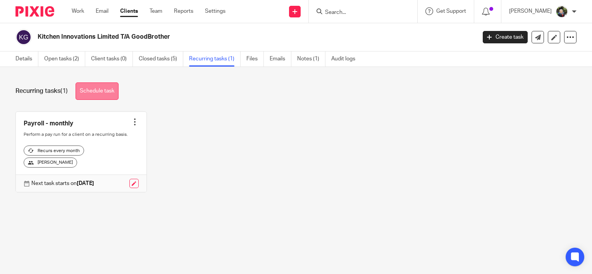
click at [93, 93] on link "Schedule task" at bounding box center [97, 91] width 43 height 17
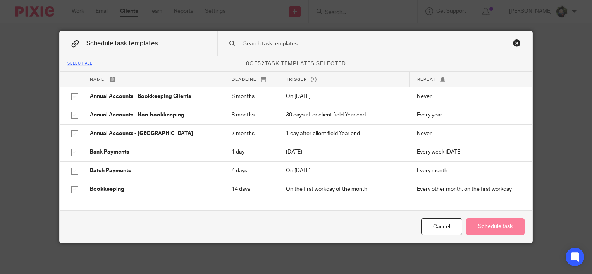
click at [276, 46] on input "text" at bounding box center [363, 44] width 243 height 9
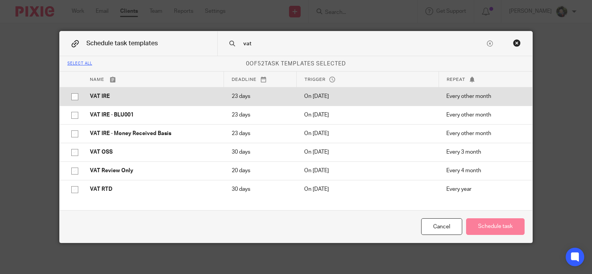
type input "vat"
click at [135, 94] on p "VAT IRE" at bounding box center [153, 97] width 126 height 8
checkbox input "true"
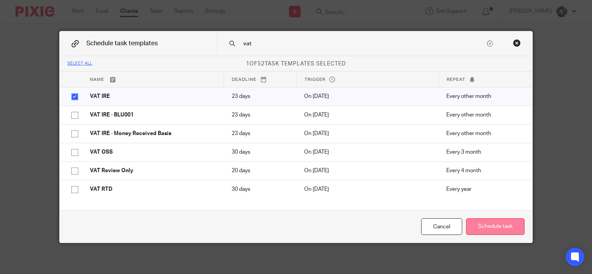
click at [490, 225] on button "Schedule task" at bounding box center [495, 226] width 58 height 17
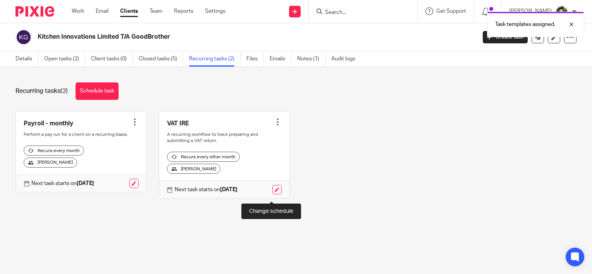
click at [272, 194] on link at bounding box center [276, 189] width 9 height 9
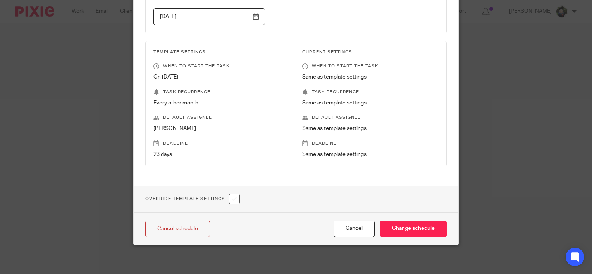
scroll to position [108, 0]
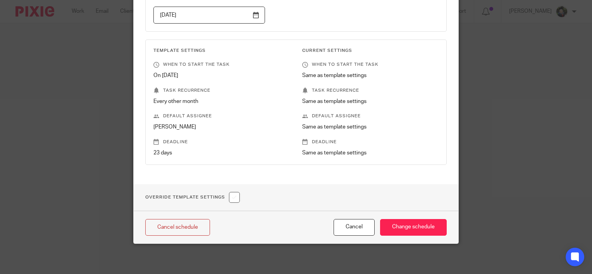
click at [234, 195] on input "checkbox" at bounding box center [234, 197] width 11 height 11
checkbox input "true"
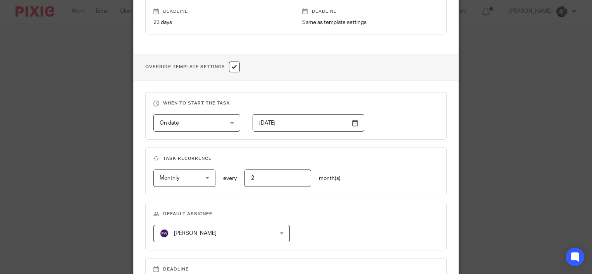
scroll to position [302, 0]
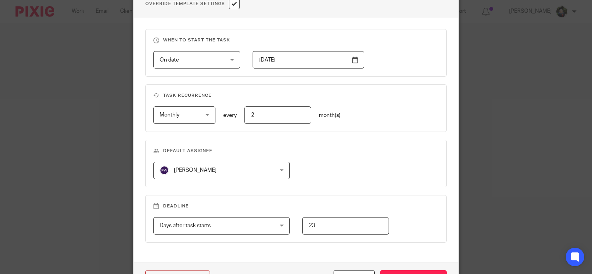
click at [238, 171] on span "[PERSON_NAME]" at bounding box center [212, 170] width 104 height 16
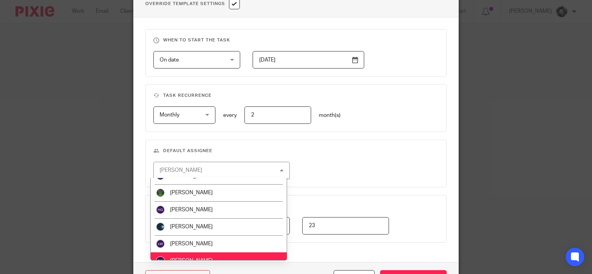
scroll to position [122, 0]
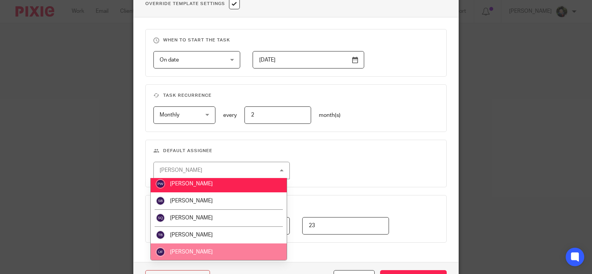
click at [201, 250] on li "Úna Flynn" at bounding box center [219, 252] width 136 height 17
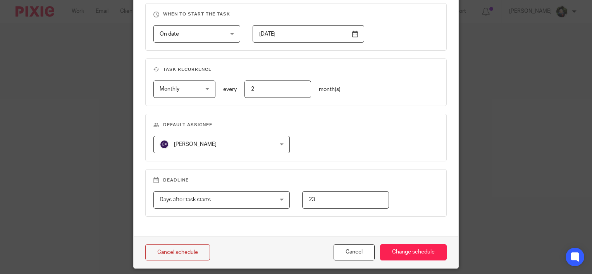
scroll to position [352, 0]
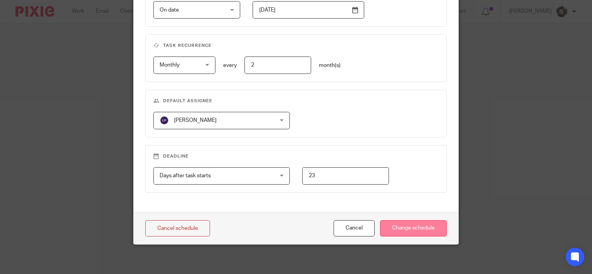
click at [414, 225] on input "Change schedule" at bounding box center [413, 228] width 67 height 17
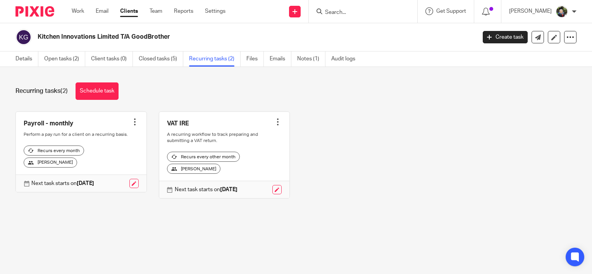
click at [274, 123] on div at bounding box center [278, 122] width 8 height 8
drag, startPoint x: 245, startPoint y: 138, endPoint x: 269, endPoint y: 130, distance: 24.7
click at [246, 137] on link "Create task" at bounding box center [243, 138] width 62 height 11
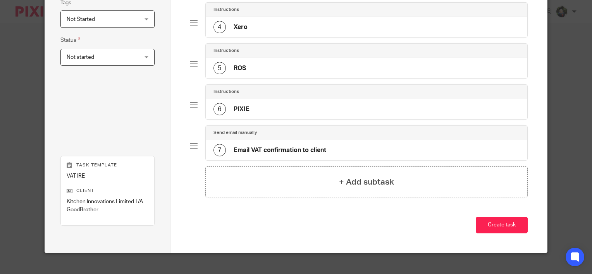
scroll to position [194, 0]
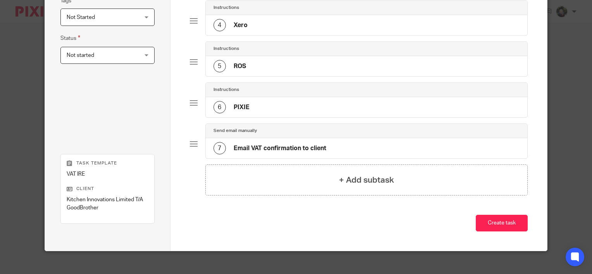
click at [101, 19] on span "Not Started" at bounding box center [102, 17] width 70 height 16
click at [147, 124] on div "Task name VAT IRE Deadline 2025-10-09 Assignee Jade Devenney Jade Devenney Clie…" at bounding box center [107, 10] width 94 height 257
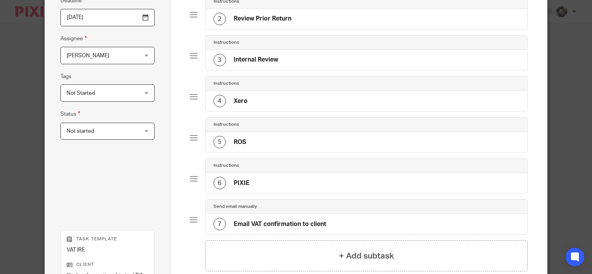
scroll to position [39, 0]
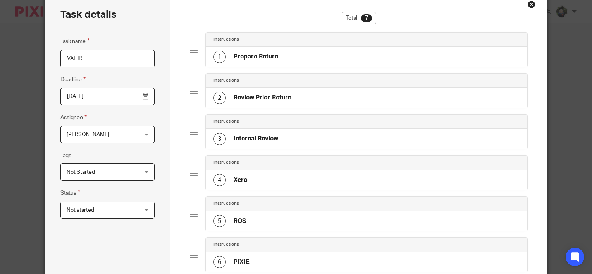
drag, startPoint x: 103, startPoint y: 138, endPoint x: 112, endPoint y: 146, distance: 11.8
click at [104, 138] on span "[PERSON_NAME]" at bounding box center [102, 134] width 70 height 16
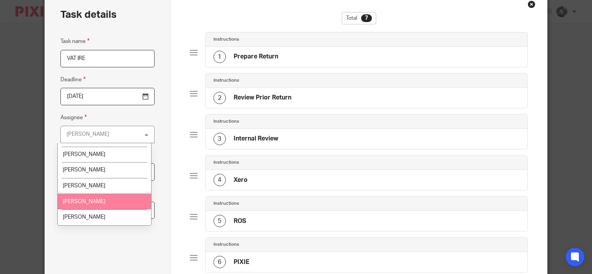
scroll to position [124, 0]
click at [98, 205] on li "[PERSON_NAME]" at bounding box center [105, 202] width 94 height 16
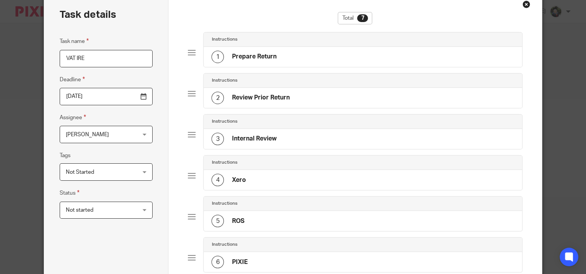
click at [108, 96] on input "2025-10-09" at bounding box center [106, 96] width 93 height 17
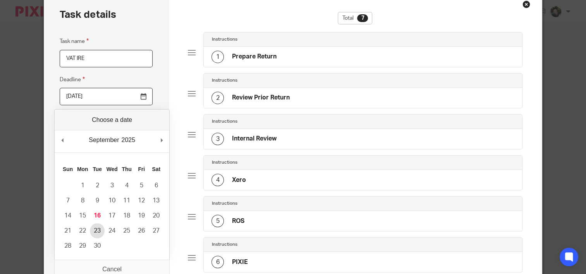
type input "2025-09-23"
drag, startPoint x: 99, startPoint y: 229, endPoint x: 222, endPoint y: 216, distance: 124.3
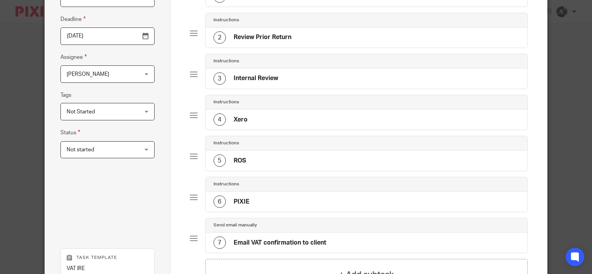
scroll to position [200, 0]
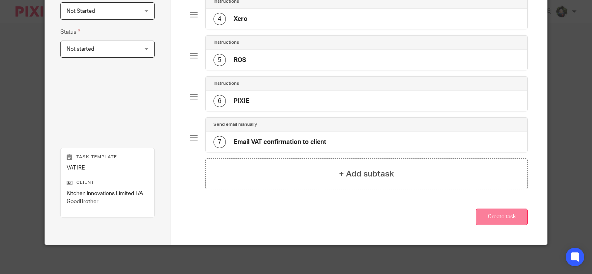
click at [496, 217] on button "Create task" at bounding box center [502, 217] width 52 height 17
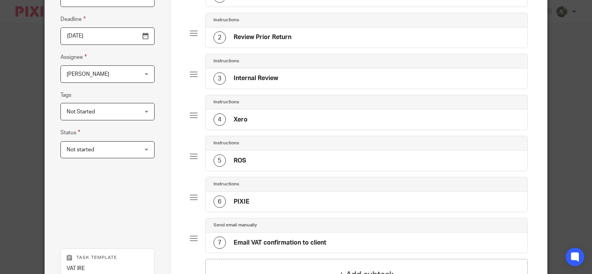
scroll to position [6, 0]
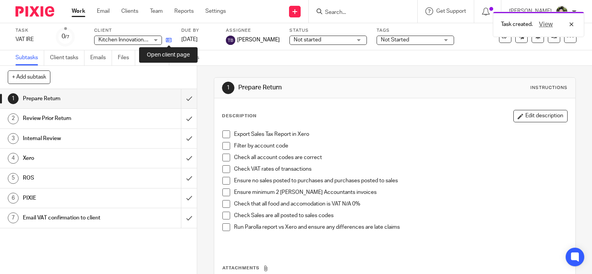
click at [166, 39] on icon at bounding box center [169, 40] width 6 height 6
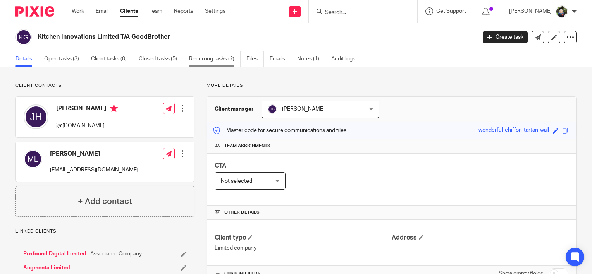
click at [224, 57] on link "Recurring tasks (2)" at bounding box center [215, 59] width 52 height 15
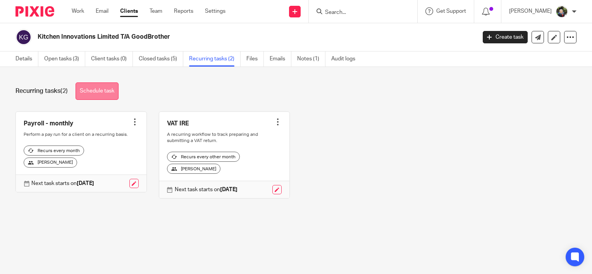
click at [108, 92] on link "Schedule task" at bounding box center [97, 91] width 43 height 17
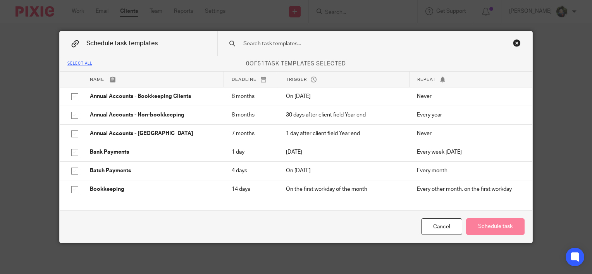
drag, startPoint x: 256, startPoint y: 43, endPoint x: 276, endPoint y: 45, distance: 19.8
click at [263, 43] on input "text" at bounding box center [363, 44] width 243 height 9
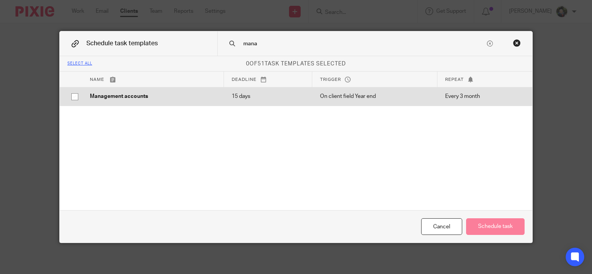
type input "mana"
click at [146, 98] on p "Management accounts" at bounding box center [153, 97] width 126 height 8
checkbox input "true"
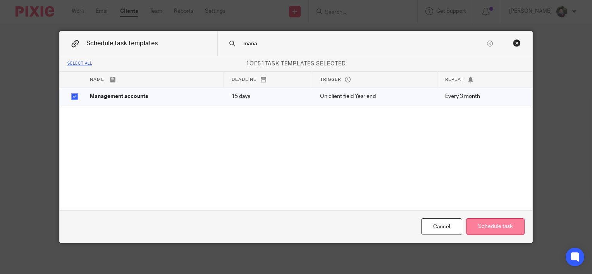
click at [497, 230] on button "Schedule task" at bounding box center [495, 226] width 58 height 17
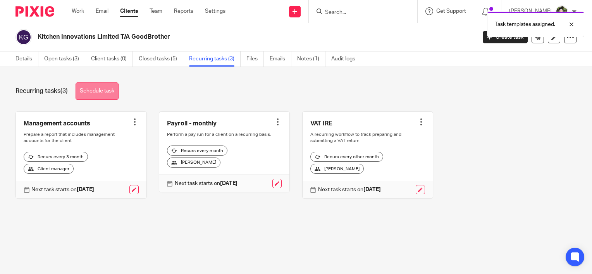
click at [99, 90] on link "Schedule task" at bounding box center [97, 91] width 43 height 17
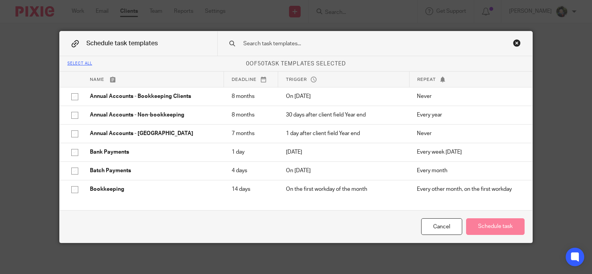
drag, startPoint x: 255, startPoint y: 41, endPoint x: 274, endPoint y: 48, distance: 20.5
click at [265, 41] on input "text" at bounding box center [363, 44] width 243 height 9
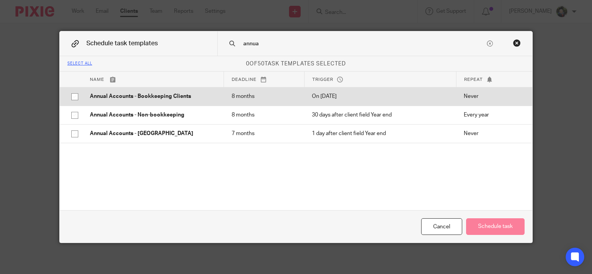
type input "annua"
click at [178, 96] on p "Annual Accounts - Bookkeeping Clients" at bounding box center [153, 97] width 126 height 8
checkbox input "true"
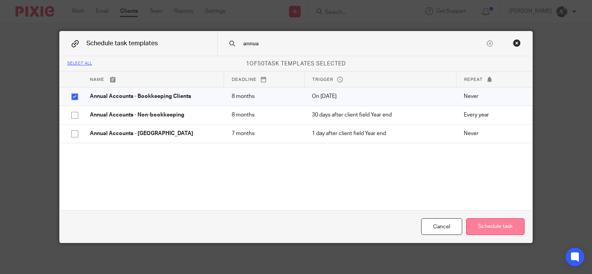
click at [502, 233] on button "Schedule task" at bounding box center [495, 226] width 58 height 17
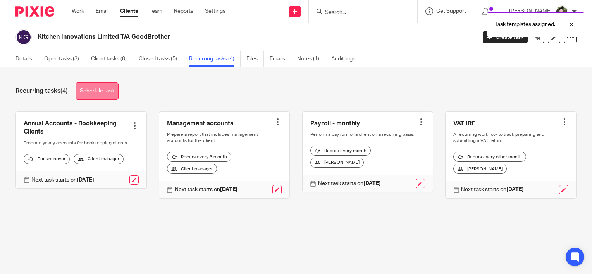
click at [113, 89] on link "Schedule task" at bounding box center [97, 91] width 43 height 17
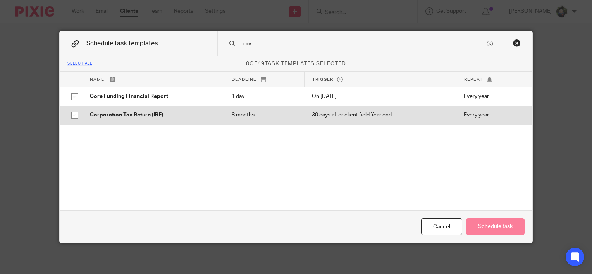
type input "cor"
click at [145, 112] on p "Corporation Tax Return (IRE)" at bounding box center [153, 115] width 126 height 8
checkbox input "true"
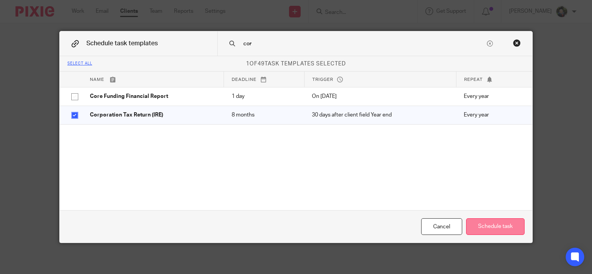
click at [495, 223] on button "Schedule task" at bounding box center [495, 226] width 58 height 17
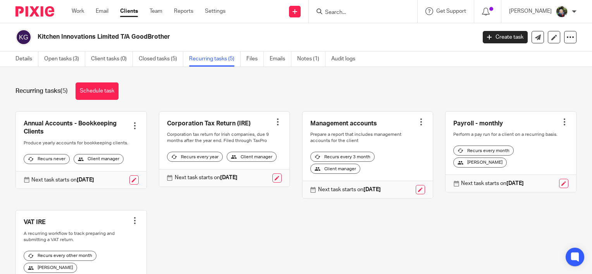
click at [343, 15] on input "Search" at bounding box center [359, 12] width 70 height 7
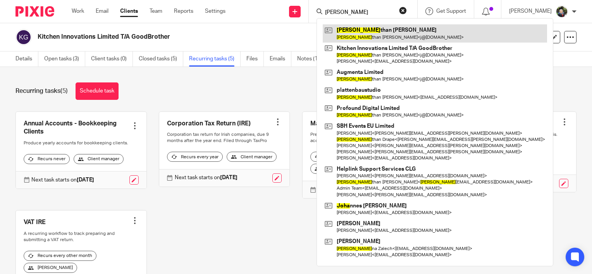
type input "jona"
click at [384, 32] on link at bounding box center [435, 33] width 224 height 18
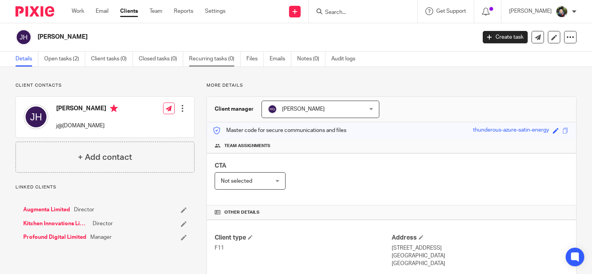
click at [213, 60] on link "Recurring tasks (0)" at bounding box center [215, 59] width 52 height 15
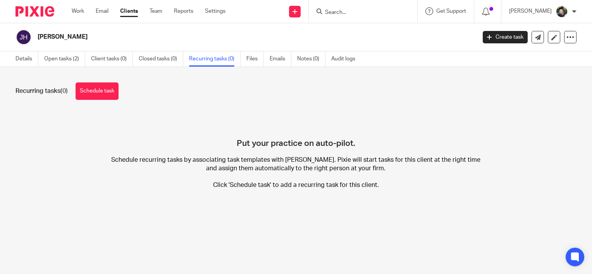
click at [72, 95] on div "Recurring tasks (0) Schedule task" at bounding box center [295, 91] width 561 height 17
click at [108, 89] on link "Schedule task" at bounding box center [97, 91] width 43 height 17
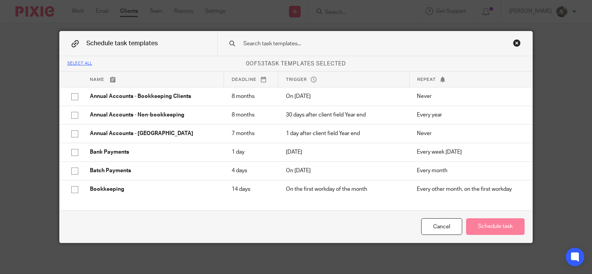
click at [277, 43] on input "text" at bounding box center [363, 44] width 243 height 9
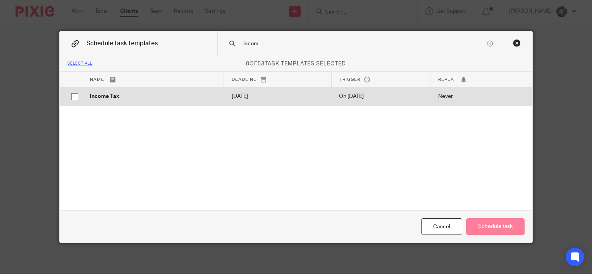
type input "incom"
drag, startPoint x: 90, startPoint y: 95, endPoint x: 159, endPoint y: 105, distance: 70.1
click at [90, 95] on p "Income Tax" at bounding box center [153, 97] width 126 height 8
checkbox input "true"
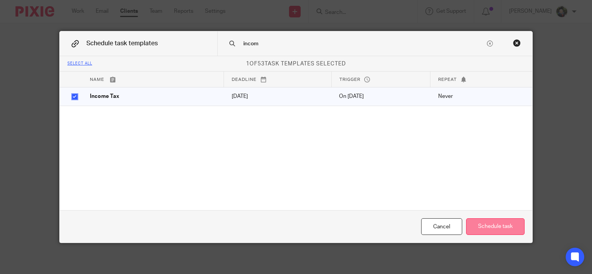
click at [497, 227] on button "Schedule task" at bounding box center [495, 226] width 58 height 17
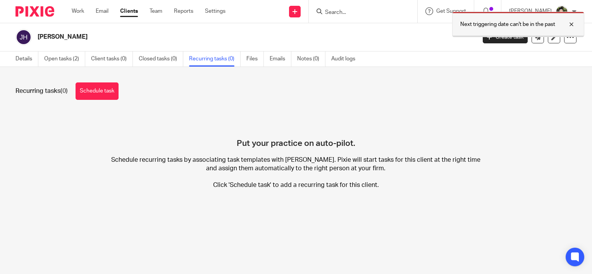
click at [569, 26] on div at bounding box center [565, 24] width 21 height 9
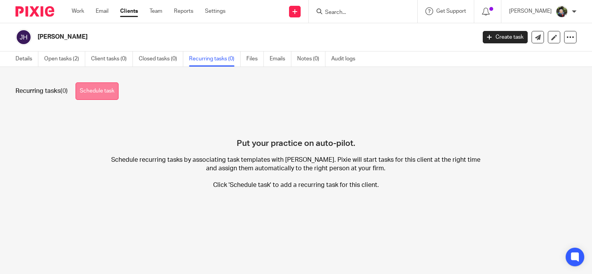
drag, startPoint x: 104, startPoint y: 89, endPoint x: 121, endPoint y: 87, distance: 17.6
click at [105, 89] on link "Schedule task" at bounding box center [97, 91] width 43 height 17
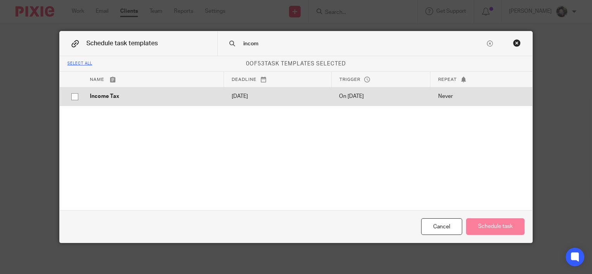
type input "incom"
click at [70, 97] on input "checkbox" at bounding box center [74, 96] width 15 height 15
checkbox input "true"
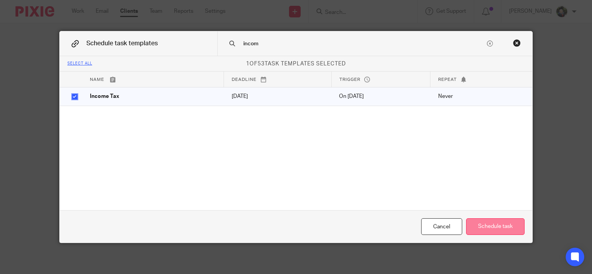
click at [482, 228] on button "Schedule task" at bounding box center [495, 226] width 58 height 17
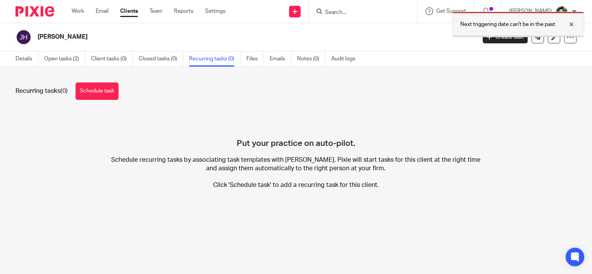
click at [572, 24] on div at bounding box center [565, 24] width 21 height 9
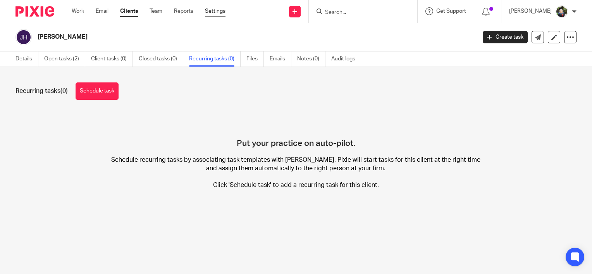
click at [218, 11] on link "Settings" at bounding box center [215, 11] width 21 height 8
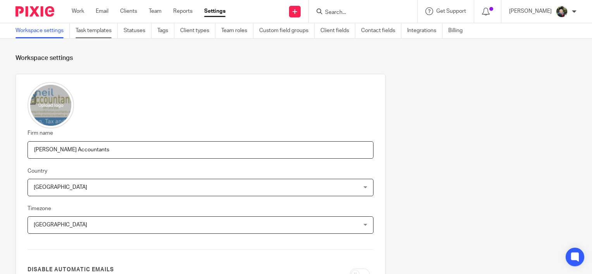
click at [103, 33] on link "Task templates" at bounding box center [97, 30] width 42 height 15
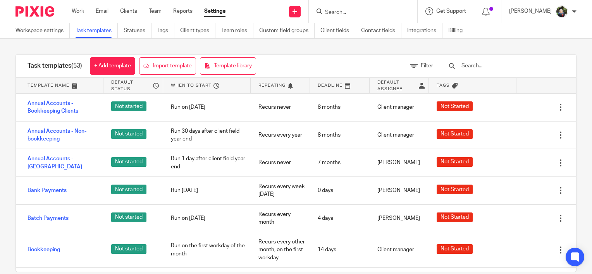
click at [485, 64] on input "text" at bounding box center [506, 66] width 90 height 9
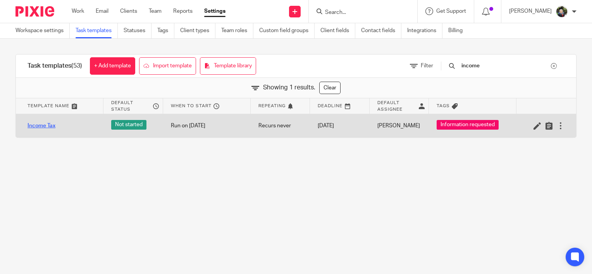
type input "income"
click at [50, 127] on link "Income Tax" at bounding box center [42, 126] width 28 height 8
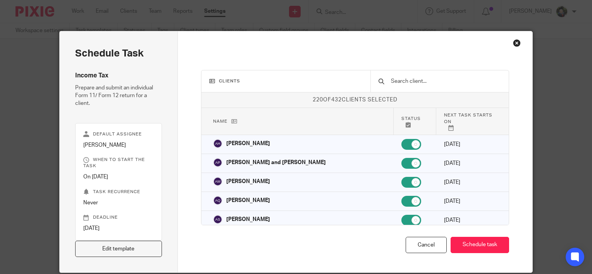
scroll to position [29, 0]
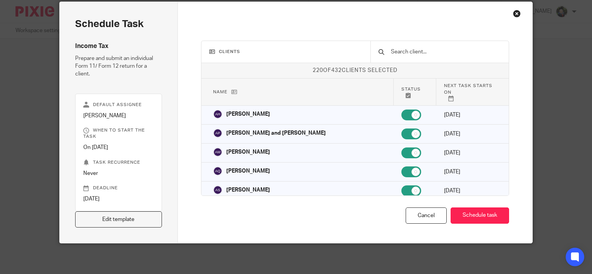
click at [403, 50] on input "text" at bounding box center [445, 52] width 111 height 9
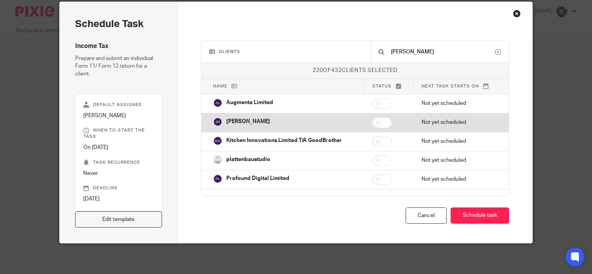
type input "jon"
click at [383, 121] on input "checkbox" at bounding box center [382, 122] width 20 height 11
checkbox input "true"
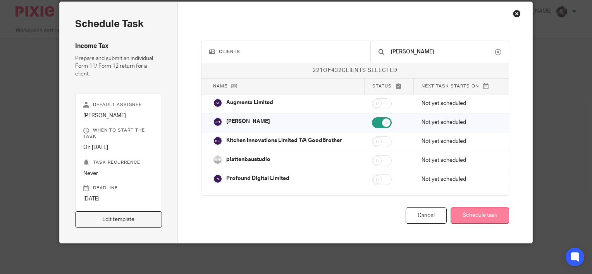
click at [477, 215] on button "Schedule task" at bounding box center [479, 216] width 58 height 17
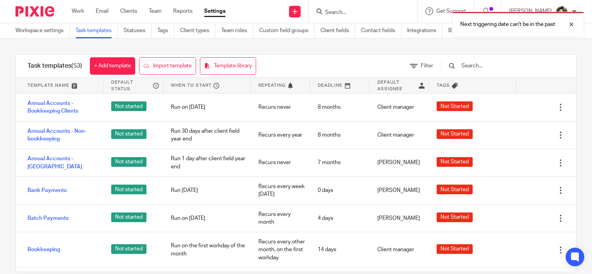
click at [354, 14] on div "Next triggering date can't be in the past" at bounding box center [440, 22] width 288 height 29
click at [483, 67] on input "text" at bounding box center [506, 66] width 90 height 9
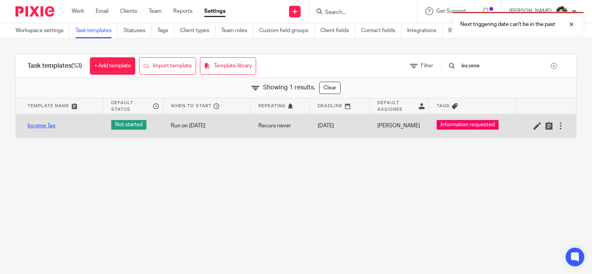
type input "income"
click at [46, 127] on link "Income Tax" at bounding box center [42, 126] width 28 height 8
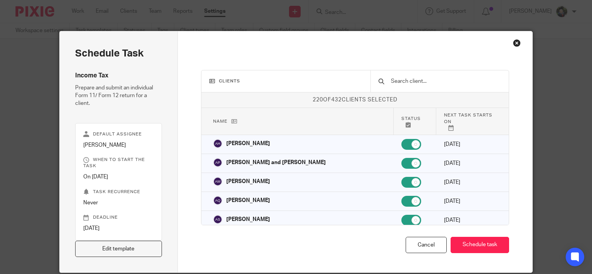
scroll to position [29, 0]
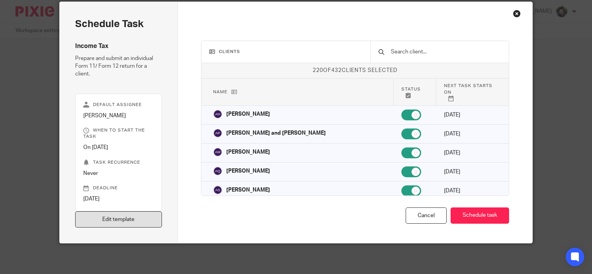
click at [120, 215] on link "Edit template" at bounding box center [118, 219] width 87 height 17
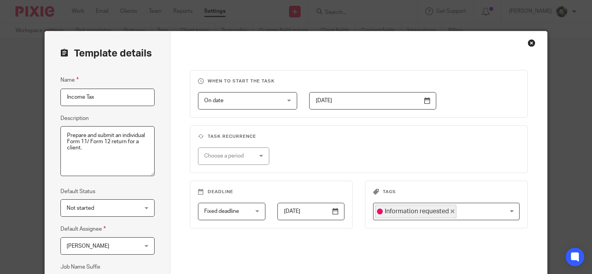
scroll to position [39, 0]
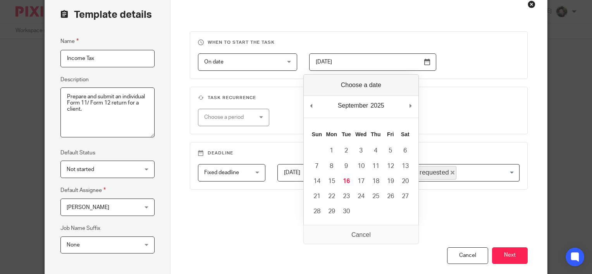
click at [376, 64] on input "[DATE]" at bounding box center [372, 61] width 127 height 17
type input "[DATE]"
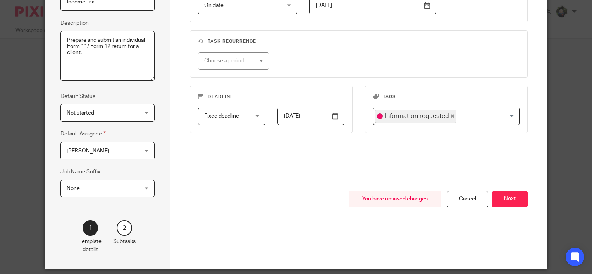
scroll to position [116, 0]
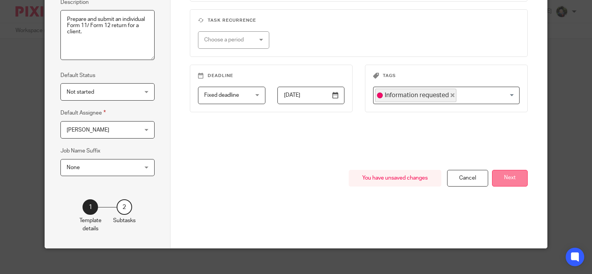
click at [514, 178] on button "Next" at bounding box center [510, 178] width 36 height 17
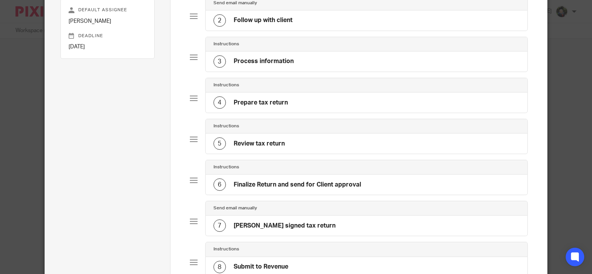
scroll to position [282, 0]
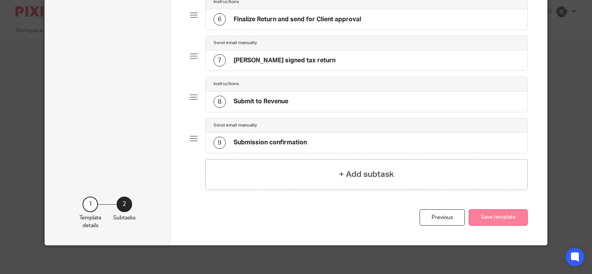
click at [495, 217] on button "Save template" at bounding box center [498, 218] width 59 height 17
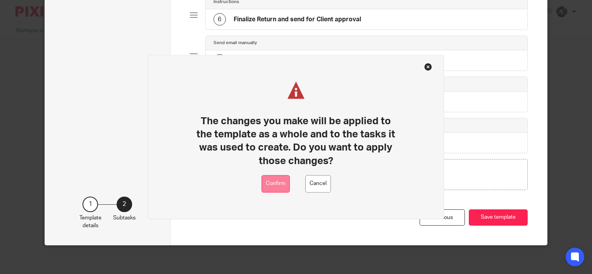
click at [277, 184] on button "Confirm" at bounding box center [275, 183] width 28 height 17
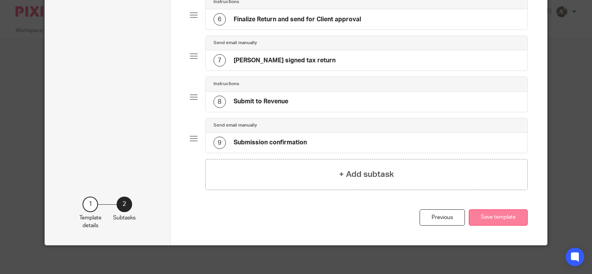
click at [496, 217] on button "Save template" at bounding box center [498, 218] width 59 height 17
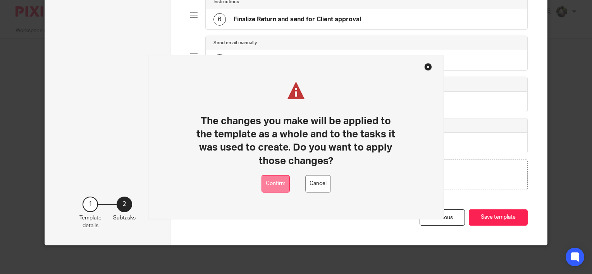
click at [280, 179] on button "Confirm" at bounding box center [275, 183] width 28 height 17
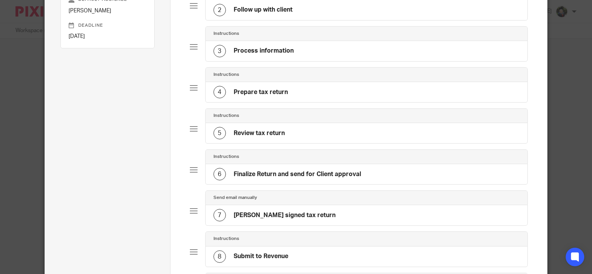
scroll to position [65, 0]
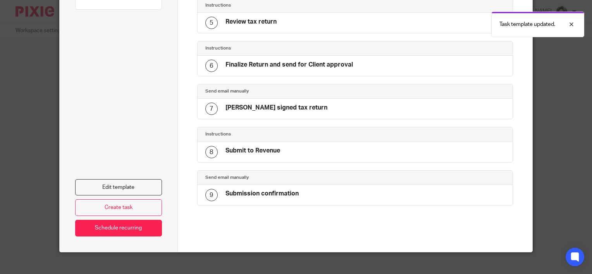
scroll to position [251, 0]
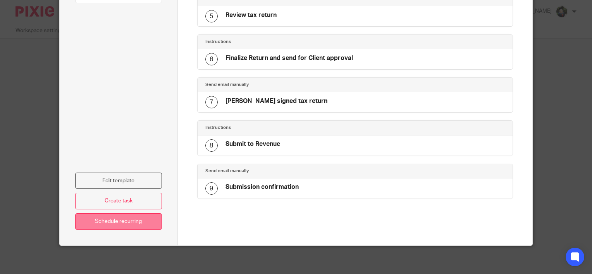
click at [123, 219] on link "Schedule recurring" at bounding box center [118, 221] width 87 height 17
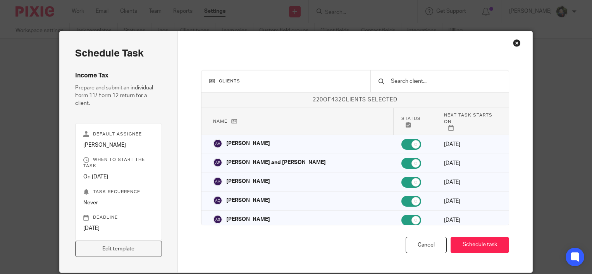
click at [420, 83] on input "text" at bounding box center [445, 81] width 111 height 9
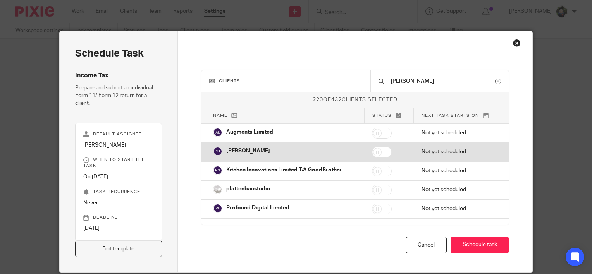
type input "[PERSON_NAME]"
click at [382, 152] on input "checkbox" at bounding box center [382, 152] width 20 height 11
checkbox input "true"
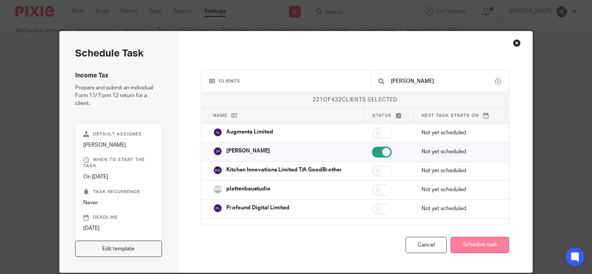
click at [468, 247] on button "Schedule task" at bounding box center [479, 245] width 58 height 17
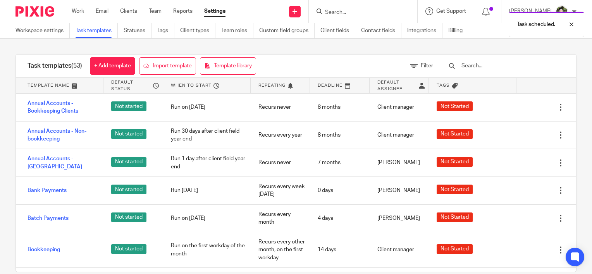
click at [318, 45] on div "Task templates (53) + Add template Import template Template library Filter Temp…" at bounding box center [296, 163] width 592 height 249
click at [339, 11] on div "Task scheduled." at bounding box center [440, 22] width 288 height 29
click at [340, 12] on input "Search" at bounding box center [359, 12] width 70 height 7
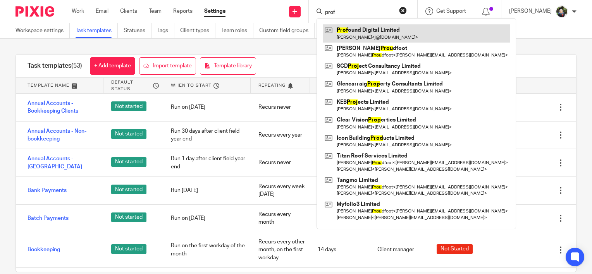
type input "prof"
click at [356, 29] on link at bounding box center [416, 33] width 187 height 18
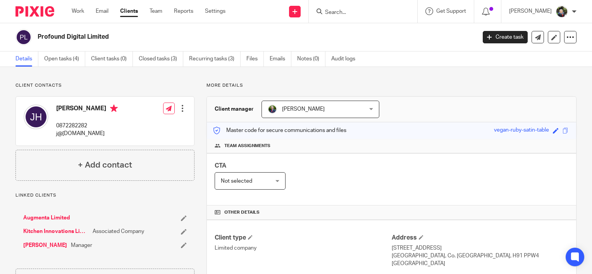
click at [349, 10] on input "Search" at bounding box center [359, 12] width 70 height 7
click at [210, 57] on link "Recurring tasks (3)" at bounding box center [215, 59] width 52 height 15
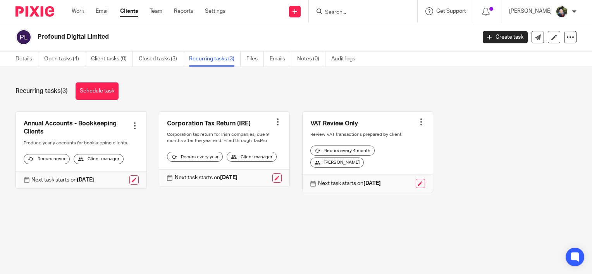
click at [417, 123] on div at bounding box center [421, 122] width 8 height 8
click at [389, 171] on span "Cancel schedule" at bounding box center [384, 170] width 41 height 5
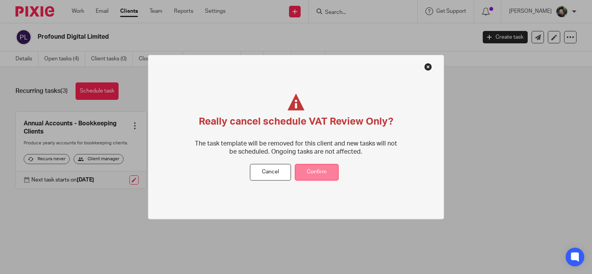
click at [319, 168] on button "Confirm" at bounding box center [317, 172] width 44 height 17
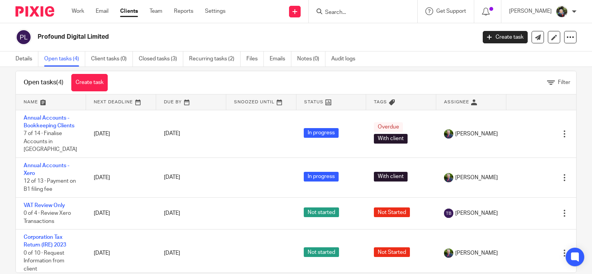
scroll to position [23, 0]
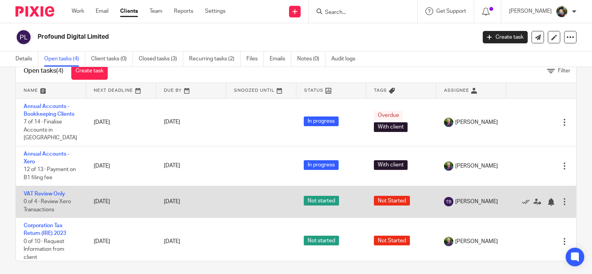
click at [560, 198] on div at bounding box center [564, 202] width 8 height 8
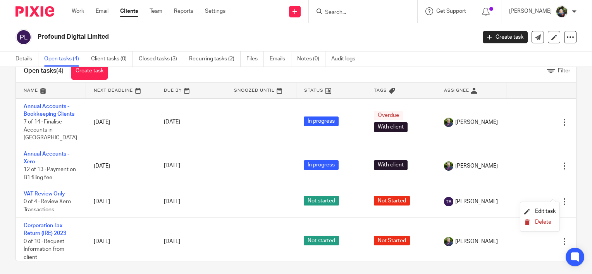
click at [535, 222] on span "Delete" at bounding box center [543, 222] width 16 height 5
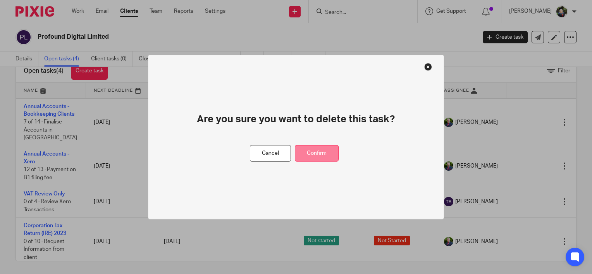
click at [324, 153] on button "Confirm" at bounding box center [317, 153] width 44 height 17
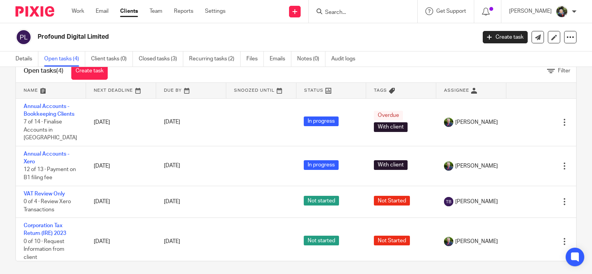
scroll to position [0, 0]
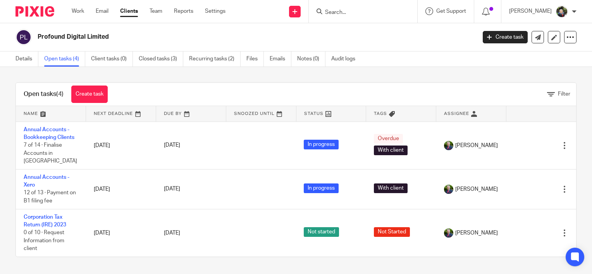
drag, startPoint x: 30, startPoint y: 172, endPoint x: 7, endPoint y: 165, distance: 24.3
click at [7, 165] on div "Open tasks (4) Create task Filter Name Next Deadline Due By Snoozed Until Statu…" at bounding box center [296, 170] width 592 height 206
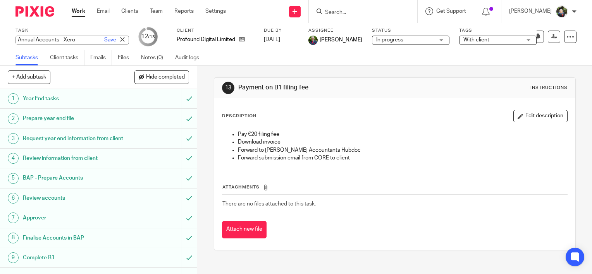
click at [54, 40] on div "Annual Accounts - Xero Save Annual Accounts - Xero" at bounding box center [71, 40] width 113 height 9
click at [82, 39] on input "Annual Accounts - Xero" at bounding box center [71, 40] width 113 height 9
type input "Annual Accounts - Xero 2023"
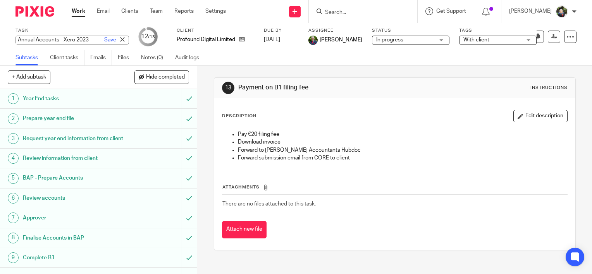
click at [104, 41] on link "Save" at bounding box center [110, 40] width 12 height 8
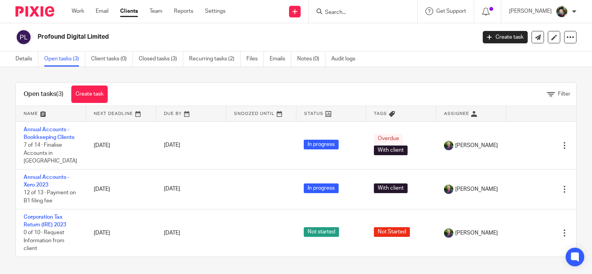
click at [5, 110] on div "Open tasks (3) Create task Filter Name Next Deadline Due By Snoozed Until Statu…" at bounding box center [296, 170] width 592 height 206
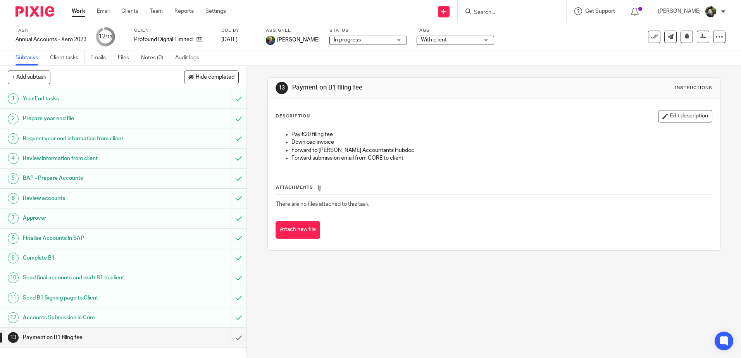
click at [500, 12] on input "Search" at bounding box center [508, 12] width 70 height 7
type input "jod"
click at [514, 24] on div "JOD Engineering LTD John O'Dwyer < odwyerj@ymail.com >" at bounding box center [536, 33] width 143 height 30
drag, startPoint x: 517, startPoint y: 30, endPoint x: 534, endPoint y: 35, distance: 17.8
click at [518, 30] on link at bounding box center [536, 33] width 131 height 18
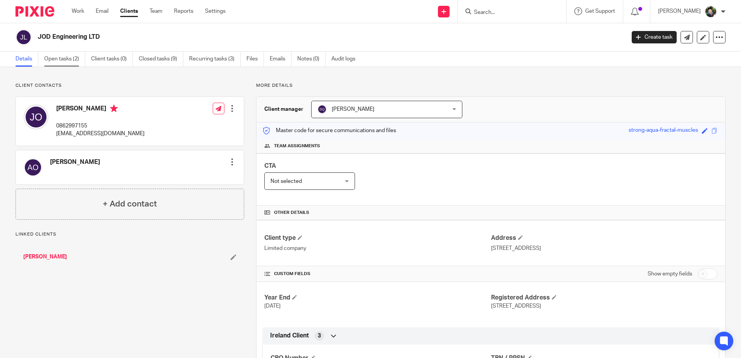
click at [62, 59] on link "Open tasks (2)" at bounding box center [64, 59] width 41 height 15
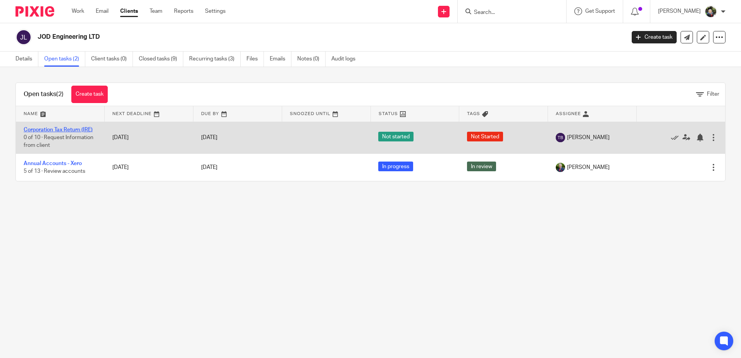
click at [37, 127] on link "Corporation Tax Return (IRE)" at bounding box center [58, 129] width 69 height 5
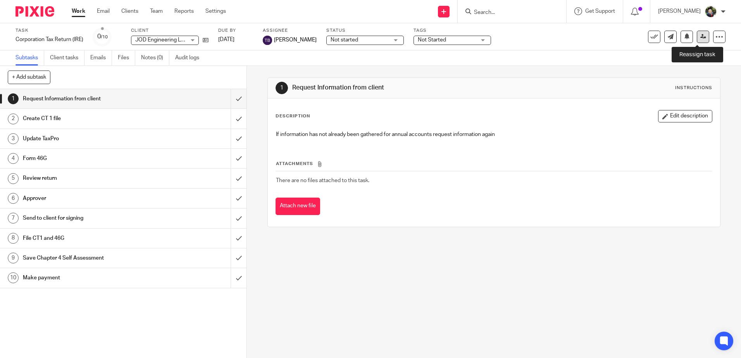
click at [701, 40] on link at bounding box center [702, 37] width 12 height 12
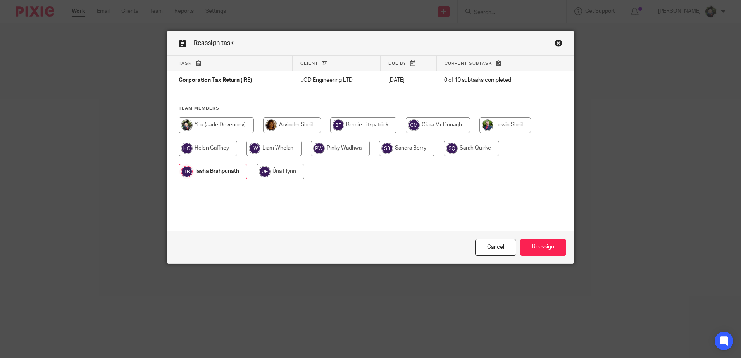
click at [222, 125] on input "radio" at bounding box center [216, 124] width 75 height 15
radio input "true"
click at [546, 246] on input "Reassign" at bounding box center [543, 247] width 46 height 17
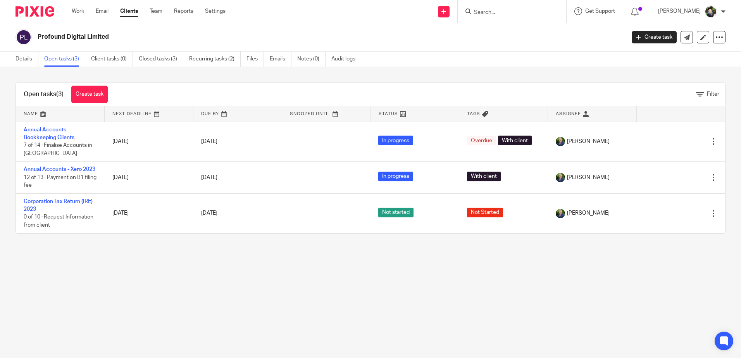
click at [524, 12] on input "Search" at bounding box center [508, 12] width 70 height 7
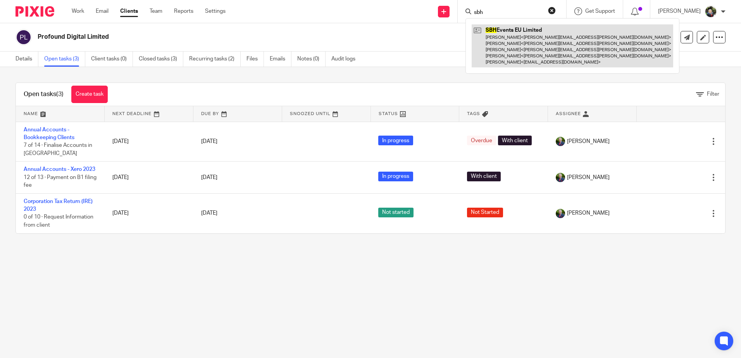
type input "sbh"
click at [538, 43] on link at bounding box center [571, 45] width 201 height 43
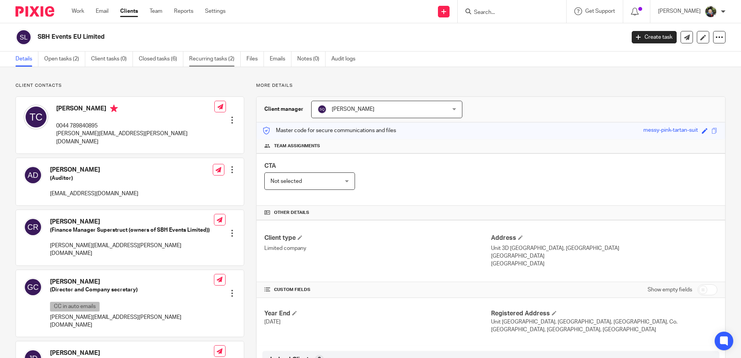
click at [218, 60] on link "Recurring tasks (2)" at bounding box center [215, 59] width 52 height 15
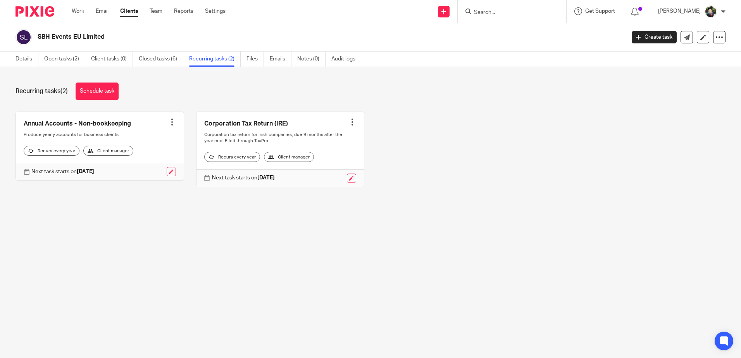
click at [58, 51] on div "SBH Events EU Limited Create task Update from Companies House Export data Merge…" at bounding box center [370, 37] width 741 height 28
click at [62, 58] on link "Open tasks (2)" at bounding box center [64, 59] width 41 height 15
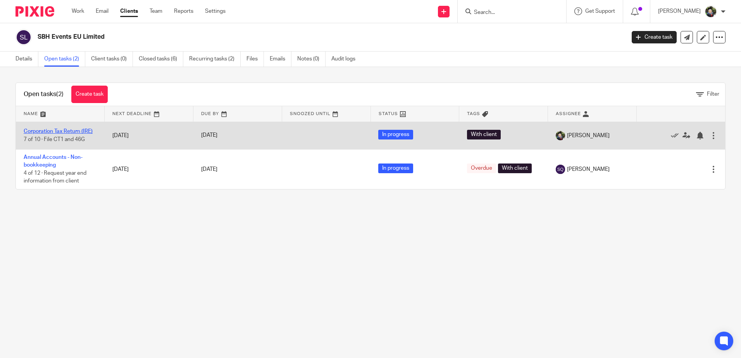
click at [61, 131] on link "Corporation Tax Return (IRE)" at bounding box center [58, 131] width 69 height 5
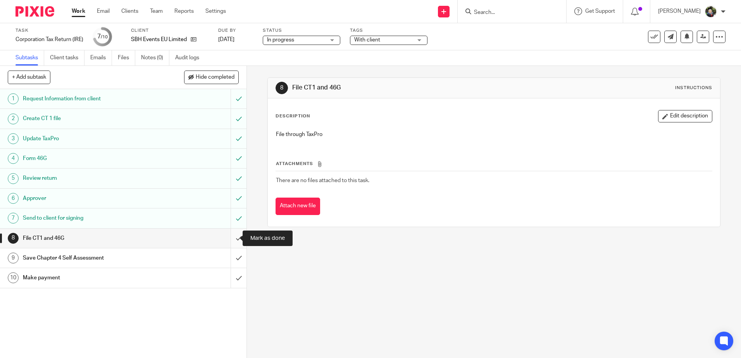
click at [230, 236] on input "submit" at bounding box center [123, 238] width 246 height 19
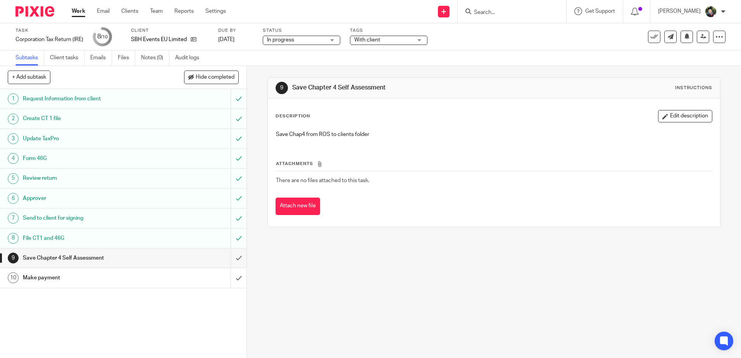
click at [511, 13] on input "Search" at bounding box center [508, 12] width 70 height 7
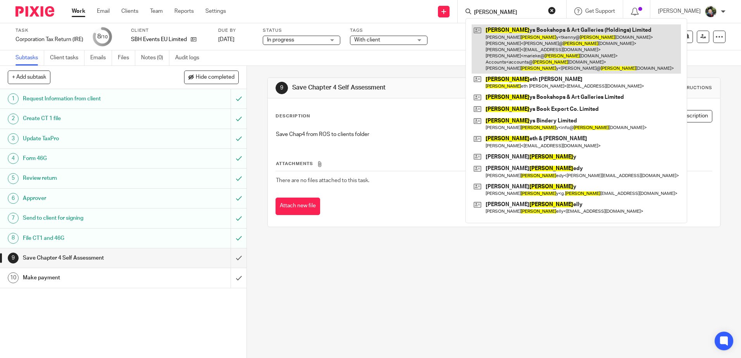
type input "kenn"
click at [547, 41] on link at bounding box center [575, 48] width 209 height 49
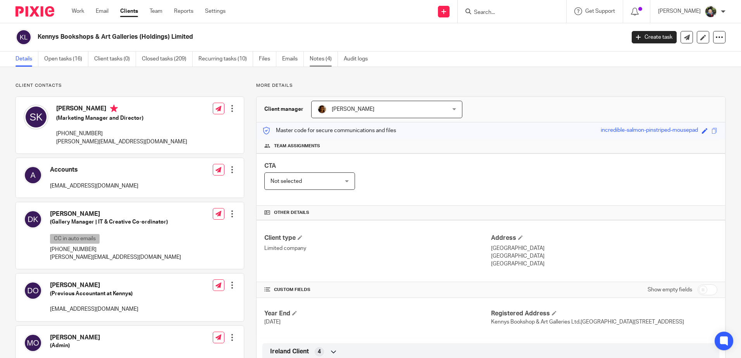
click at [328, 59] on link "Notes (4)" at bounding box center [323, 59] width 28 height 15
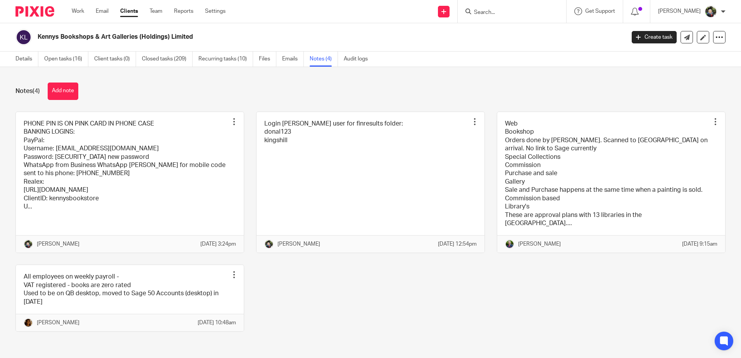
scroll to position [9, 0]
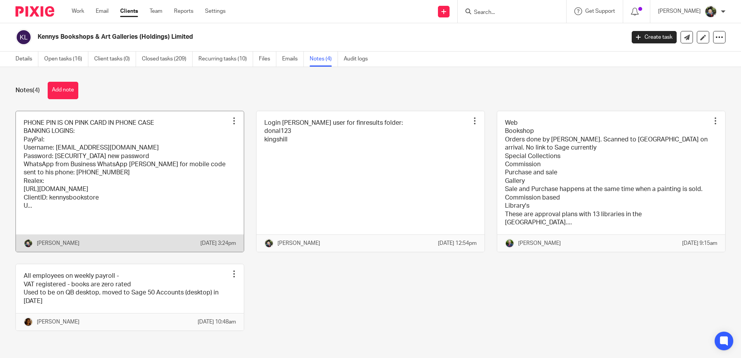
click at [120, 177] on link at bounding box center [130, 181] width 228 height 141
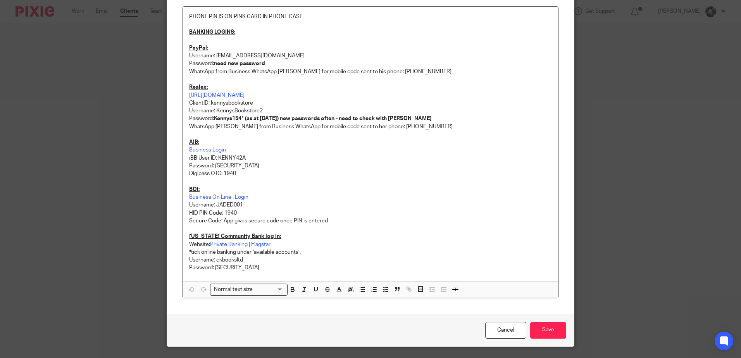
scroll to position [77, 0]
click at [344, 118] on strong "Kennys154* (as at 11/09/24) new passwords often - need to check with Sarah" at bounding box center [323, 117] width 218 height 5
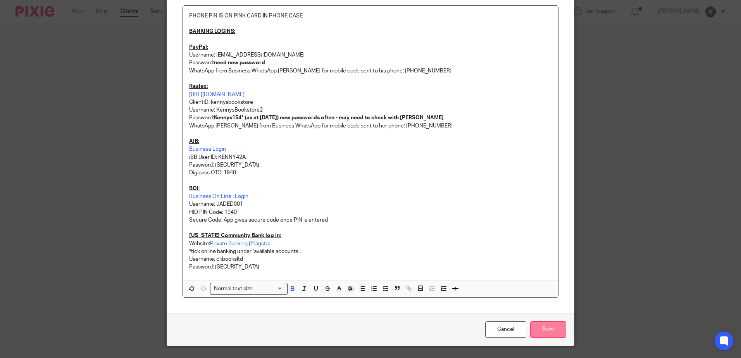
click at [551, 333] on input "Save" at bounding box center [548, 329] width 36 height 17
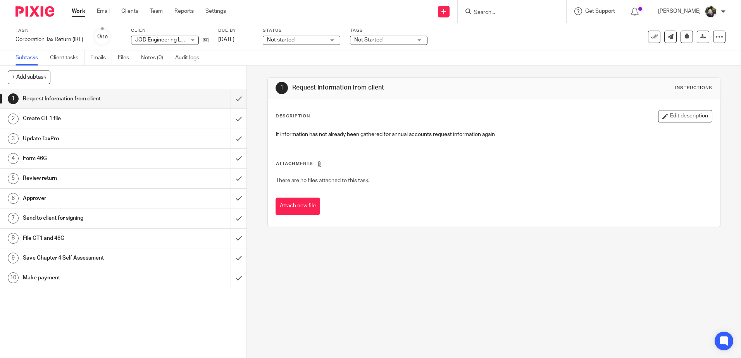
click at [282, 39] on span "Not started" at bounding box center [281, 39] width 28 height 5
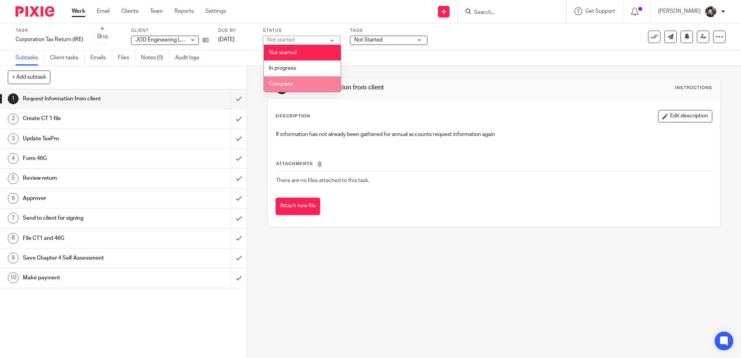
click at [287, 67] on span "In progress" at bounding box center [282, 67] width 27 height 5
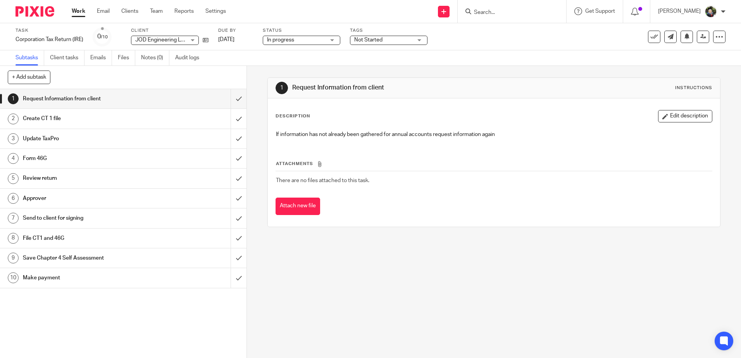
click at [361, 43] on span "Not Started" at bounding box center [383, 40] width 58 height 8
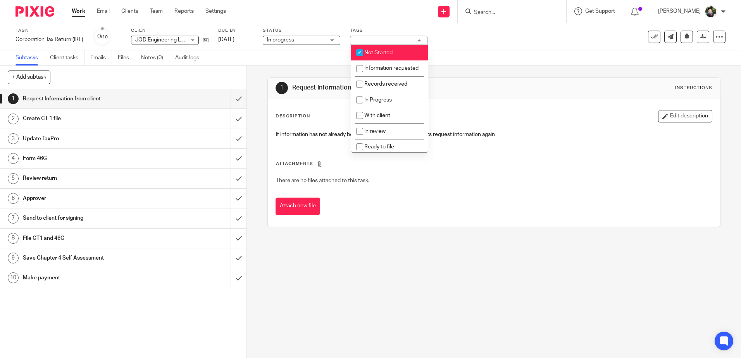
click at [374, 52] on span "Not Started" at bounding box center [378, 52] width 28 height 5
checkbox input "false"
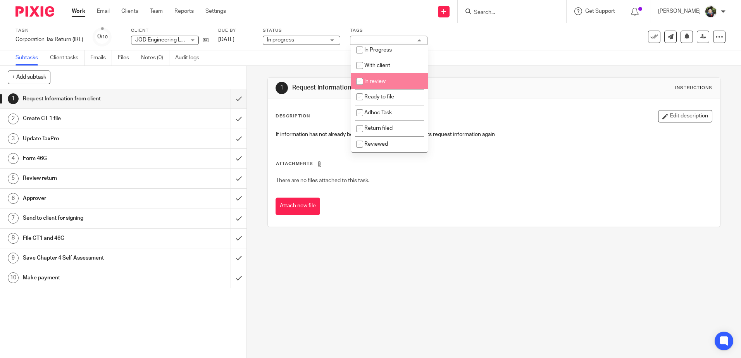
click at [388, 79] on li "In review" at bounding box center [389, 81] width 77 height 16
checkbox input "true"
click at [461, 64] on div "Subtasks Client tasks Emails Files Notes (0) Audit logs" at bounding box center [370, 57] width 741 height 15
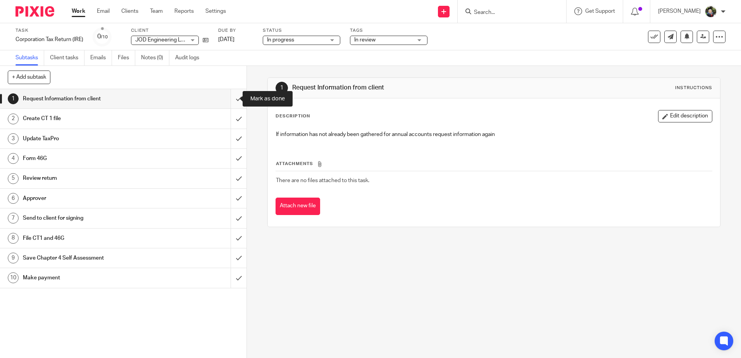
click at [226, 99] on input "submit" at bounding box center [123, 98] width 246 height 19
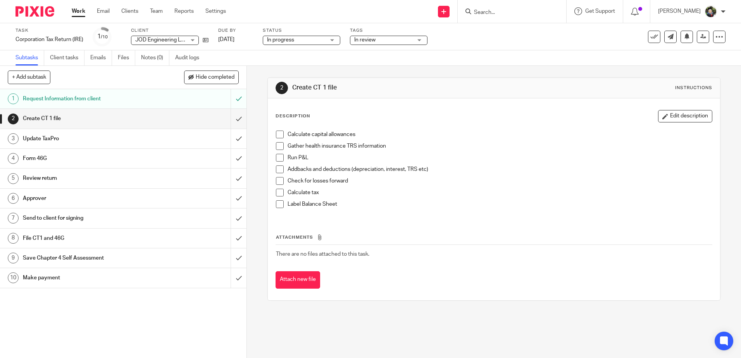
drag, startPoint x: 276, startPoint y: 136, endPoint x: 277, endPoint y: 146, distance: 10.1
click at [276, 136] on span at bounding box center [280, 135] width 8 height 8
click at [278, 146] on span at bounding box center [280, 146] width 8 height 8
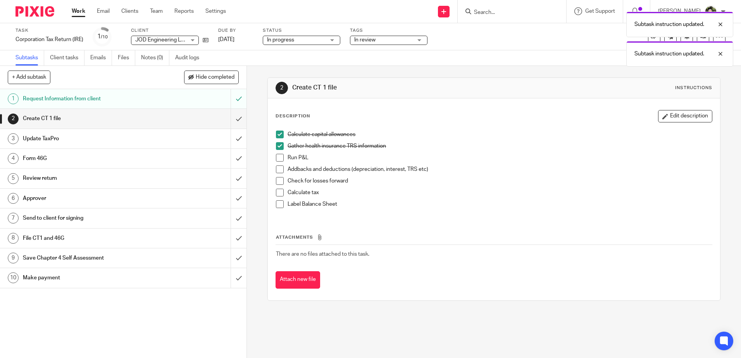
drag, startPoint x: 279, startPoint y: 156, endPoint x: 278, endPoint y: 165, distance: 8.6
click at [279, 156] on span at bounding box center [280, 158] width 8 height 8
click at [277, 166] on span at bounding box center [280, 169] width 8 height 8
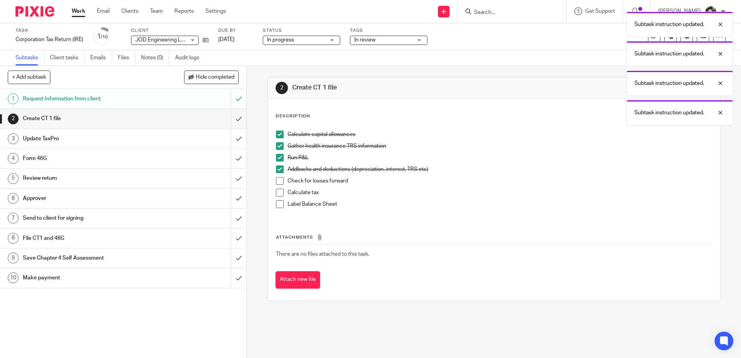
click at [276, 179] on span at bounding box center [280, 181] width 8 height 8
click at [276, 189] on span at bounding box center [280, 193] width 8 height 8
click at [276, 205] on span at bounding box center [280, 204] width 8 height 8
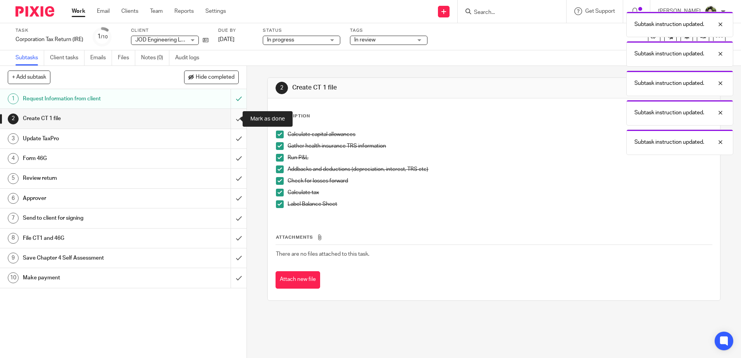
click at [233, 121] on input "submit" at bounding box center [123, 118] width 246 height 19
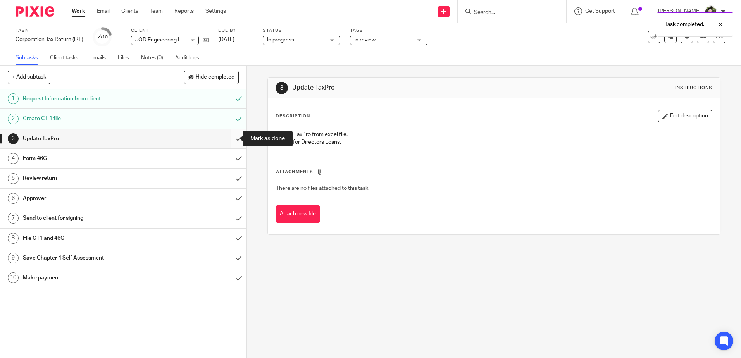
click at [231, 141] on input "submit" at bounding box center [123, 138] width 246 height 19
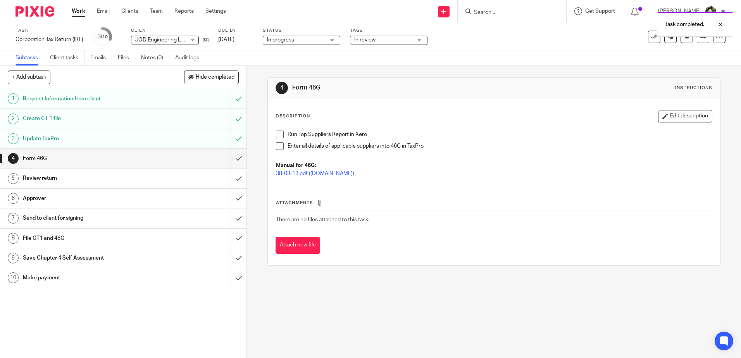
click at [280, 132] on span at bounding box center [280, 135] width 8 height 8
click at [279, 143] on span at bounding box center [280, 146] width 8 height 8
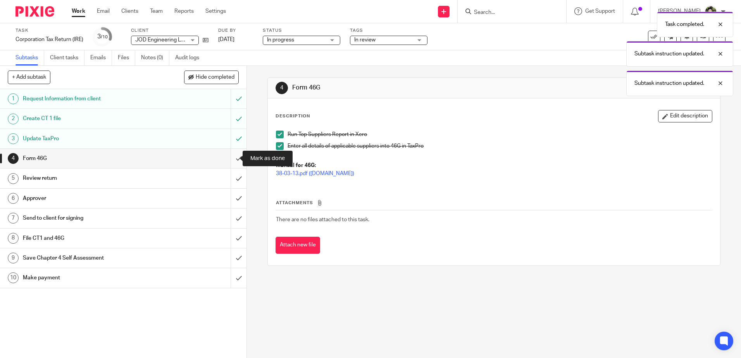
click at [230, 165] on input "submit" at bounding box center [123, 158] width 246 height 19
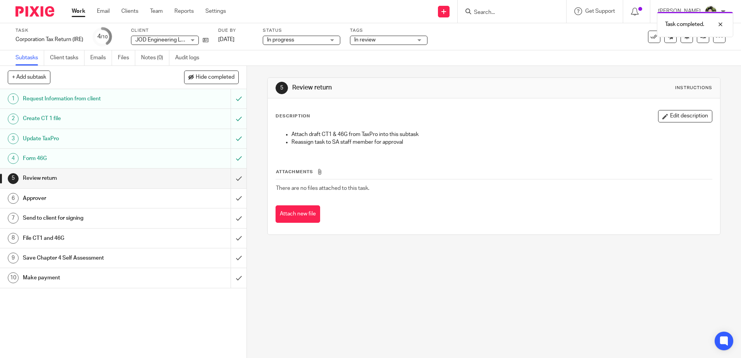
click at [317, 42] on span "In progress" at bounding box center [296, 40] width 58 height 8
click at [379, 68] on div "5 Review return Instructions Description Edit description Attach draft CT1 & 46…" at bounding box center [493, 156] width 452 height 181
click at [696, 41] on link at bounding box center [702, 37] width 12 height 12
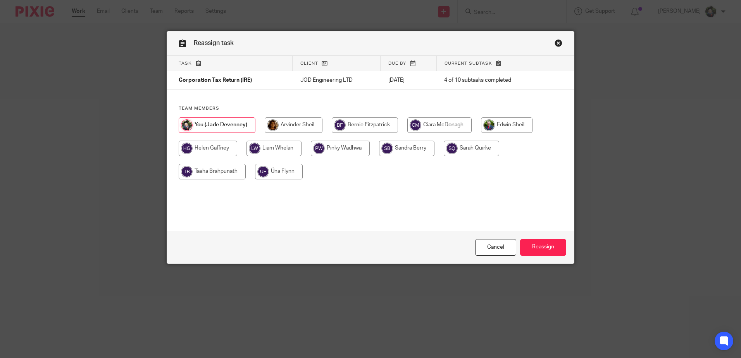
click at [505, 122] on input "radio" at bounding box center [507, 124] width 52 height 15
radio input "true"
drag, startPoint x: 536, startPoint y: 245, endPoint x: 547, endPoint y: 236, distance: 14.0
click at [536, 245] on input "Reassign" at bounding box center [543, 247] width 46 height 17
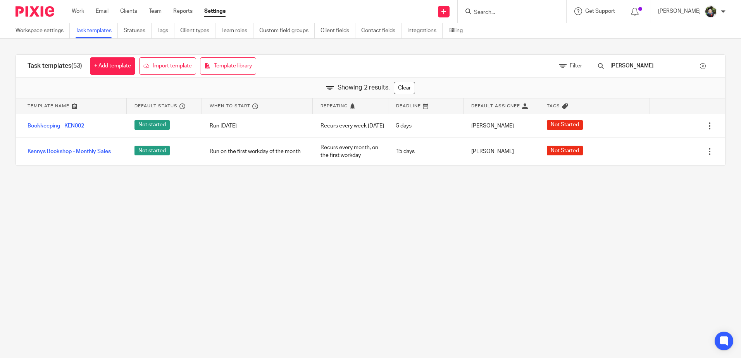
click at [106, 193] on main "Workspace settings Task templates Statuses Tags Client types Team roles Custom …" at bounding box center [370, 179] width 741 height 358
click at [79, 10] on link "Work" at bounding box center [78, 11] width 12 height 8
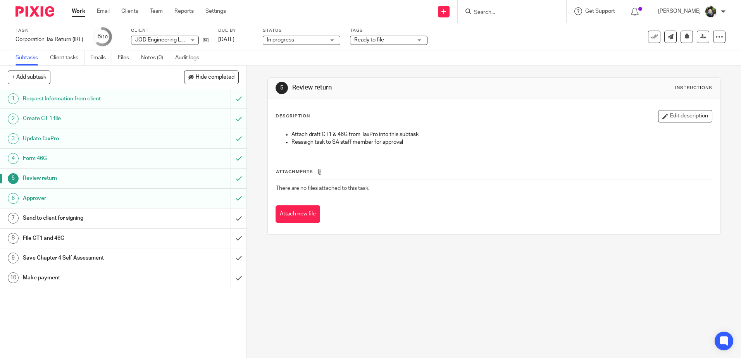
click at [380, 43] on span "Ready to file" at bounding box center [383, 40] width 58 height 8
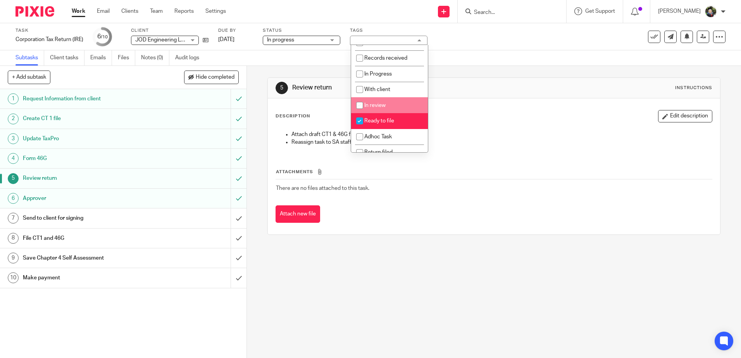
scroll to position [58, 0]
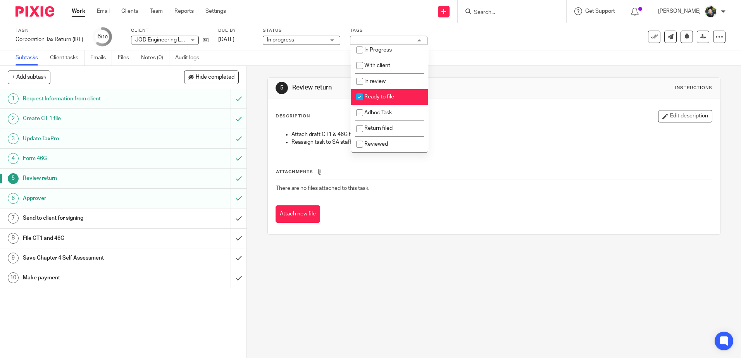
click at [391, 98] on span "Ready to file" at bounding box center [379, 96] width 30 height 5
checkbox input "false"
click at [378, 146] on span "Reviewed" at bounding box center [376, 143] width 24 height 5
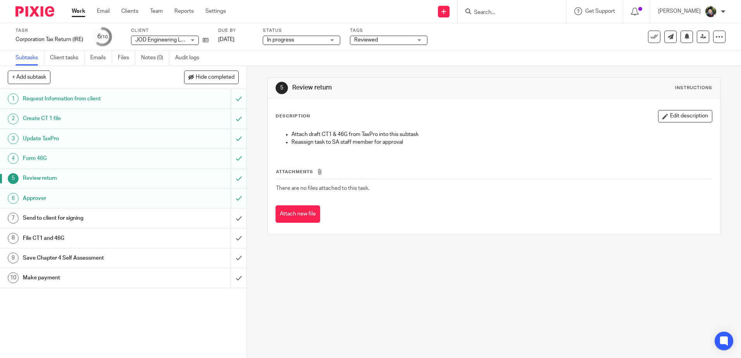
click at [473, 97] on div "5 Review return Instructions" at bounding box center [494, 88] width 452 height 21
click at [387, 37] on span "Reviewed" at bounding box center [383, 40] width 58 height 8
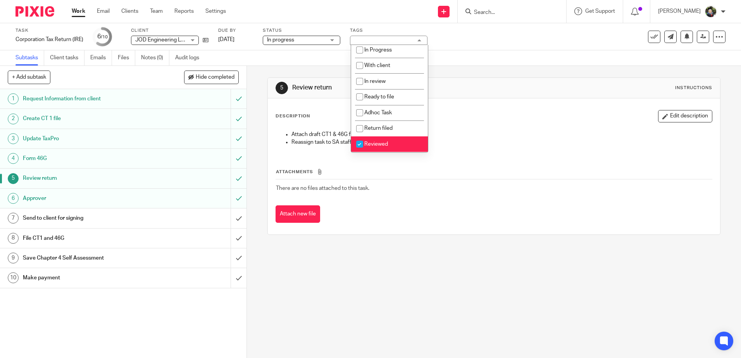
click at [387, 145] on span "Reviewed" at bounding box center [376, 143] width 24 height 5
checkbox input "false"
click at [387, 65] on span "With client" at bounding box center [377, 65] width 26 height 5
checkbox input "true"
click at [463, 67] on div "5 Review return Instructions Description Edit description Attach draft CT1 & 46…" at bounding box center [493, 156] width 452 height 181
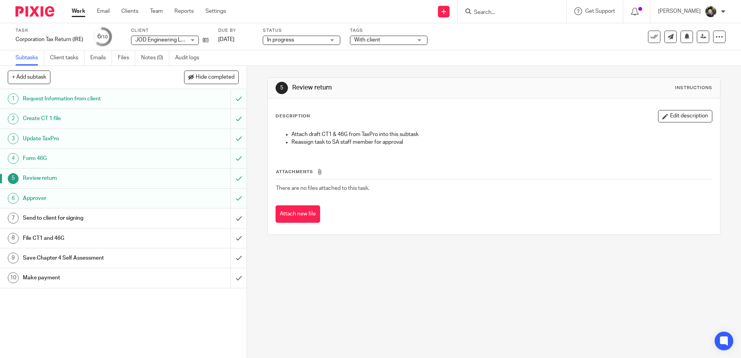
click at [351, 272] on div "5 Review return Instructions Description Edit description Attach draft CT1 & 46…" at bounding box center [494, 212] width 494 height 292
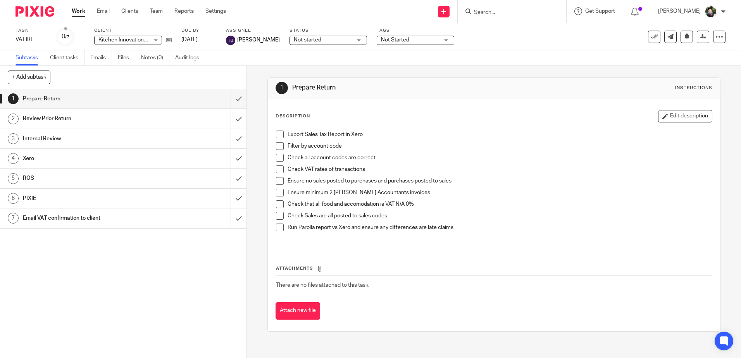
click at [79, 10] on link "Work" at bounding box center [79, 11] width 14 height 8
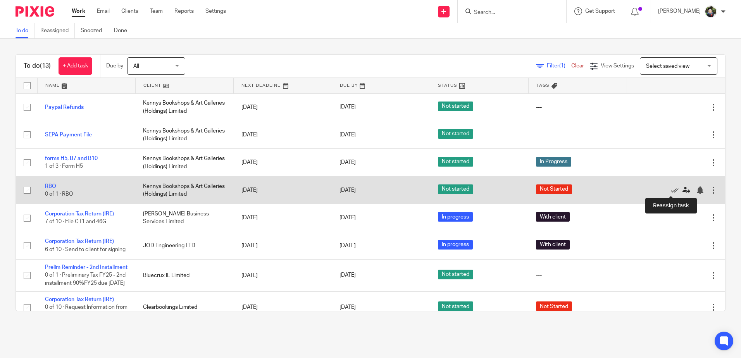
click at [682, 191] on icon at bounding box center [686, 190] width 8 height 8
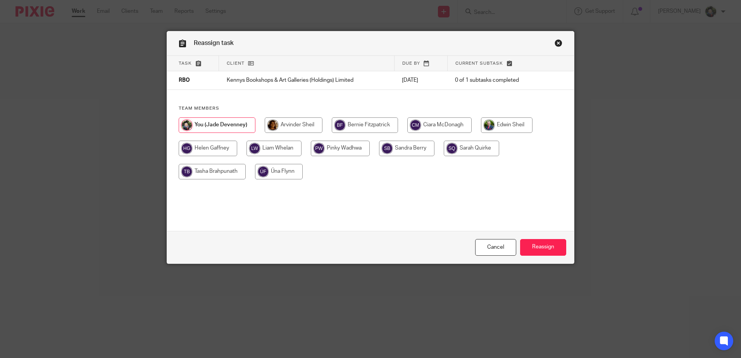
click at [429, 119] on input "radio" at bounding box center [439, 124] width 64 height 15
radio input "true"
click at [490, 251] on link "Cancel" at bounding box center [495, 247] width 41 height 17
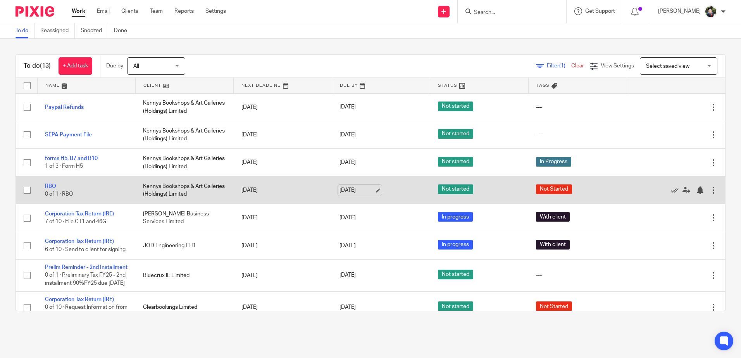
click at [345, 186] on link "17 Sep 2025" at bounding box center [356, 190] width 35 height 8
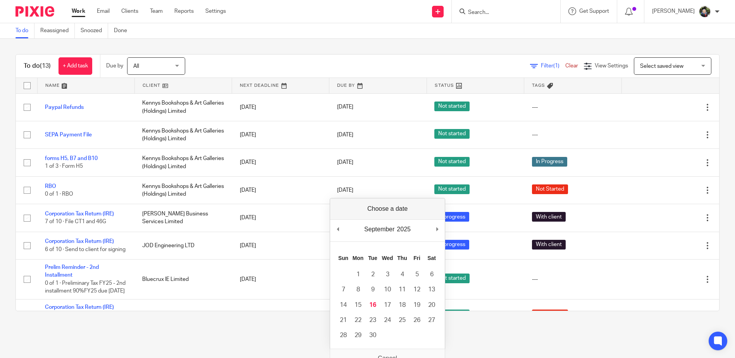
click at [434, 231] on div "September January February March April May June July August September October N…" at bounding box center [387, 231] width 115 height 22
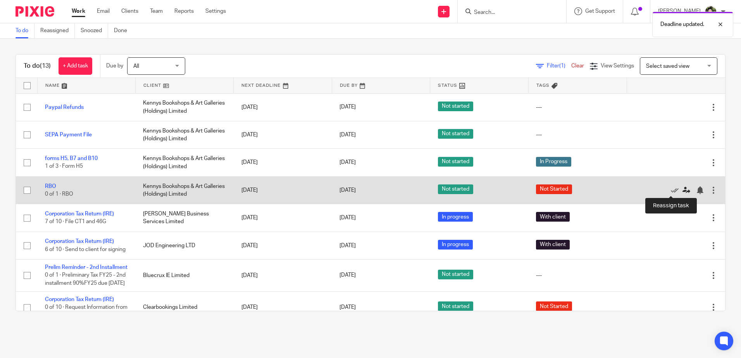
click at [682, 190] on icon at bounding box center [686, 190] width 8 height 8
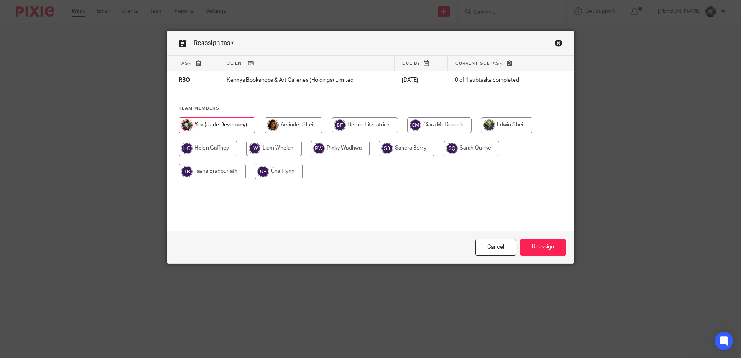
click at [453, 124] on input "radio" at bounding box center [439, 124] width 64 height 15
radio input "true"
drag, startPoint x: 531, startPoint y: 238, endPoint x: 532, endPoint y: 244, distance: 5.9
click at [532, 242] on div "Cancel Reassign" at bounding box center [370, 247] width 407 height 33
click at [532, 244] on input "Reassign" at bounding box center [543, 247] width 46 height 17
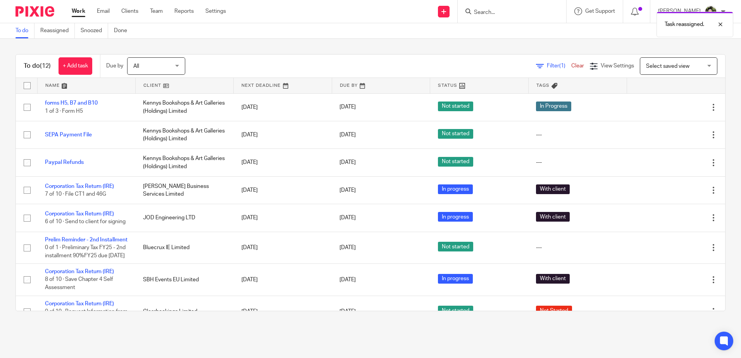
click at [55, 84] on link at bounding box center [87, 85] width 98 height 15
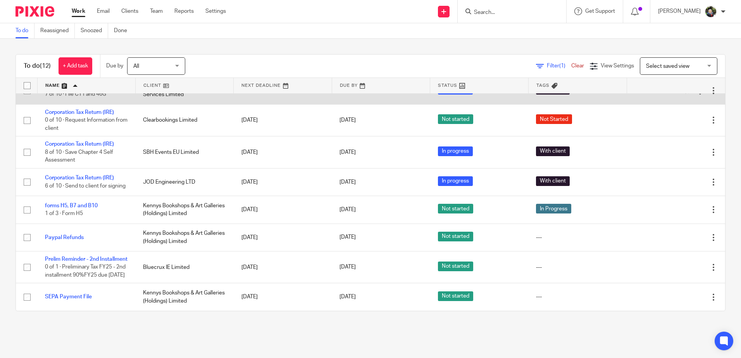
scroll to position [164, 0]
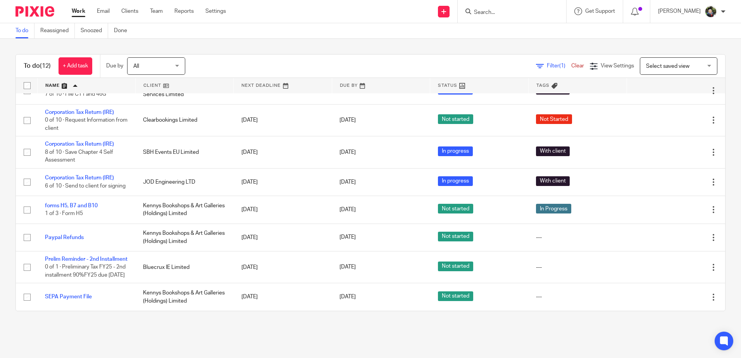
drag, startPoint x: 74, startPoint y: 123, endPoint x: 1, endPoint y: 129, distance: 73.4
click at [1, 129] on div "To do (12) + Add task Due by All All Today Tomorrow This week Next week This mo…" at bounding box center [370, 183] width 741 height 288
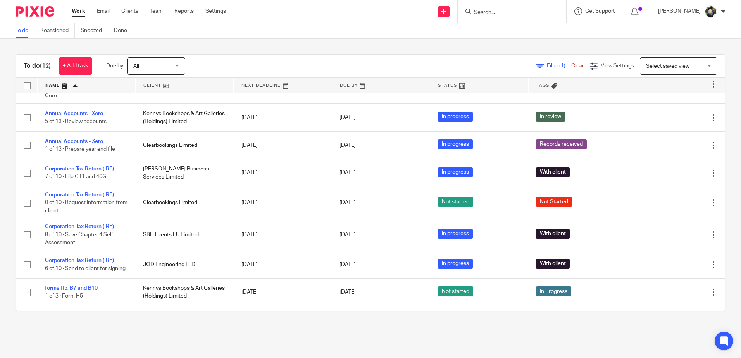
scroll to position [48, 0]
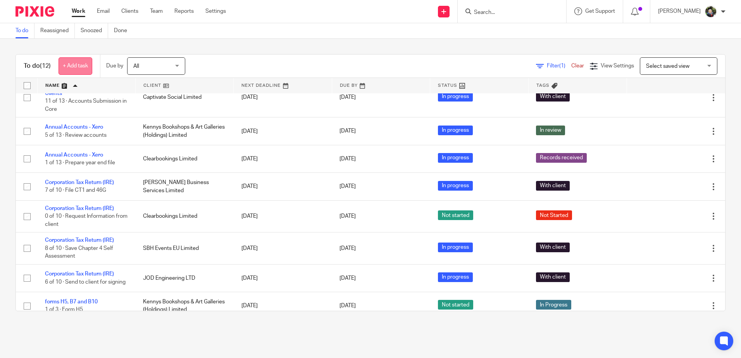
click at [72, 65] on link "+ Add task" at bounding box center [75, 65] width 34 height 17
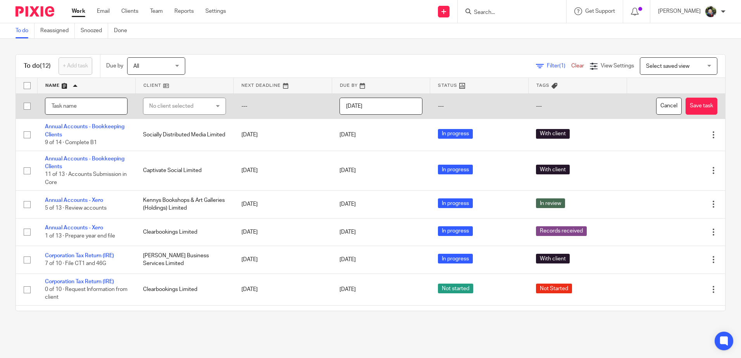
click at [95, 103] on input "text" at bounding box center [86, 106] width 83 height 17
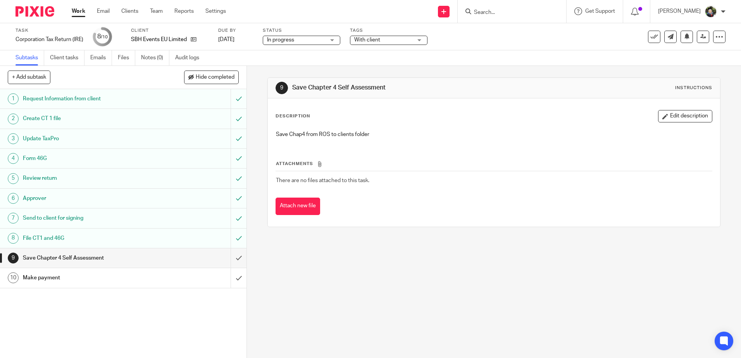
drag, startPoint x: 296, startPoint y: 39, endPoint x: 299, endPoint y: 44, distance: 6.4
click at [296, 39] on span "In progress" at bounding box center [296, 40] width 58 height 8
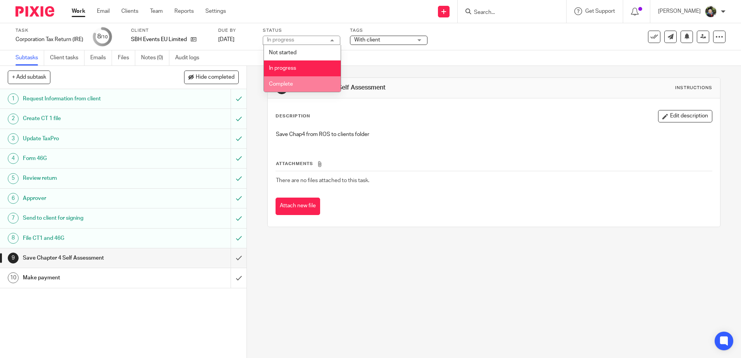
click at [307, 80] on li "Complete" at bounding box center [302, 84] width 77 height 16
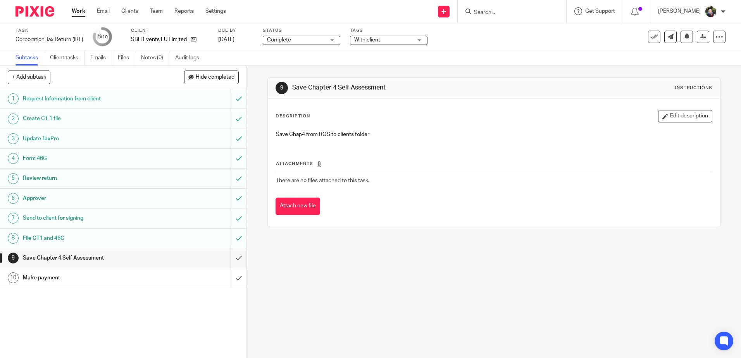
click at [373, 36] on div "With client" at bounding box center [388, 40] width 77 height 9
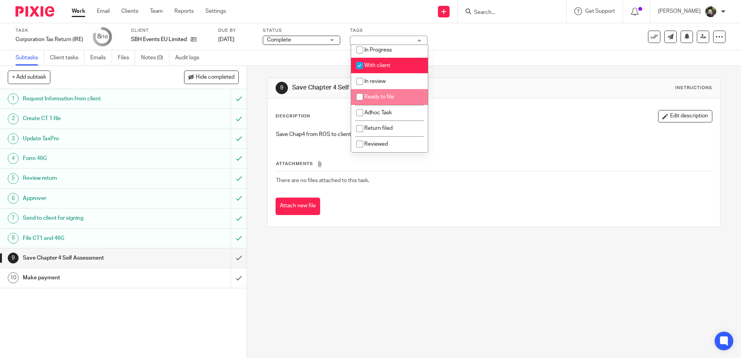
scroll to position [58, 0]
click at [393, 60] on li "With client" at bounding box center [389, 66] width 77 height 16
checkbox input "false"
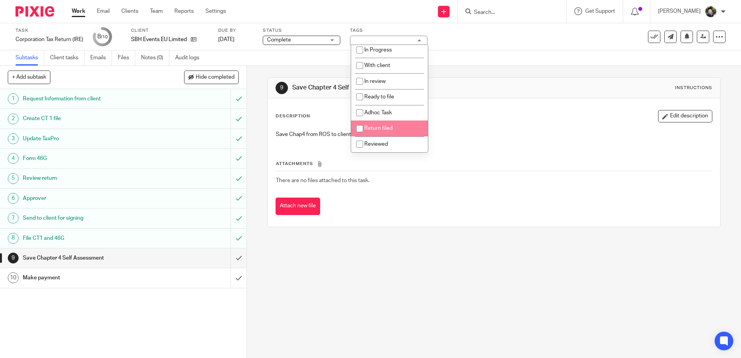
click at [396, 131] on li "Return filed" at bounding box center [389, 128] width 77 height 16
checkbox input "true"
click at [487, 122] on div "Description Edit description" at bounding box center [493, 116] width 436 height 12
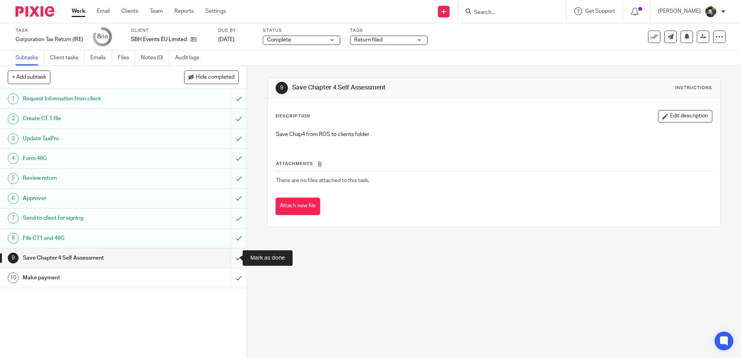
click at [233, 258] on input "submit" at bounding box center [123, 257] width 246 height 19
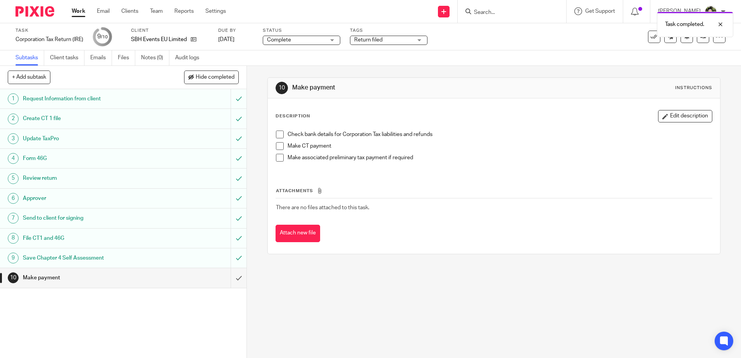
click at [279, 133] on span at bounding box center [280, 135] width 8 height 8
click at [279, 145] on span at bounding box center [280, 146] width 8 height 8
click at [279, 156] on span at bounding box center [280, 158] width 8 height 8
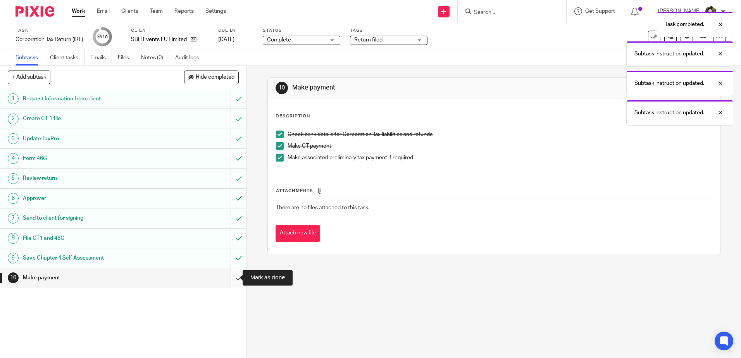
click at [229, 276] on input "submit" at bounding box center [123, 277] width 246 height 19
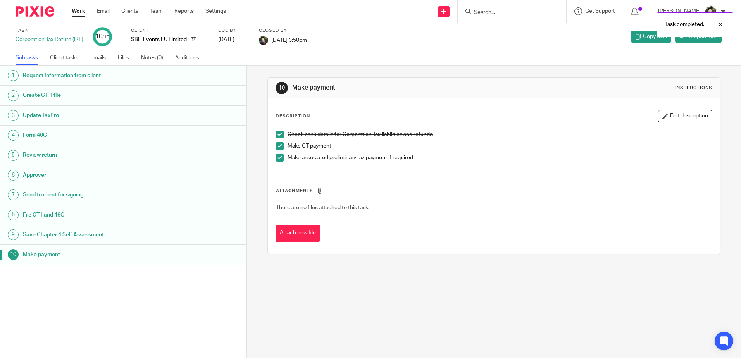
click at [81, 11] on link "Work" at bounding box center [79, 11] width 14 height 8
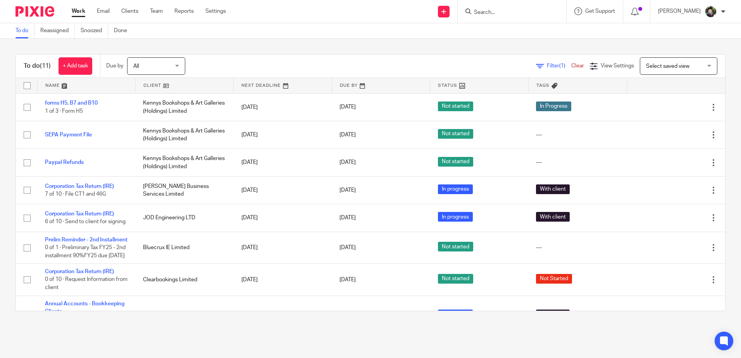
click at [52, 81] on link at bounding box center [87, 85] width 98 height 15
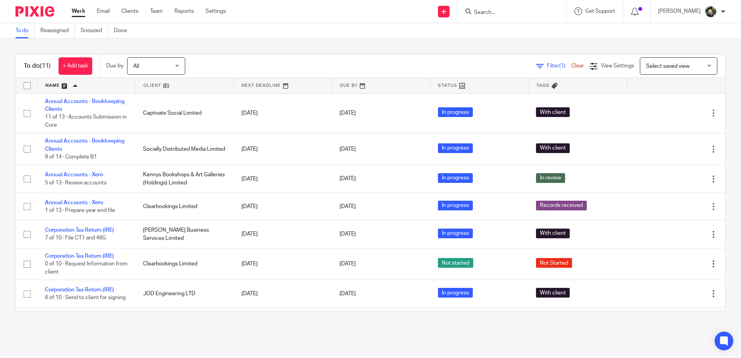
drag, startPoint x: 655, startPoint y: 61, endPoint x: 663, endPoint y: 81, distance: 21.9
click at [655, 61] on span "Select saved view" at bounding box center [674, 66] width 57 height 16
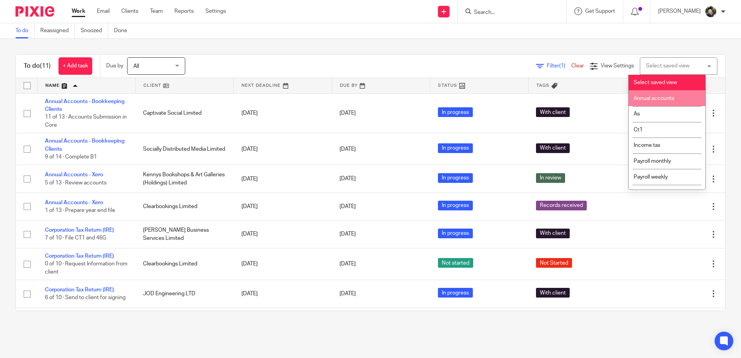
click at [662, 104] on li "Annual accounts" at bounding box center [666, 98] width 77 height 16
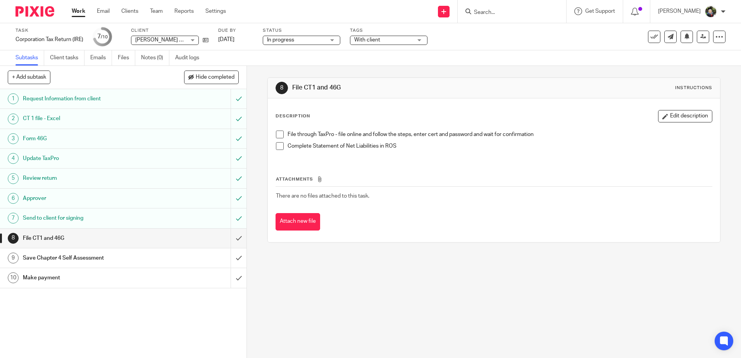
click at [304, 37] on span "In progress" at bounding box center [296, 40] width 58 height 8
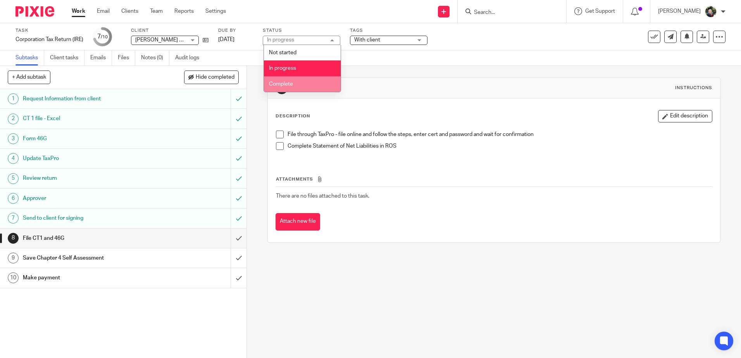
click at [306, 84] on li "Complete" at bounding box center [302, 84] width 77 height 16
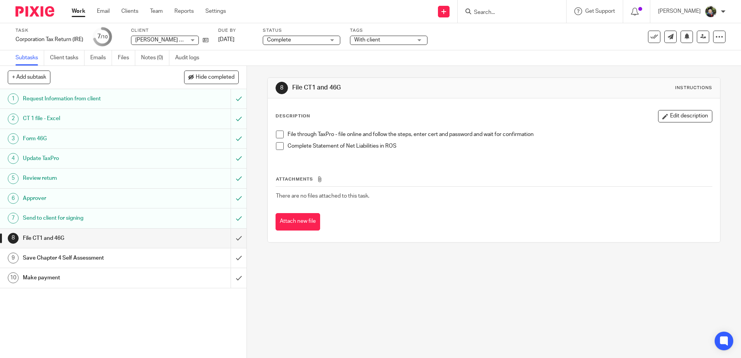
click at [368, 38] on span "With client" at bounding box center [367, 39] width 26 height 5
click at [320, 42] on span "Complete" at bounding box center [296, 40] width 58 height 8
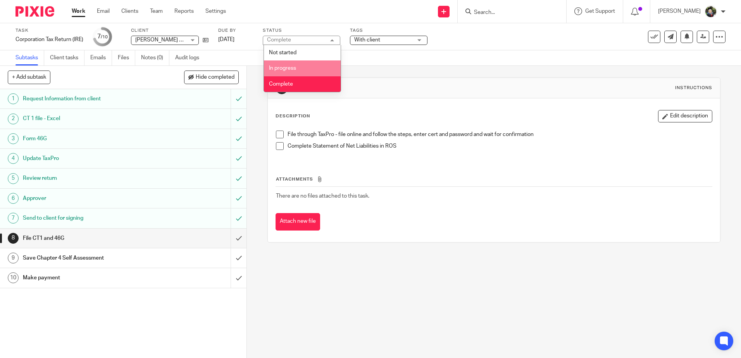
click at [303, 62] on li "In progress" at bounding box center [302, 68] width 77 height 16
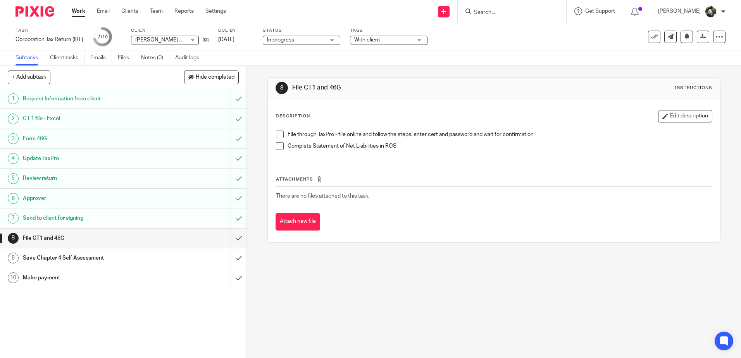
click at [380, 41] on span "With client" at bounding box center [367, 39] width 26 height 5
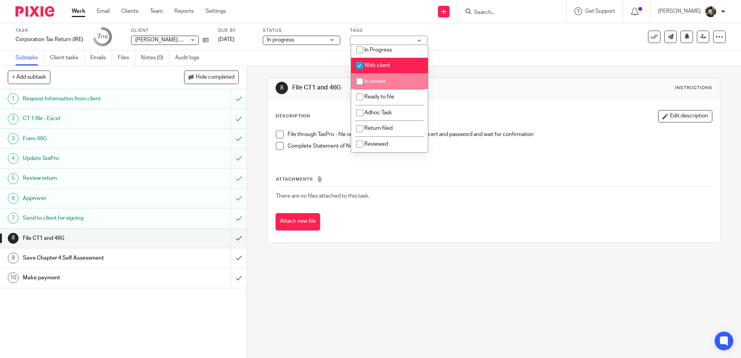
scroll to position [58, 0]
click at [389, 69] on li "With client" at bounding box center [389, 66] width 77 height 16
checkbox input "false"
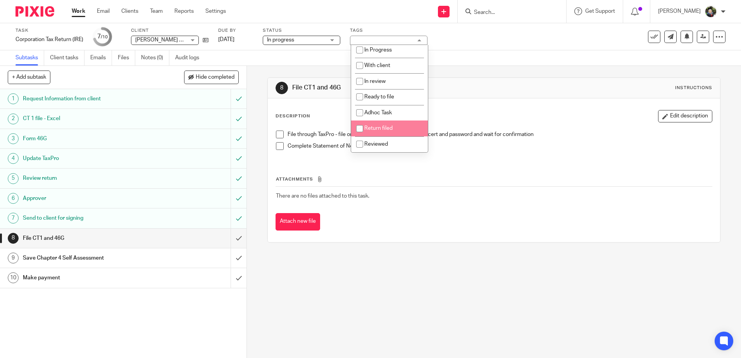
drag, startPoint x: 393, startPoint y: 128, endPoint x: 397, endPoint y: 126, distance: 4.9
click at [393, 128] on li "Return filed" at bounding box center [389, 128] width 77 height 16
checkbox input "true"
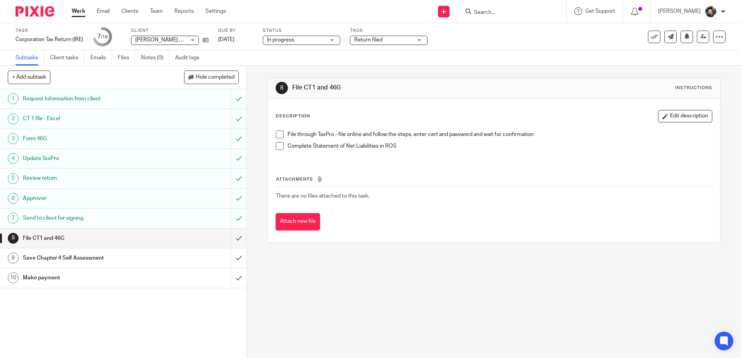
click at [482, 103] on div "Description Edit description File through TaxPro - file online and follow the s…" at bounding box center [494, 170] width 452 height 144
click at [276, 132] on span at bounding box center [280, 135] width 8 height 8
click at [280, 147] on span at bounding box center [280, 146] width 8 height 8
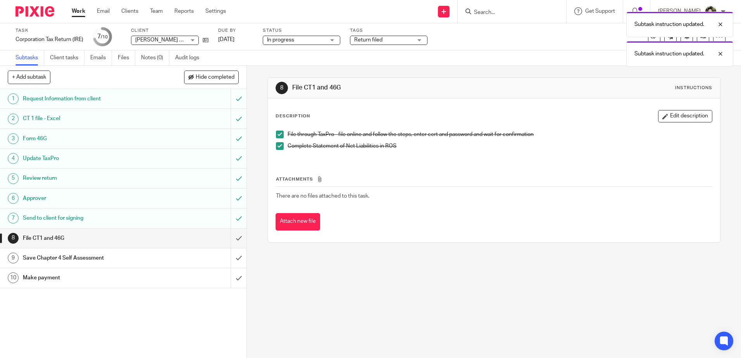
click at [280, 143] on span at bounding box center [280, 146] width 8 height 8
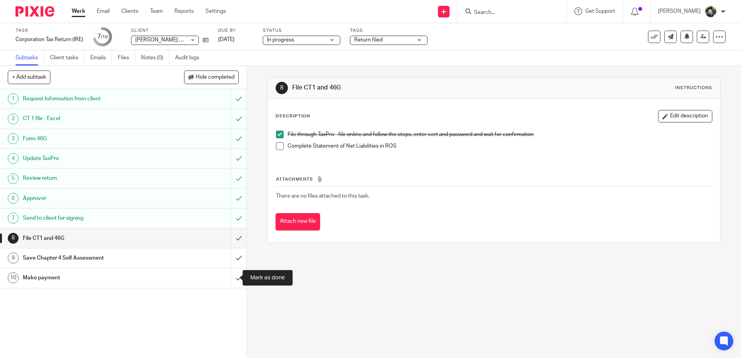
drag, startPoint x: 233, startPoint y: 277, endPoint x: 248, endPoint y: 273, distance: 15.2
click at [233, 277] on input "submit" at bounding box center [123, 277] width 246 height 19
click at [720, 22] on div at bounding box center [714, 24] width 21 height 9
click at [459, 157] on div "File through TaxPro - file online and follow the steps, enter cert and password…" at bounding box center [493, 143] width 443 height 33
click at [127, 257] on h1 "Save Chapter 4 Self Assessment" at bounding box center [89, 258] width 133 height 12
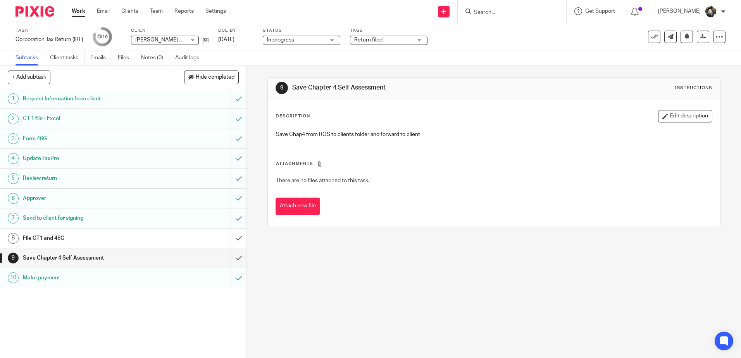
click at [131, 237] on h1 "File CT1 and 46G" at bounding box center [89, 238] width 133 height 12
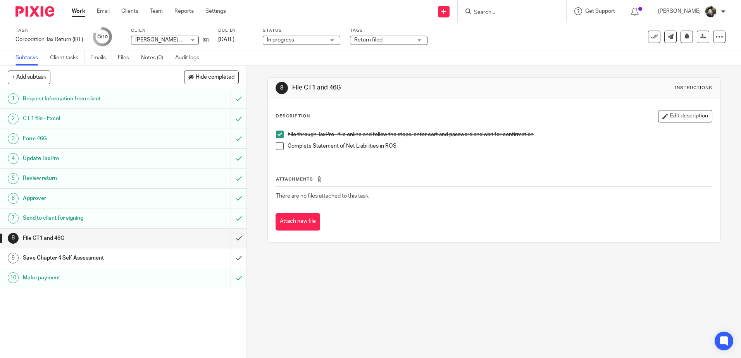
click at [276, 150] on span at bounding box center [280, 146] width 8 height 8
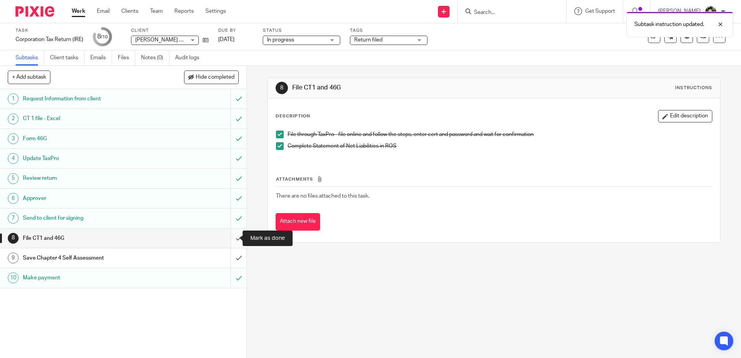
click at [231, 239] on input "submit" at bounding box center [123, 238] width 246 height 19
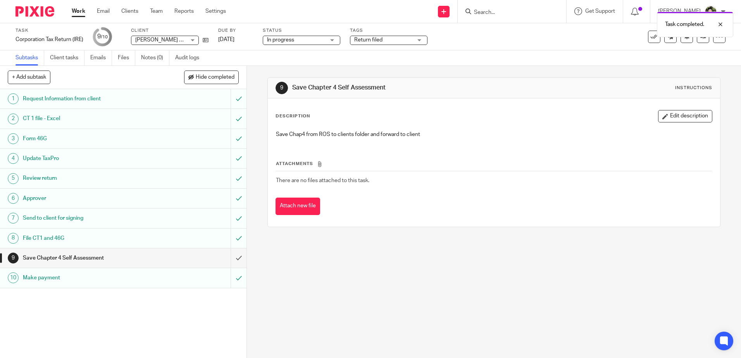
click at [311, 264] on div "9 Save Chapter 4 Self Assessment Instructions Description Edit description Save…" at bounding box center [494, 212] width 494 height 292
click at [77, 9] on link "Work" at bounding box center [79, 11] width 14 height 8
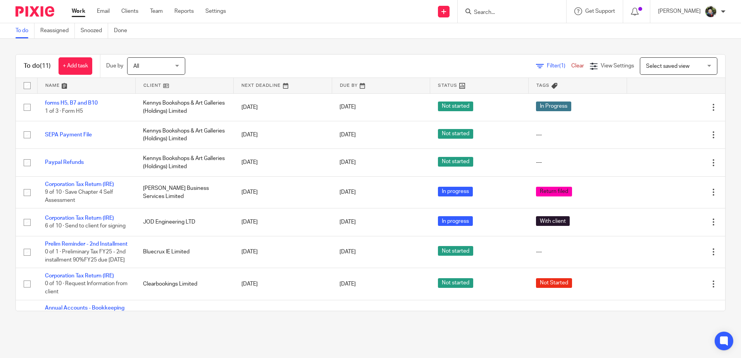
drag, startPoint x: 663, startPoint y: 67, endPoint x: 665, endPoint y: 73, distance: 6.9
click at [663, 68] on span "Select saved view" at bounding box center [667, 66] width 43 height 5
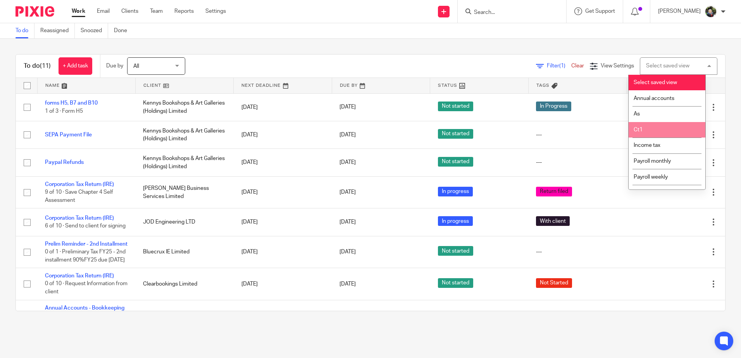
click at [646, 134] on li "Ct1" at bounding box center [666, 130] width 77 height 16
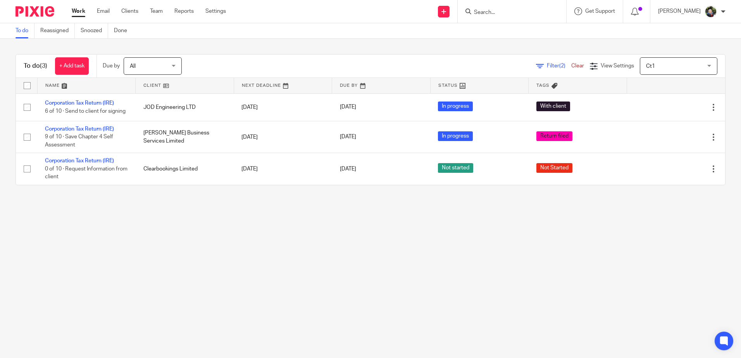
drag, startPoint x: 80, startPoint y: 101, endPoint x: 50, endPoint y: 230, distance: 133.3
click at [50, 230] on main "To do Reassigned Snoozed Done To do (3) + Add task Due by All All [DATE] [DATE]…" at bounding box center [370, 179] width 741 height 358
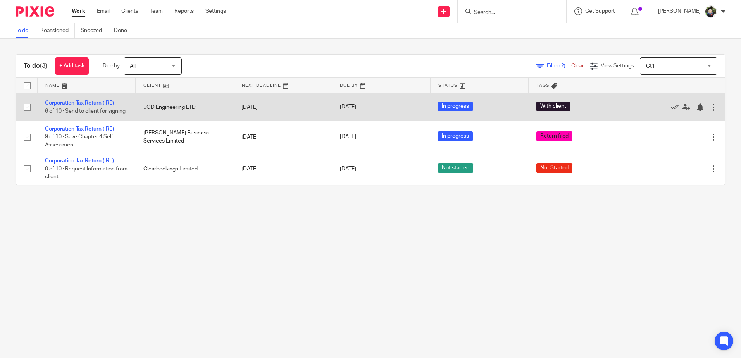
drag, startPoint x: 95, startPoint y: 97, endPoint x: 85, endPoint y: 100, distance: 10.4
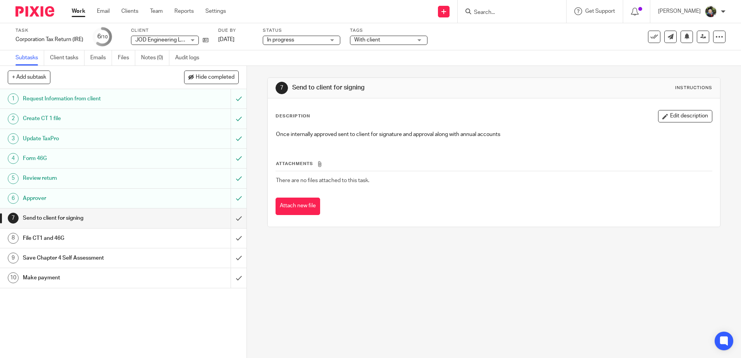
click at [137, 230] on link "8 File CT1 and 46G" at bounding box center [115, 238] width 230 height 19
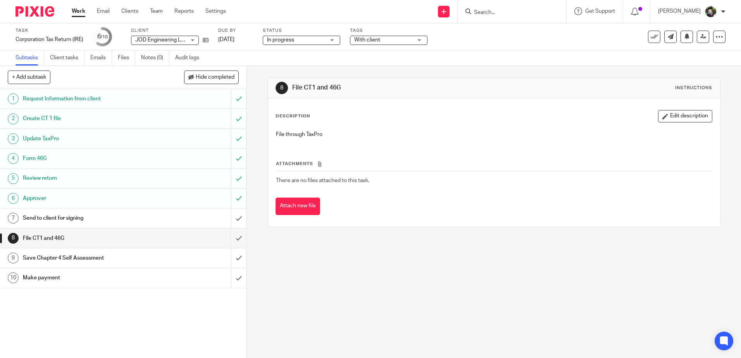
click at [83, 256] on h1 "Save Chapter 4 Self Assessment" at bounding box center [89, 258] width 133 height 12
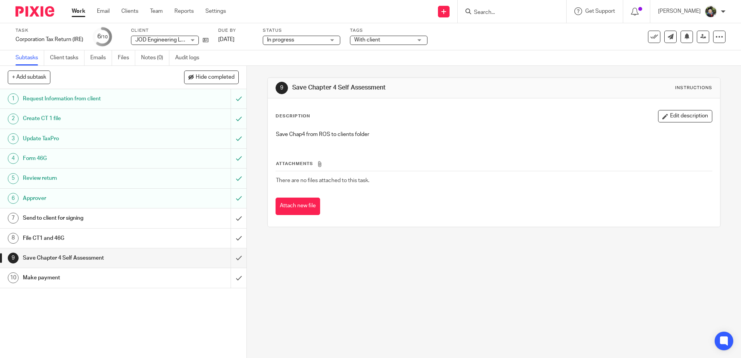
click at [104, 282] on h1 "Make payment" at bounding box center [89, 278] width 133 height 12
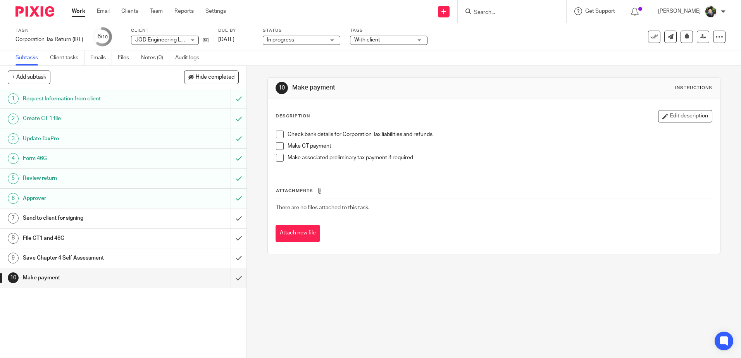
click at [94, 216] on h1 "Send to client for signing" at bounding box center [89, 218] width 133 height 12
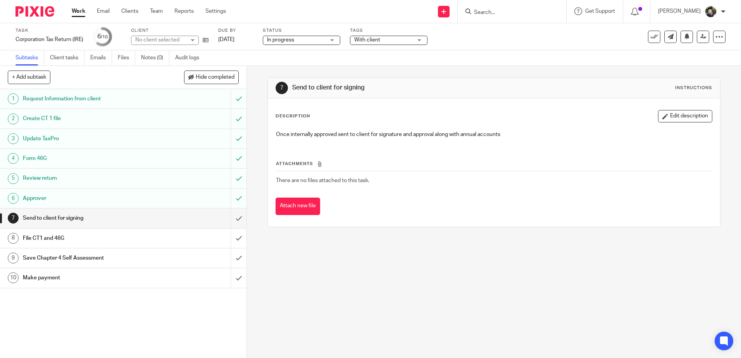
click at [81, 237] on h1 "File CT1 and 46G" at bounding box center [89, 238] width 133 height 12
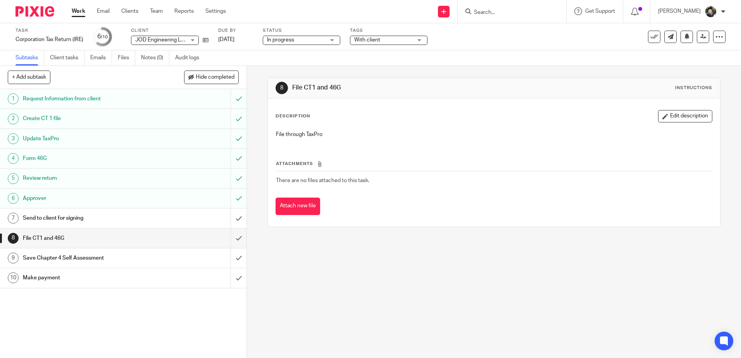
click at [97, 254] on h1 "Save Chapter 4 Self Assessment" at bounding box center [89, 258] width 133 height 12
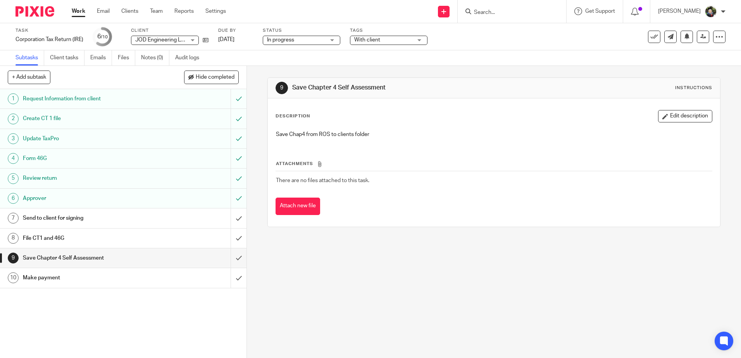
click at [428, 125] on div "Description Edit description Save Chap4 from ROS to clients folder" at bounding box center [493, 127] width 436 height 34
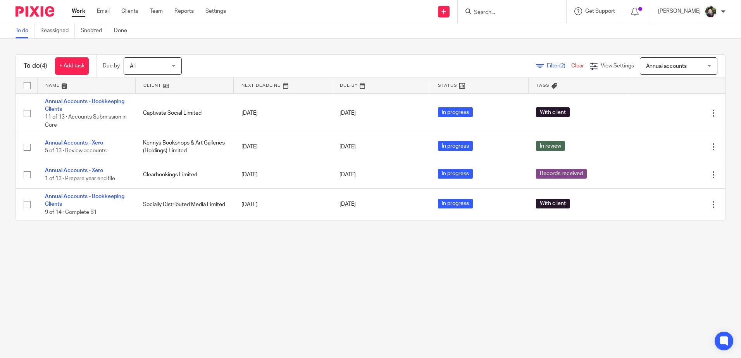
click at [164, 251] on main "To do Reassigned Snoozed Done To do (4) + Add task Due by All All Today Tomorro…" at bounding box center [370, 179] width 741 height 358
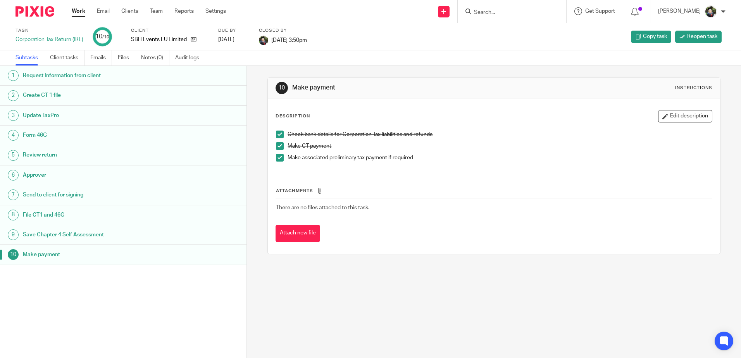
click at [78, 12] on link "Work" at bounding box center [79, 11] width 14 height 8
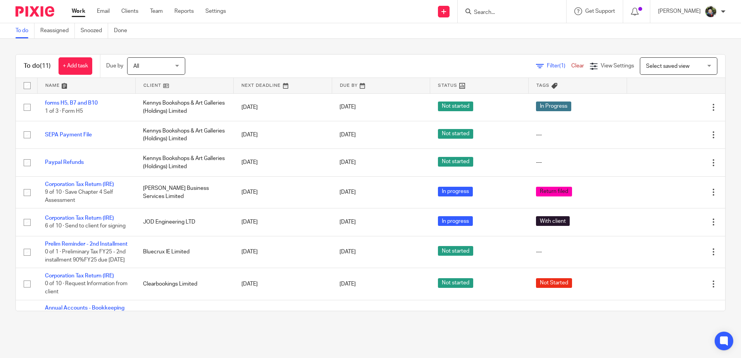
click at [144, 84] on link at bounding box center [185, 85] width 98 height 15
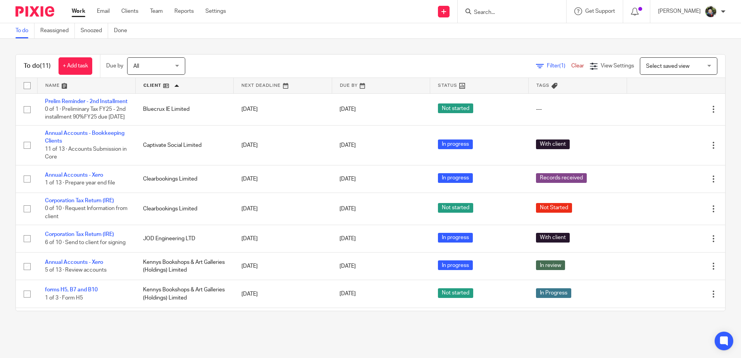
scroll to position [136, 0]
